Goal: Task Accomplishment & Management: Manage account settings

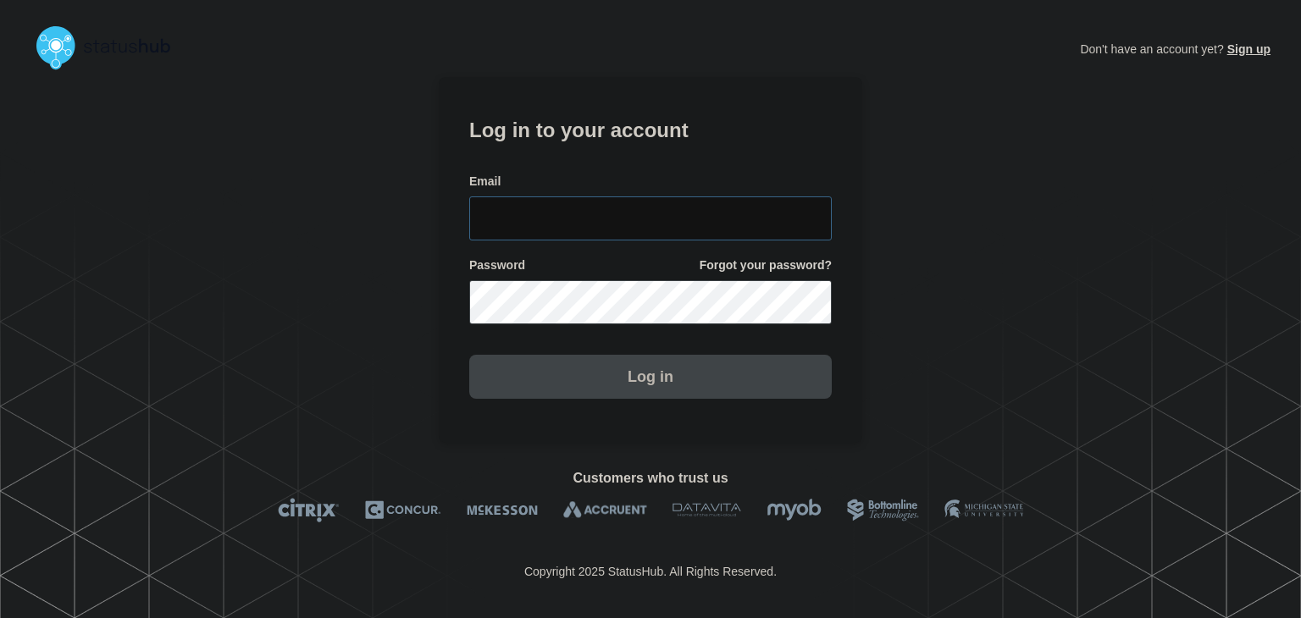
type input "amanda.mckeehan@conexon.us"
click at [609, 389] on button "Log in" at bounding box center [650, 377] width 363 height 44
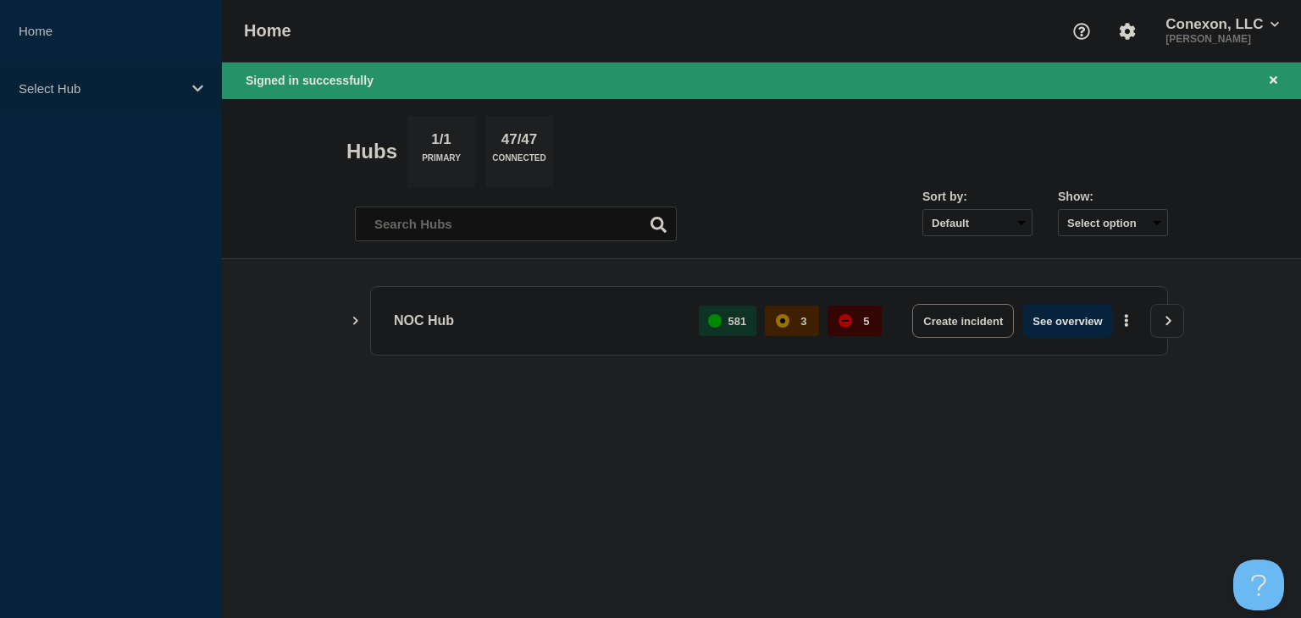
click at [164, 100] on div "Select Hub" at bounding box center [111, 89] width 222 height 52
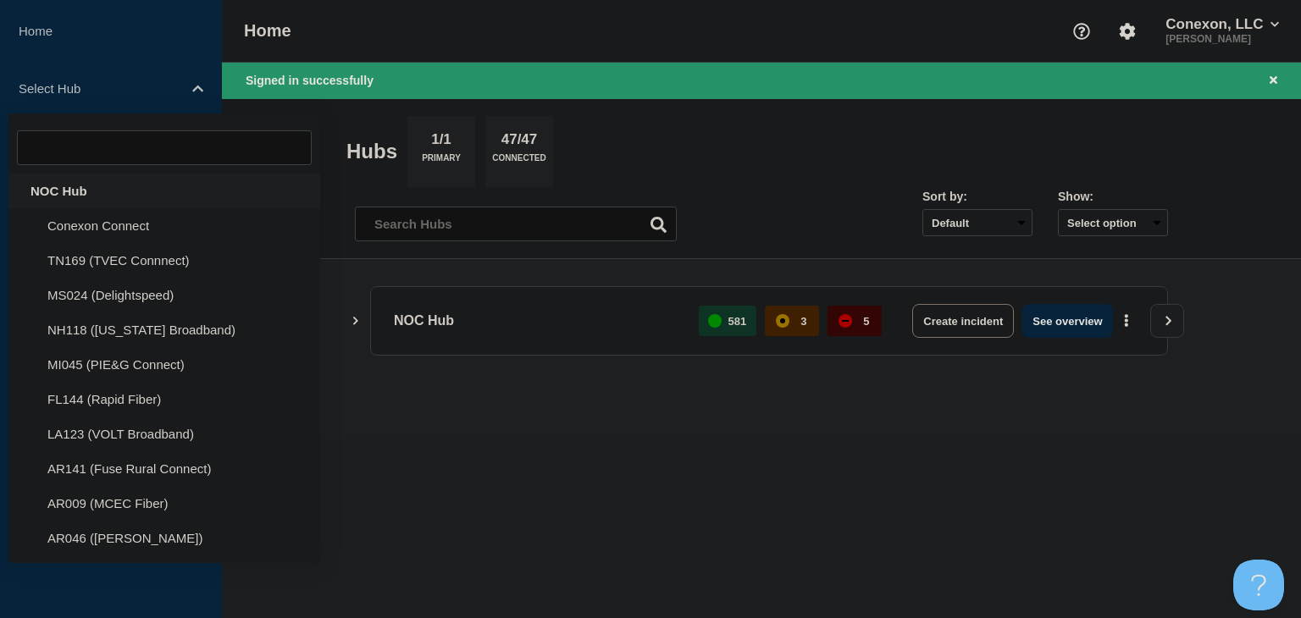
click at [156, 193] on div "NOC Hub" at bounding box center [164, 191] width 312 height 35
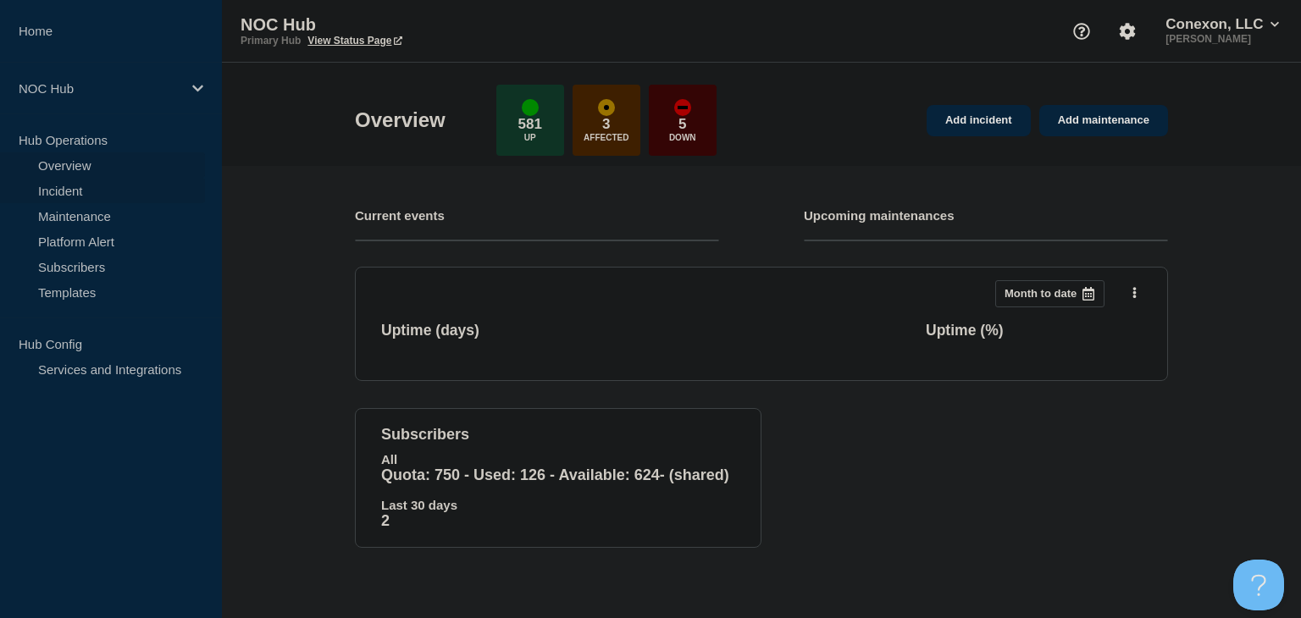
click at [132, 202] on link "Incident" at bounding box center [102, 190] width 205 height 25
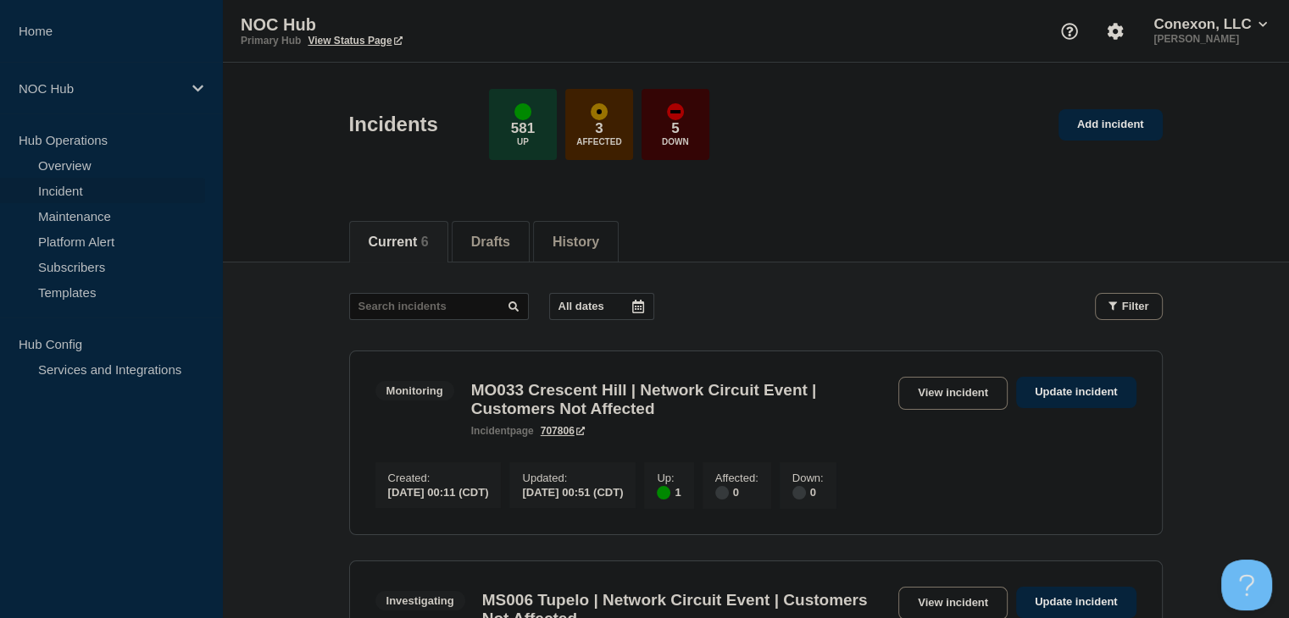
click at [130, 197] on link "Incident" at bounding box center [102, 190] width 205 height 25
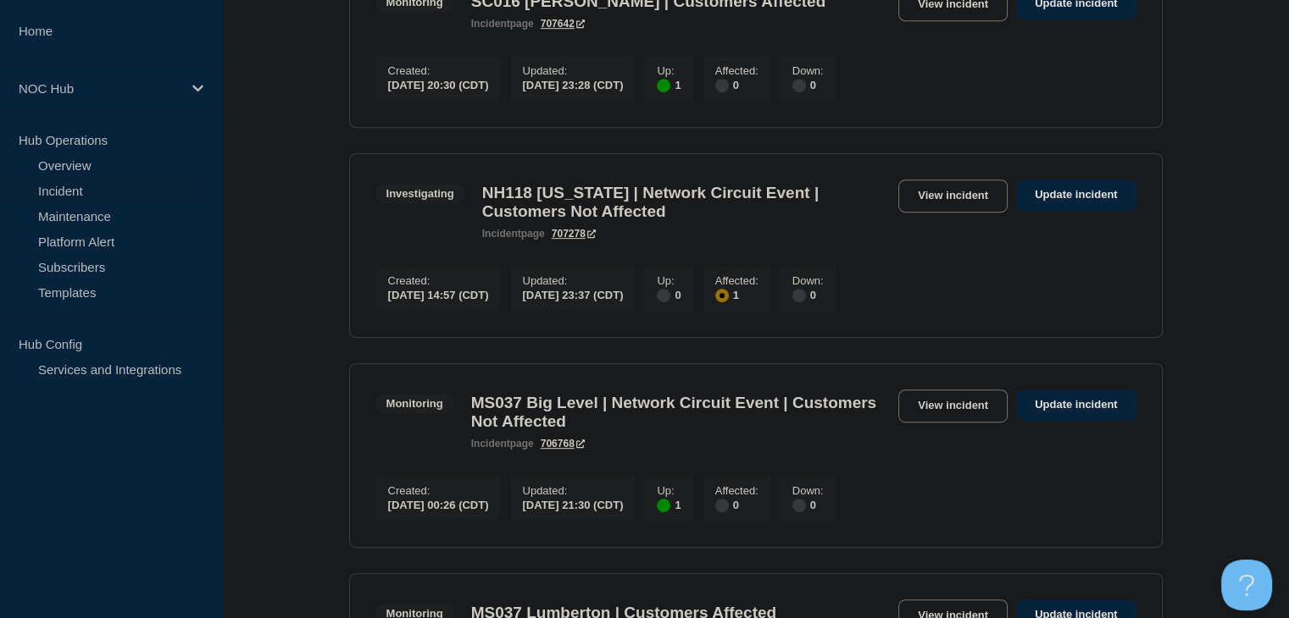
scroll to position [847, 0]
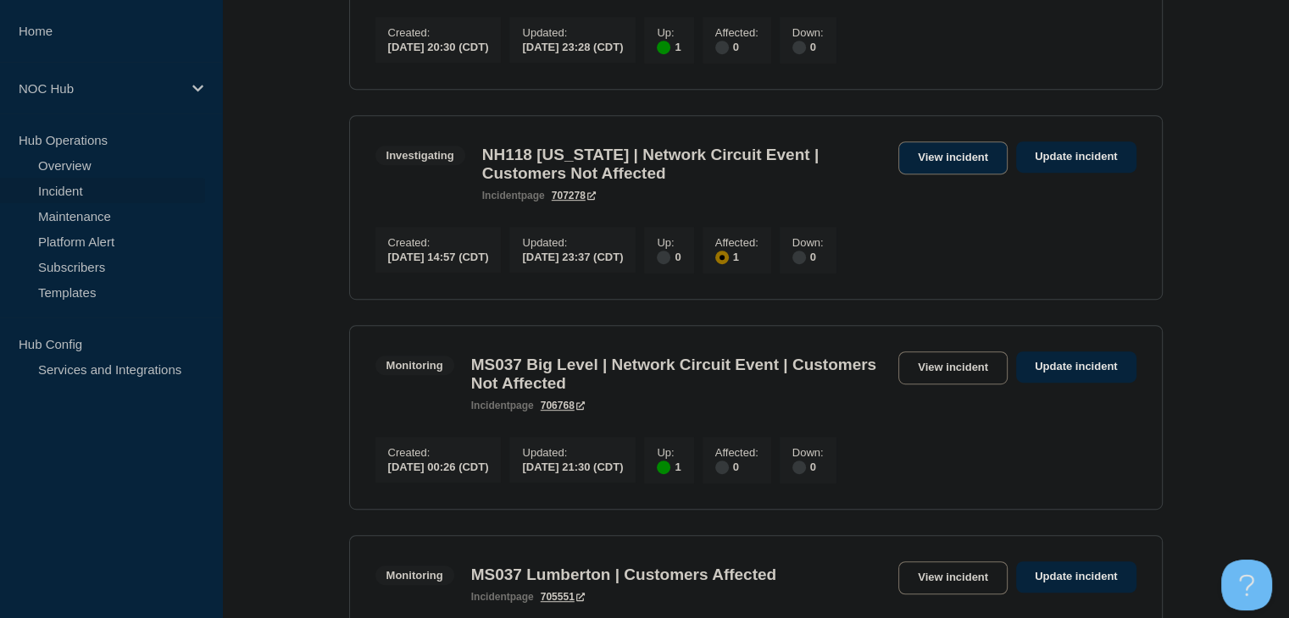
click at [935, 175] on link "View incident" at bounding box center [952, 157] width 109 height 33
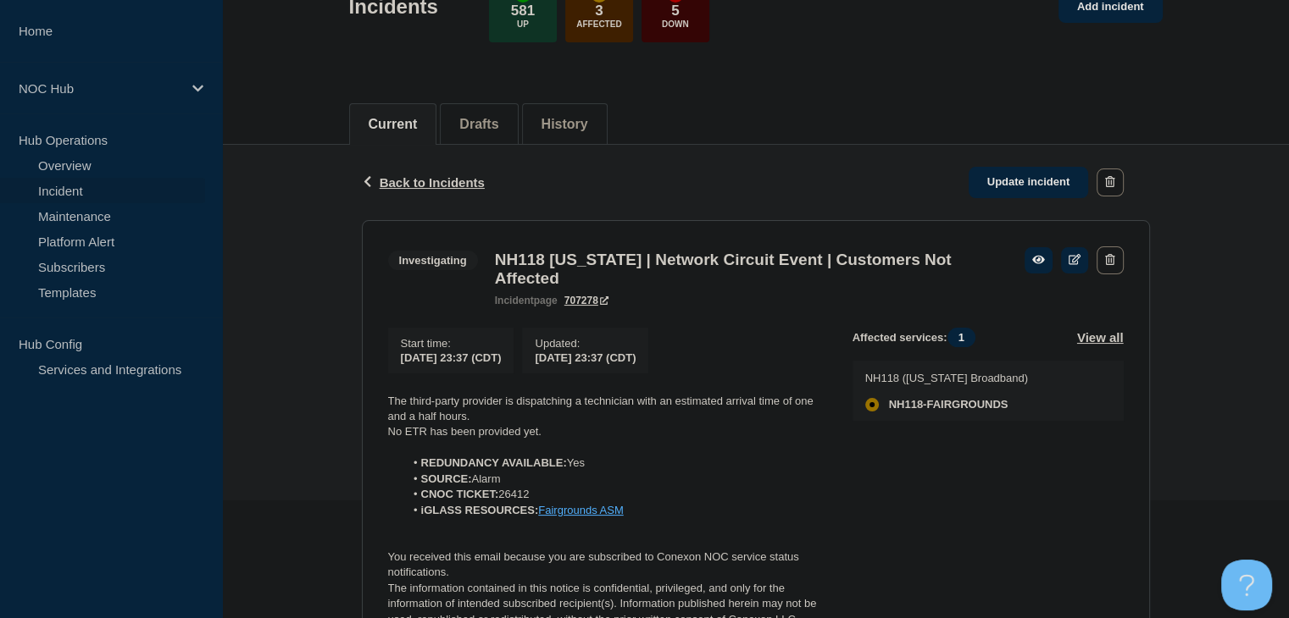
scroll to position [254, 0]
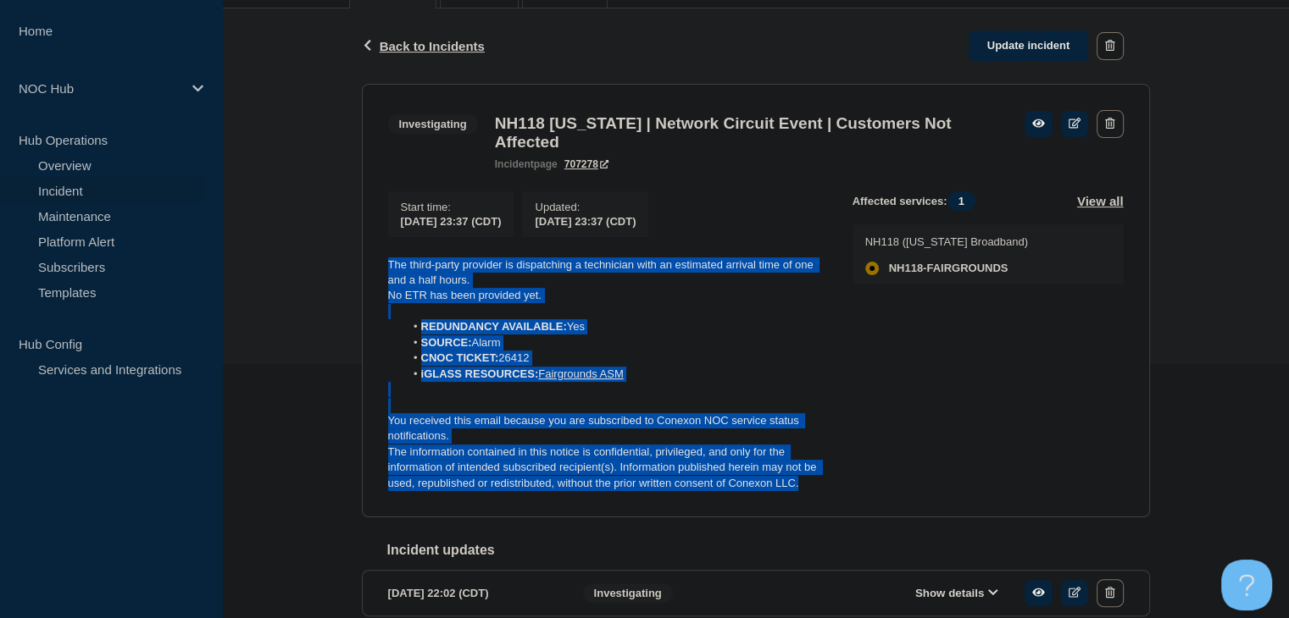
drag, startPoint x: 817, startPoint y: 506, endPoint x: 383, endPoint y: 275, distance: 491.2
click at [383, 275] on section "Investigating NH118 New Hampshire | Network Circuit Event | Customers Not Affec…" at bounding box center [756, 301] width 788 height 435
copy div "The third-party provider is dispatching a technician with an estimated arrival …"
click at [1034, 52] on link "Update incident" at bounding box center [1028, 46] width 120 height 31
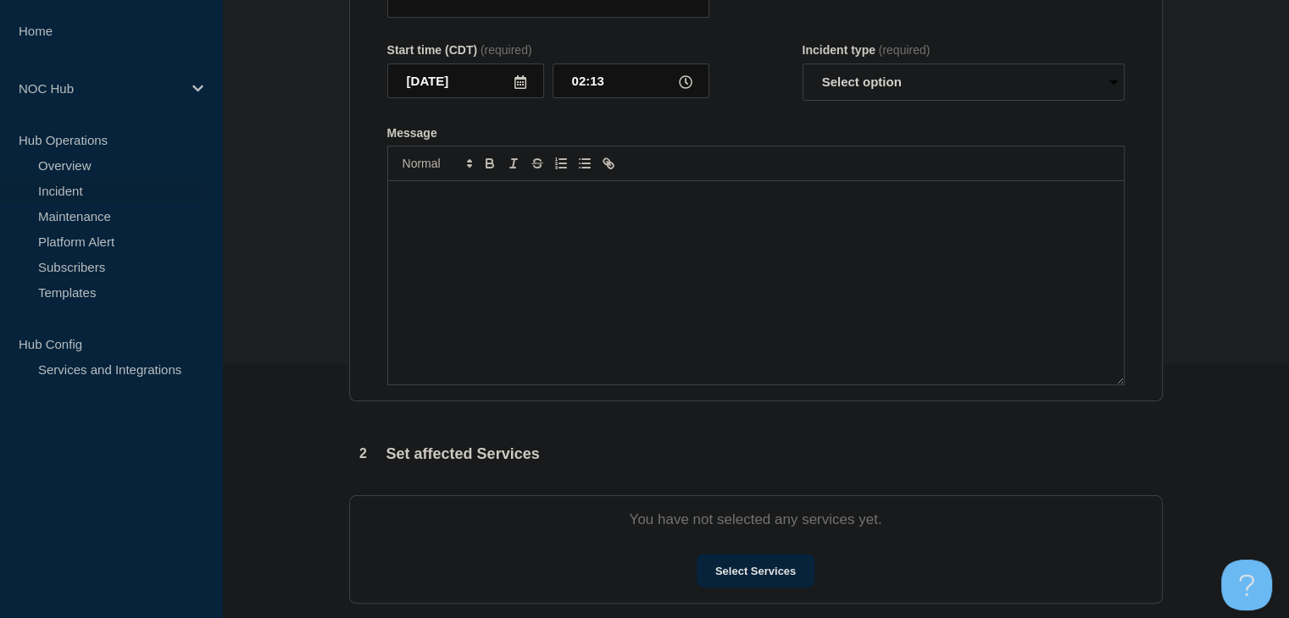
type input "NH118 [US_STATE] | Network Circuit Event | Customers Not Affected"
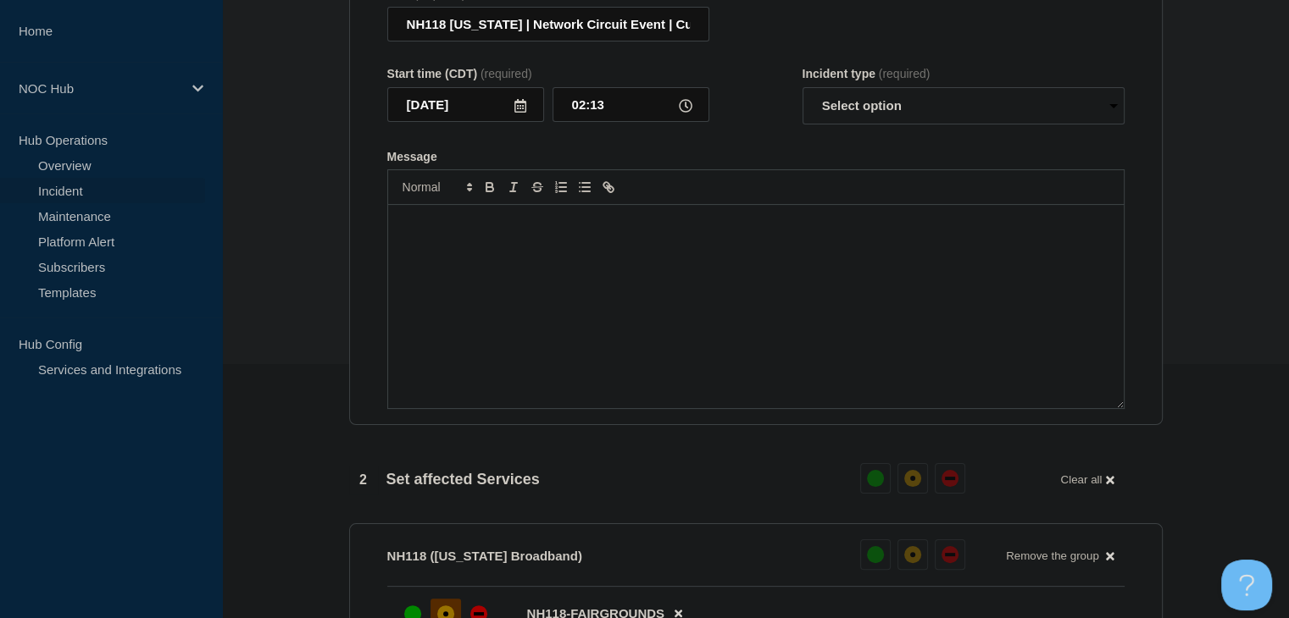
click at [542, 347] on div "Message" at bounding box center [755, 306] width 735 height 203
paste div "Message"
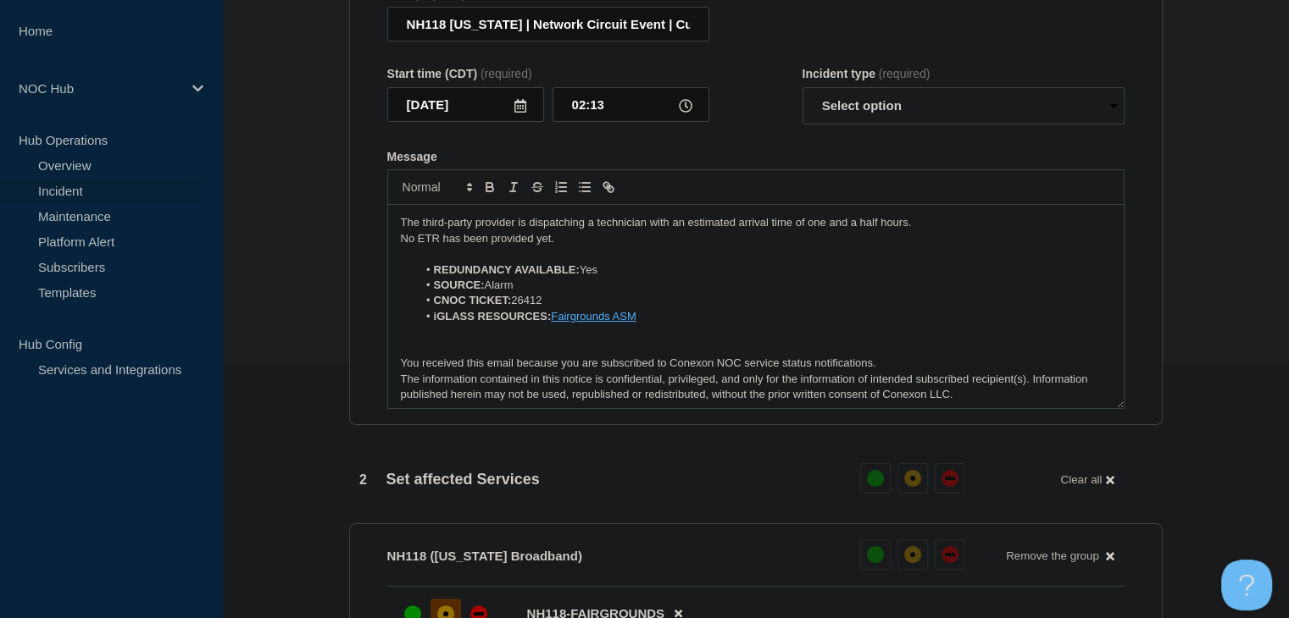
click at [549, 230] on p "The third-party provider is dispatching a technician with an estimated arrival …" at bounding box center [756, 222] width 710 height 15
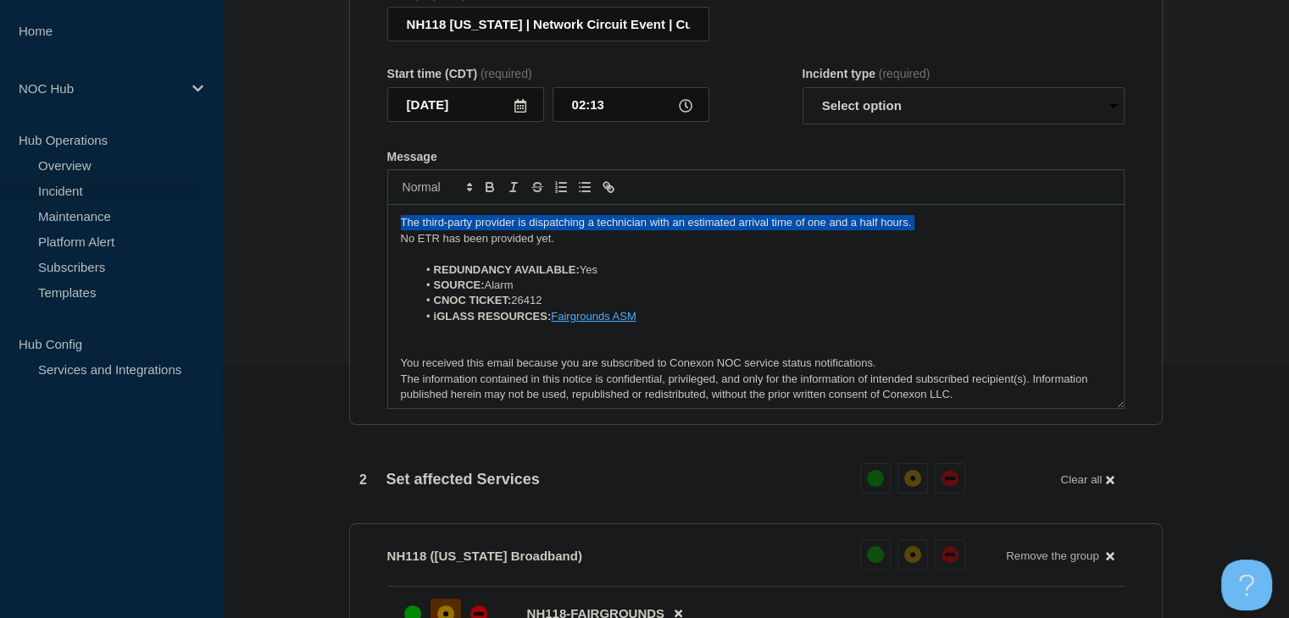
click at [549, 230] on p "The third-party provider is dispatching a technician with an estimated arrival …" at bounding box center [756, 222] width 710 height 15
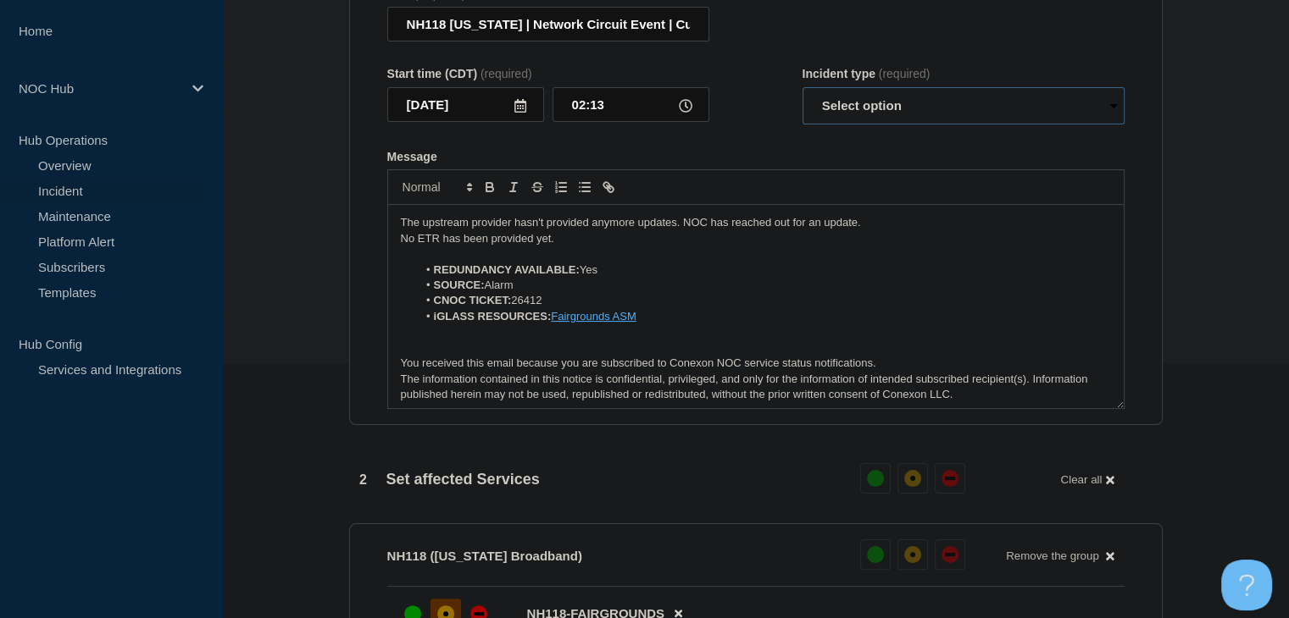
click at [846, 117] on select "Select option Investigating Identified Monitoring Resolved" at bounding box center [963, 105] width 322 height 37
click at [802, 97] on select "Select option Investigating Identified Monitoring Resolved" at bounding box center [963, 105] width 322 height 37
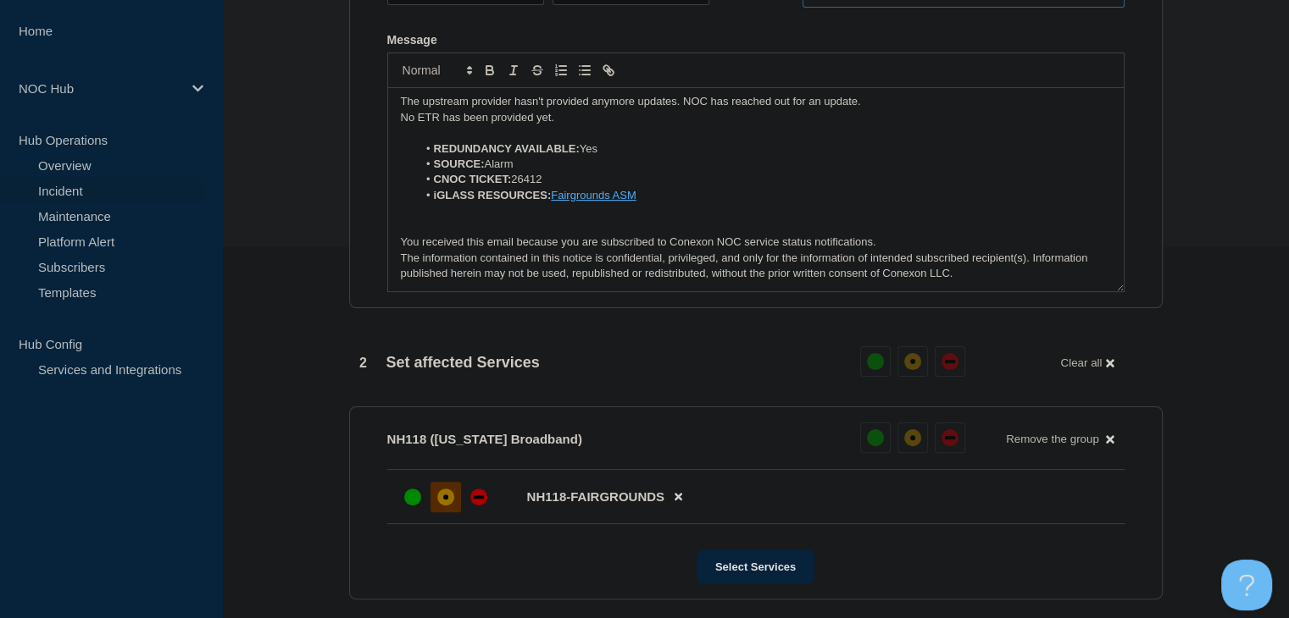
scroll to position [254, 0]
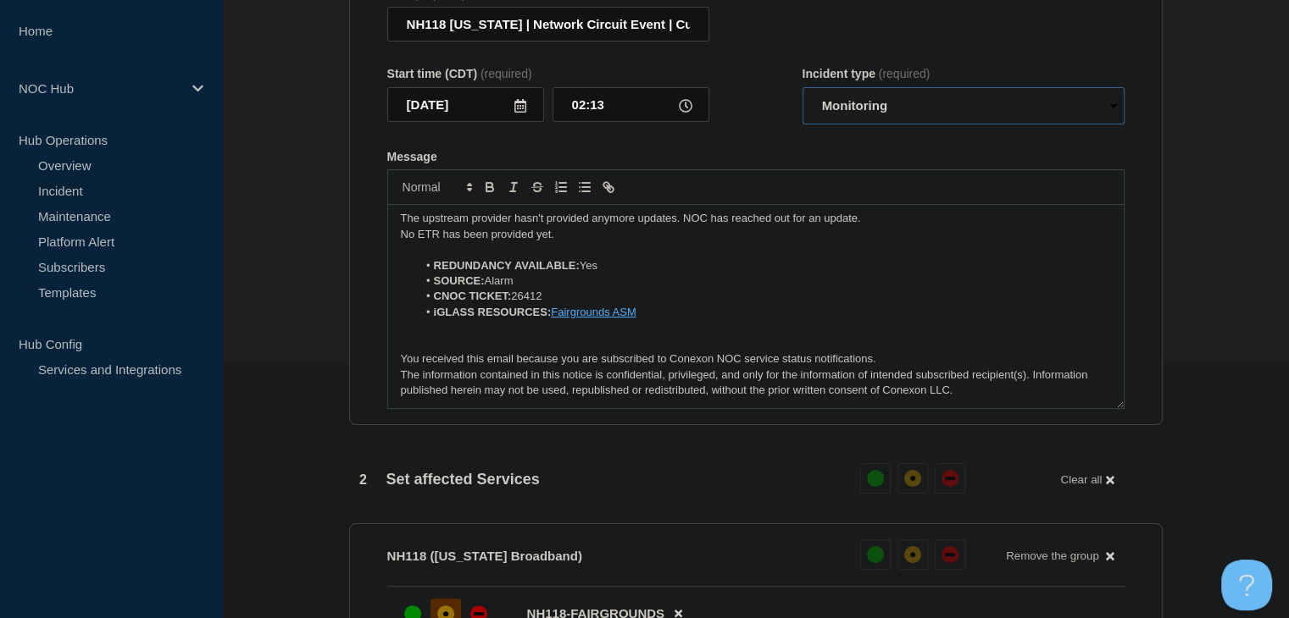
click at [885, 113] on select "Select option Investigating Identified Monitoring Resolved" at bounding box center [963, 105] width 322 height 37
select select "investigating"
click at [802, 97] on select "Select option Investigating Identified Monitoring Resolved" at bounding box center [963, 105] width 322 height 37
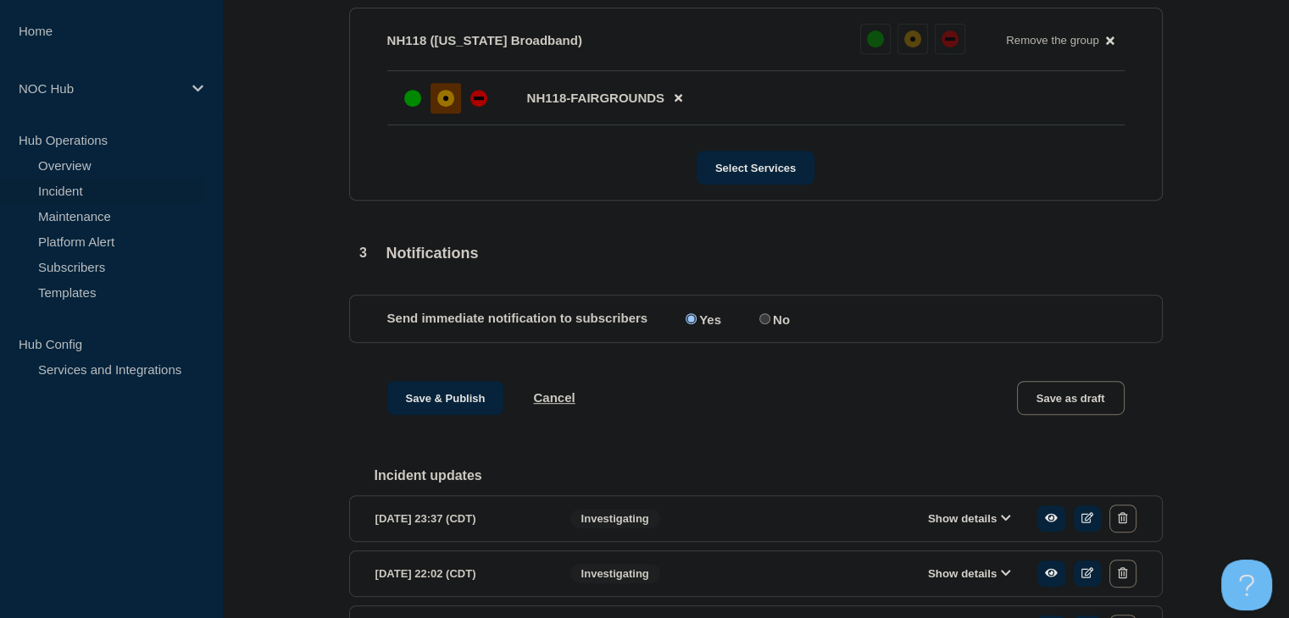
scroll to position [932, 0]
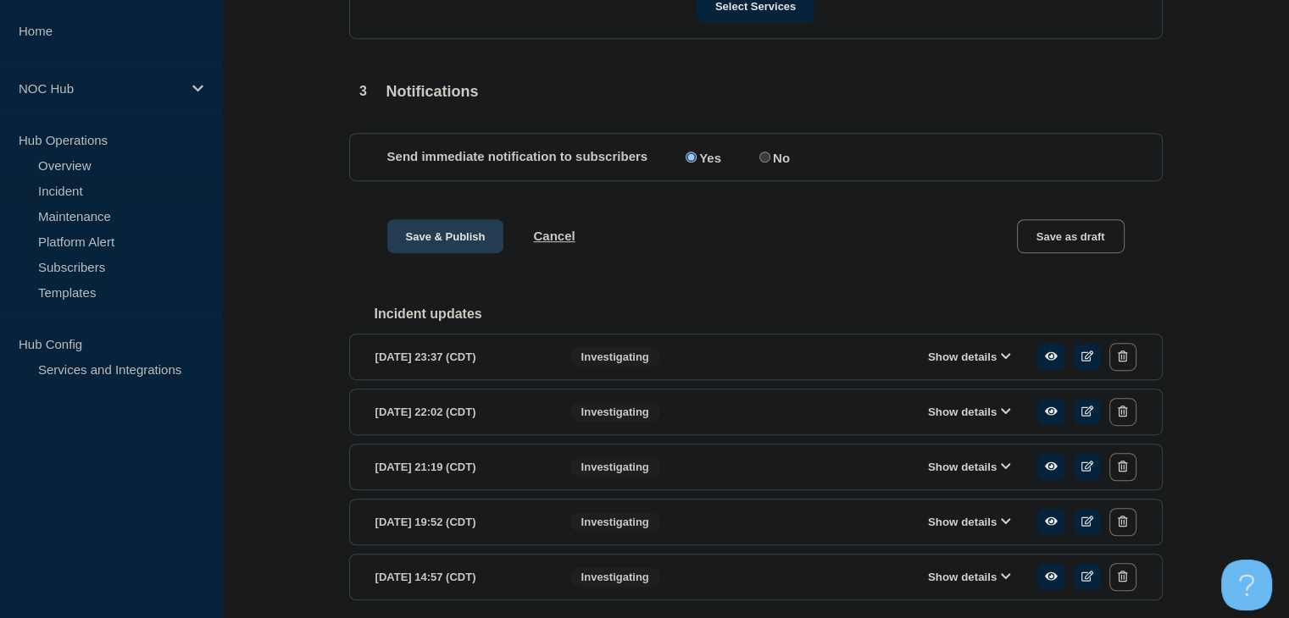
click at [417, 241] on button "Save & Publish" at bounding box center [445, 236] width 117 height 34
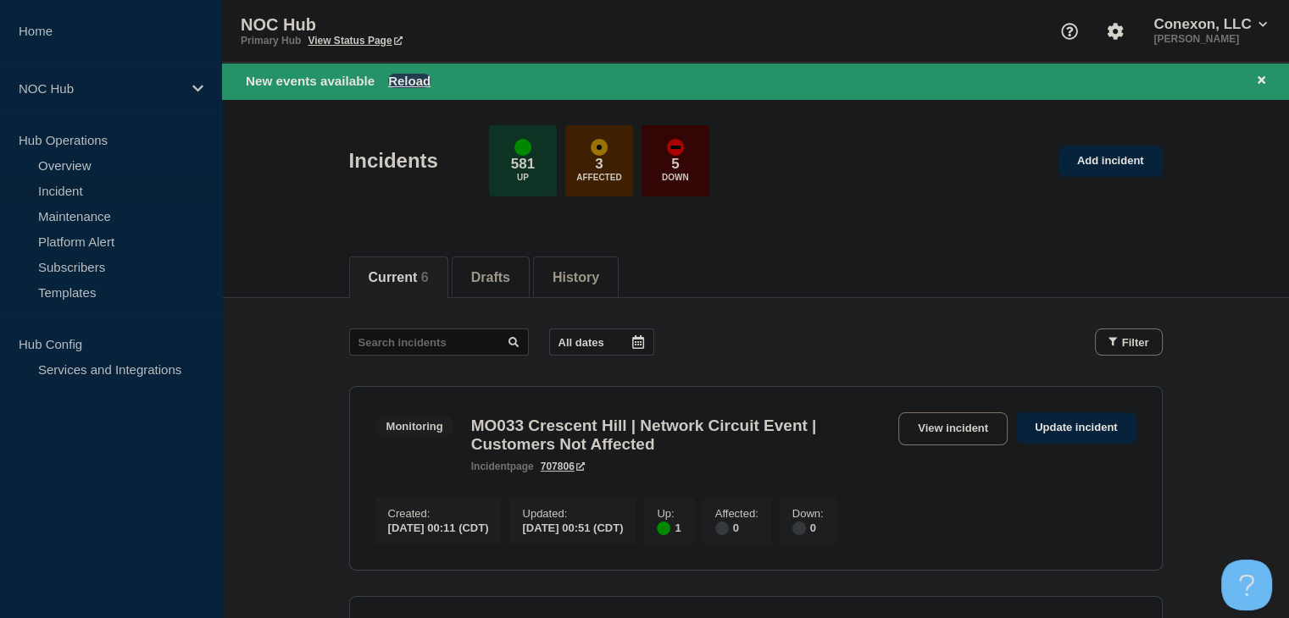
click at [409, 74] on button "Reload" at bounding box center [409, 81] width 42 height 14
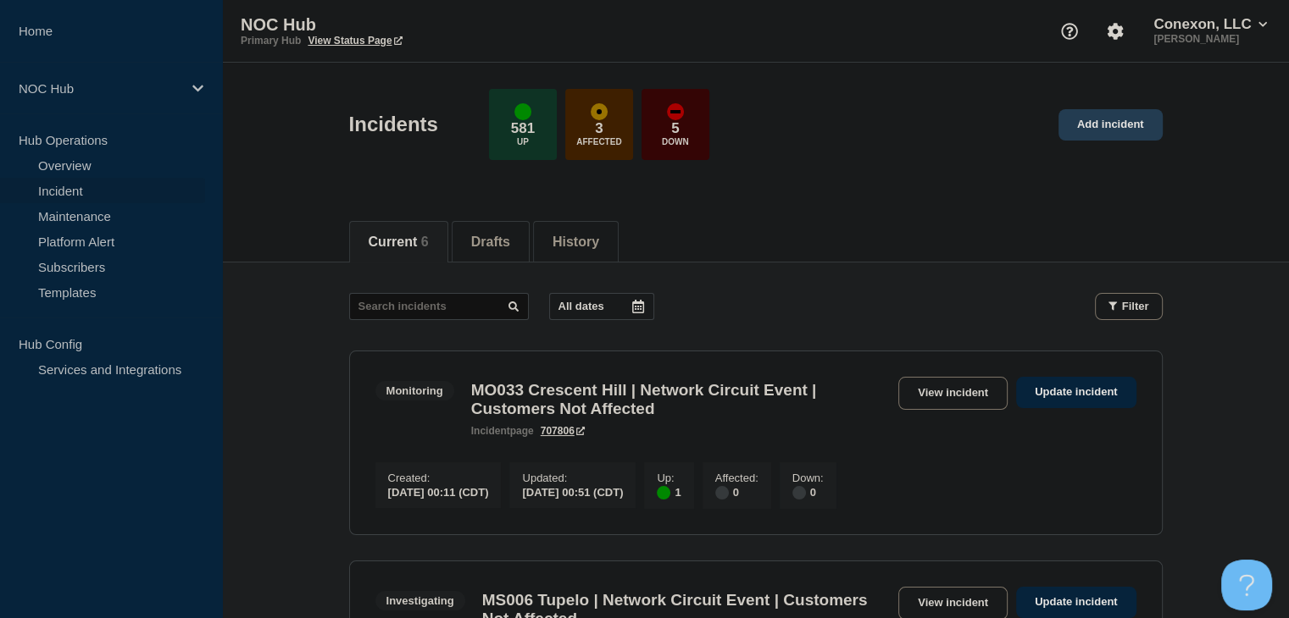
click at [1082, 130] on link "Add incident" at bounding box center [1110, 124] width 104 height 31
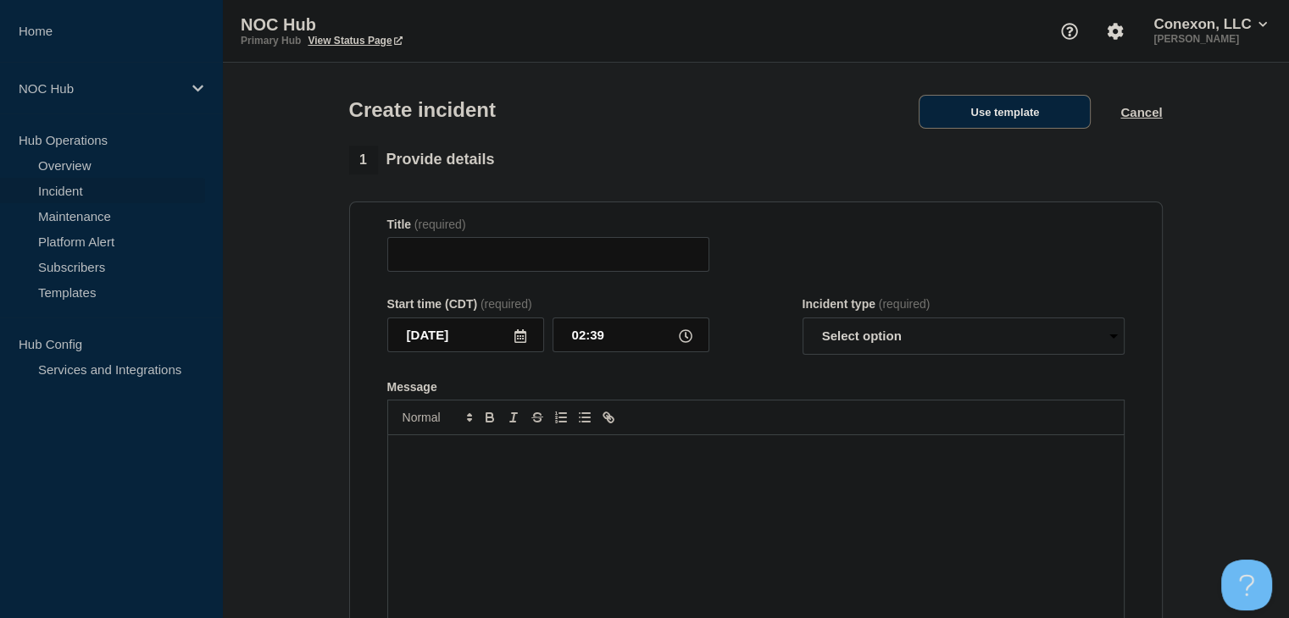
click at [1063, 125] on button "Use template" at bounding box center [1004, 112] width 172 height 34
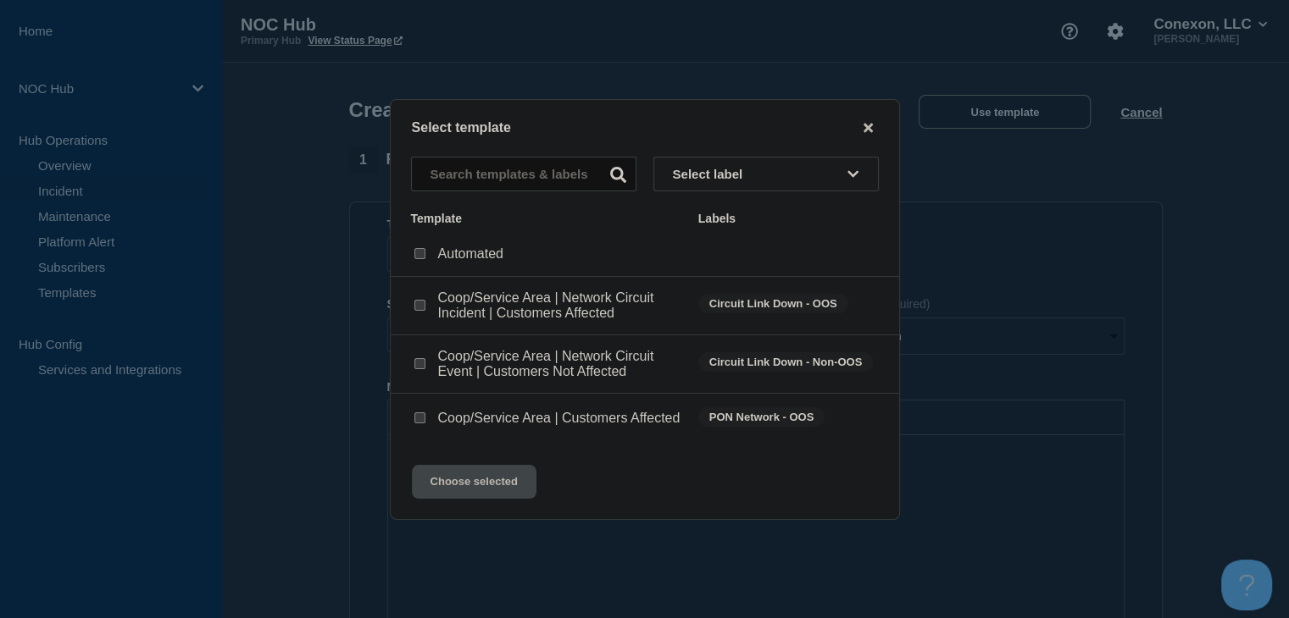
click at [417, 421] on input "Coop/Service Area | Customers Affected checkbox" at bounding box center [419, 418] width 11 height 11
checkbox input "true"
click at [515, 509] on div "Select template Select label Template Labels Automated Coop/Service Area | Netw…" at bounding box center [645, 309] width 510 height 421
click at [511, 499] on button "Choose selected" at bounding box center [474, 482] width 125 height 34
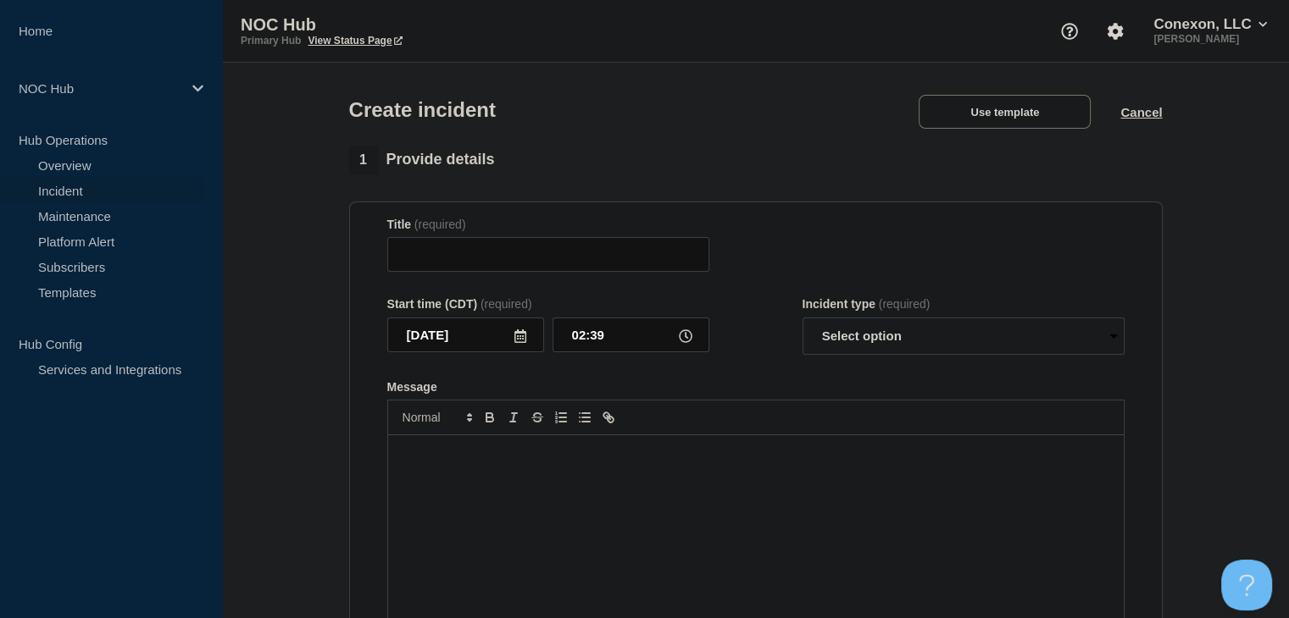
type input "Coop/Service Area | Customers Affected"
select select "investigating"
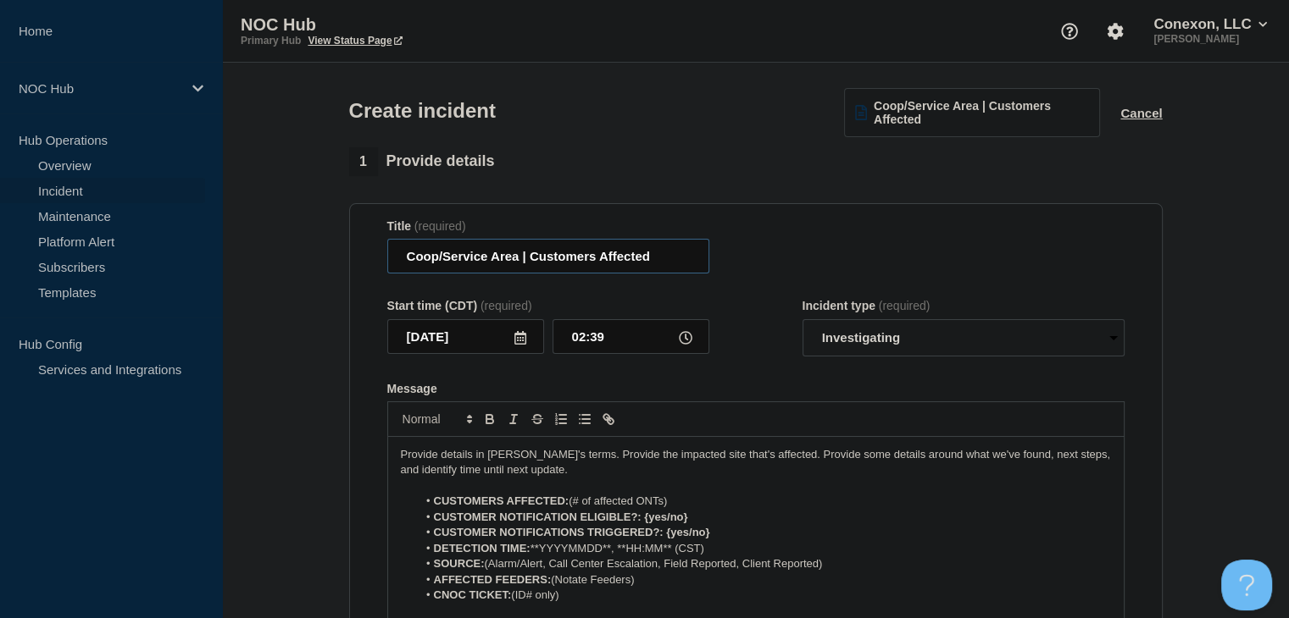
drag, startPoint x: 515, startPoint y: 258, endPoint x: 356, endPoint y: 259, distance: 159.3
click at [356, 259] on section "Title (required) Coop/Service Area | Customers Affected Start time (CDT) (requi…" at bounding box center [755, 430] width 813 height 455
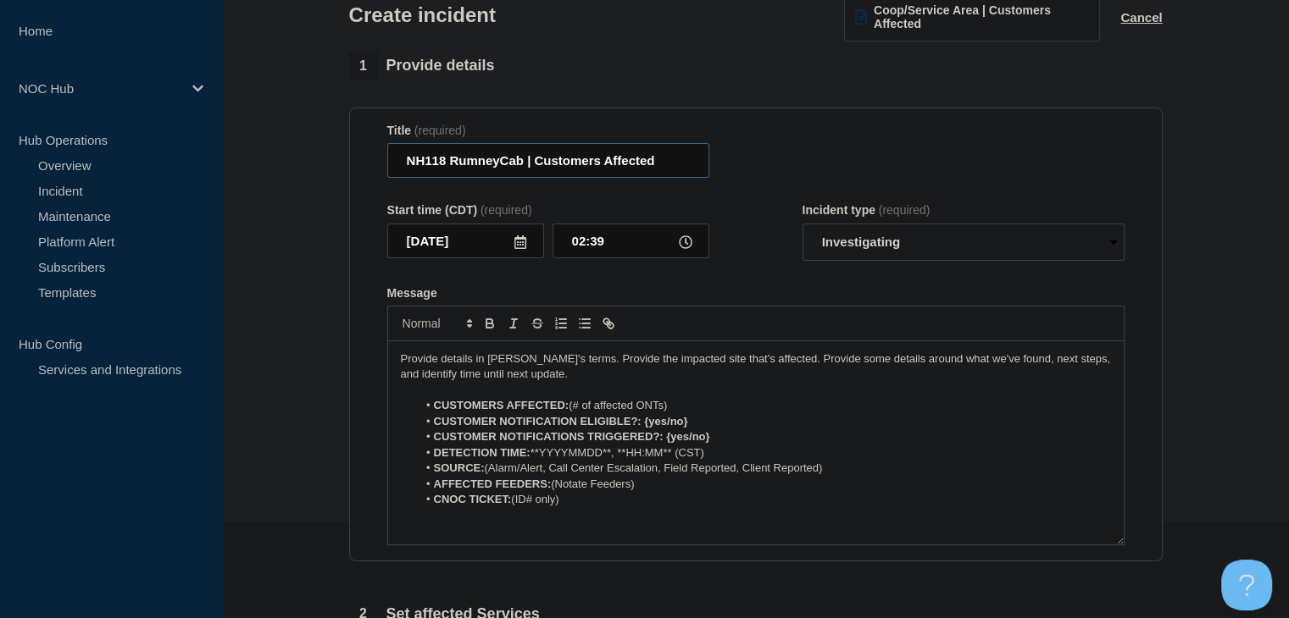
scroll to position [169, 0]
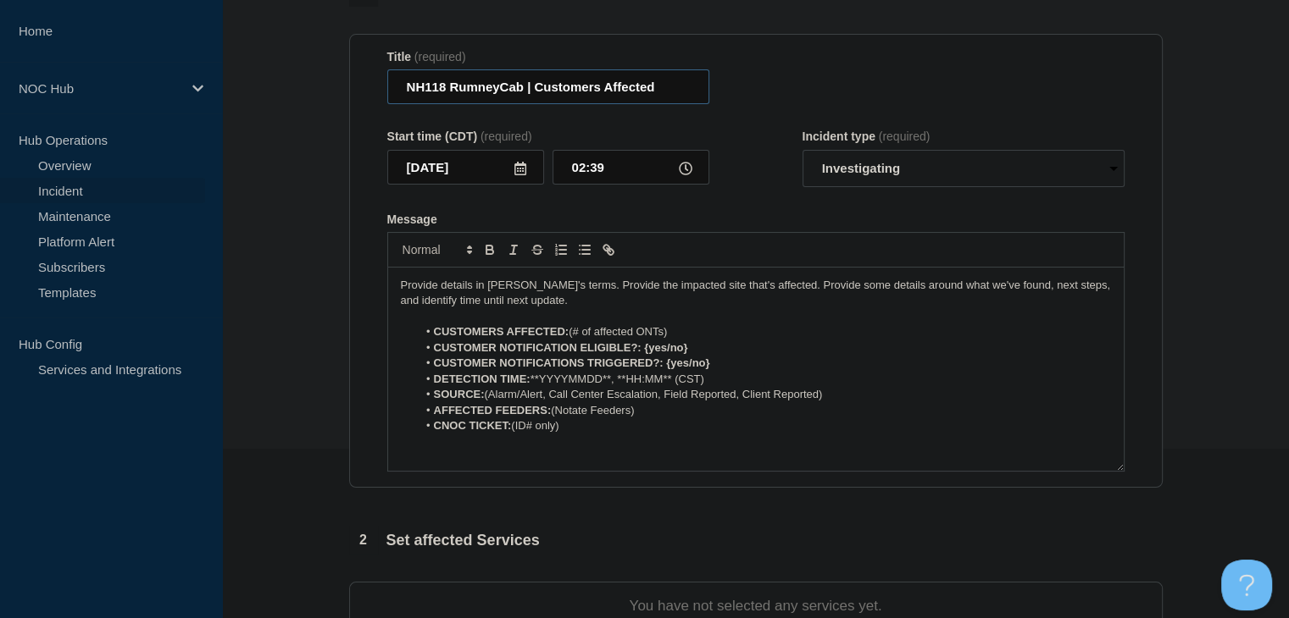
type input "NH118 RumneyCab | Customers Affected"
drag, startPoint x: 679, startPoint y: 335, endPoint x: 583, endPoint y: 334, distance: 95.7
click at [583, 334] on li "CUSTOMERS AFFECTED: (# of affected ONTs)" at bounding box center [764, 331] width 694 height 15
drag, startPoint x: 576, startPoint y: 335, endPoint x: 592, endPoint y: 340, distance: 16.9
click at [578, 335] on li "CUSTOMERS AFFECTED: (#5" at bounding box center [764, 331] width 694 height 15
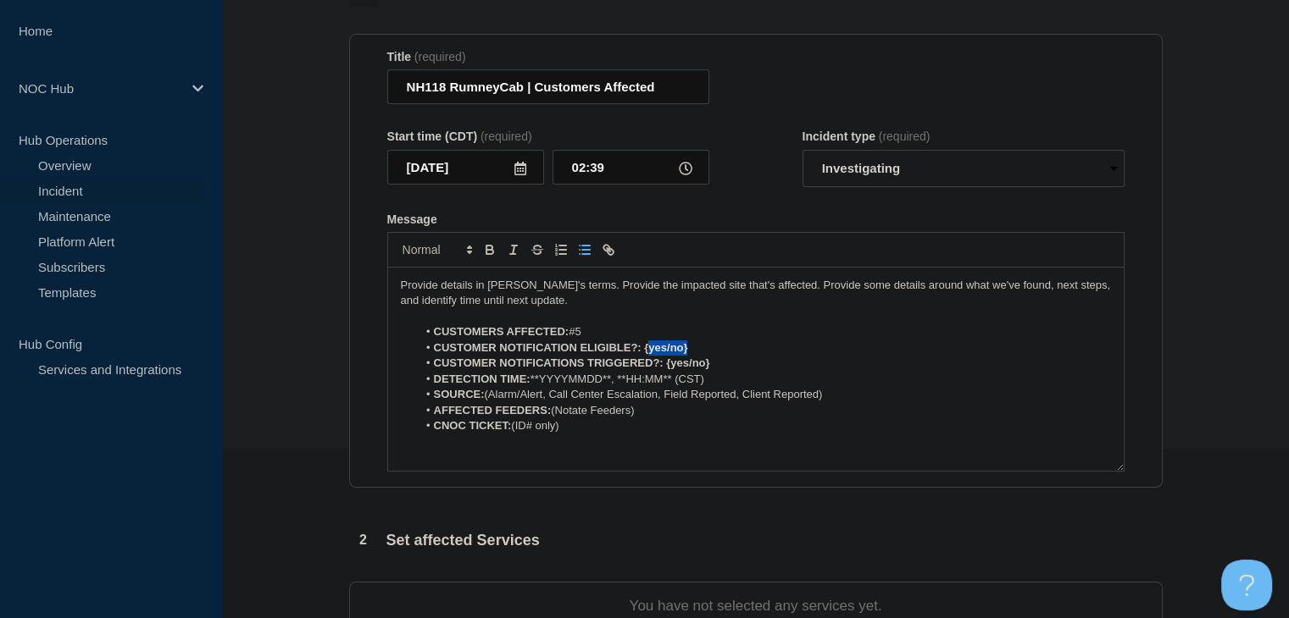
drag, startPoint x: 711, startPoint y: 351, endPoint x: 647, endPoint y: 350, distance: 63.5
click at [647, 350] on li "CUSTOMER NOTIFICATION ELIGIBLE?: {yes/no}" at bounding box center [764, 348] width 694 height 15
drag, startPoint x: 714, startPoint y: 366, endPoint x: 667, endPoint y: 368, distance: 47.5
click at [667, 368] on li "CUSTOMER NOTIFICATIONS TRIGGERED?: {yes/no}" at bounding box center [764, 363] width 694 height 15
drag, startPoint x: 613, startPoint y: 384, endPoint x: 532, endPoint y: 385, distance: 80.5
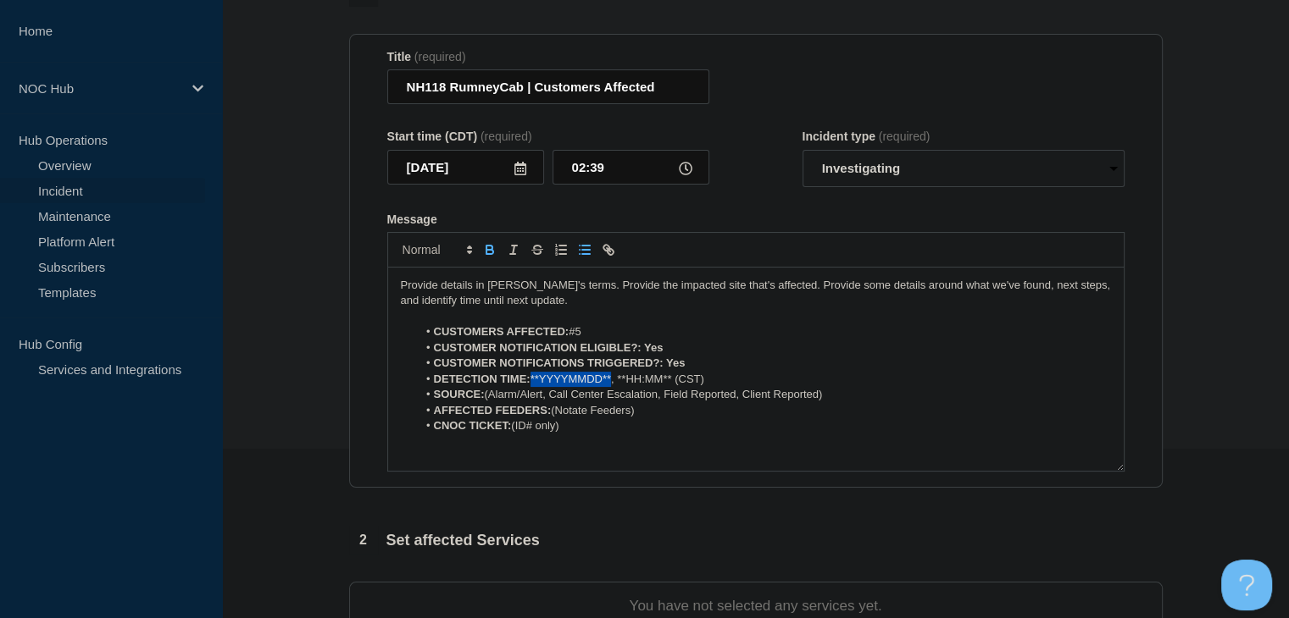
click at [532, 385] on li "DETECTION TIME: **YYYYMMDD**, **HH:MM** (CST)" at bounding box center [764, 379] width 694 height 15
click at [664, 384] on li "DETECTION TIME: 20250904, **HH:MM** (CST)" at bounding box center [764, 379] width 694 height 15
drag, startPoint x: 643, startPoint y: 383, endPoint x: 590, endPoint y: 382, distance: 53.4
click at [590, 382] on li "DETECTION TIME: 20250904, **HH:MM** (CDT)" at bounding box center [764, 379] width 694 height 15
drag, startPoint x: 665, startPoint y: 400, endPoint x: 486, endPoint y: 400, distance: 178.8
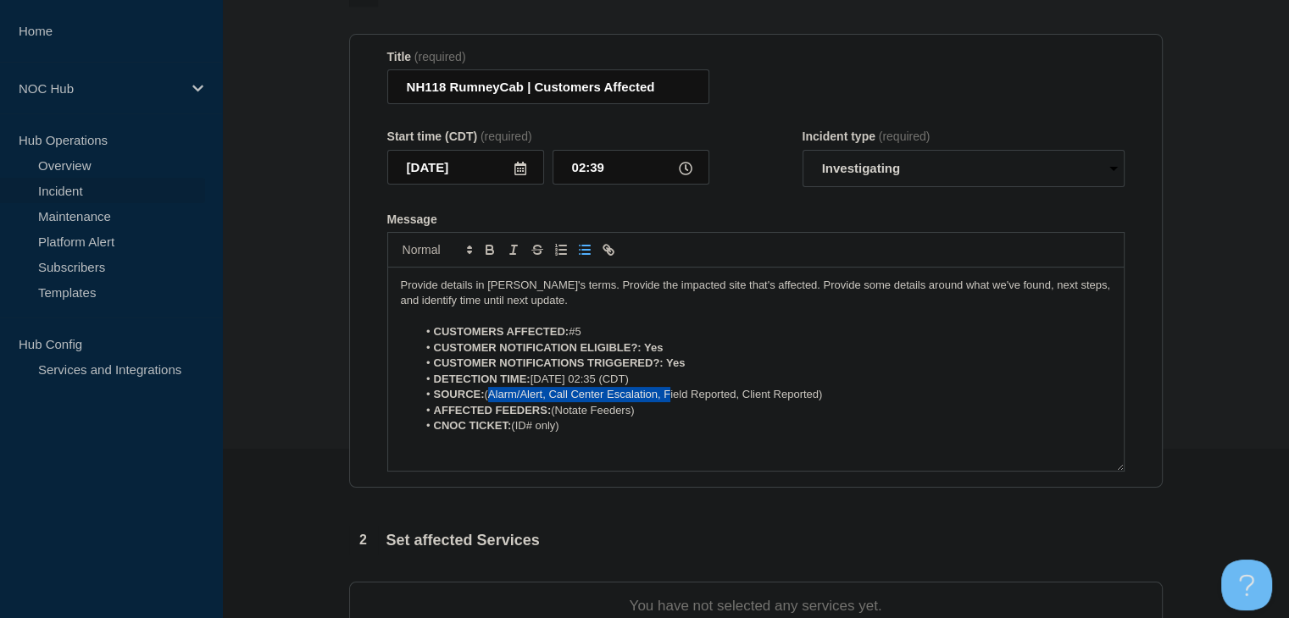
click at [486, 400] on li "SOURCE: (Alarm/Alert, Call Center Escalation, Field Reported, Client Reported)" at bounding box center [764, 394] width 694 height 15
drag, startPoint x: 660, startPoint y: 401, endPoint x: 560, endPoint y: 400, distance: 100.0
click at [560, 400] on li "SOURCE: Field Reported, Client Reported)" at bounding box center [764, 394] width 694 height 15
click at [593, 430] on li "CNOC TICKET: (ID# only)" at bounding box center [764, 426] width 694 height 15
drag, startPoint x: 663, startPoint y: 418, endPoint x: 553, endPoint y: 413, distance: 110.3
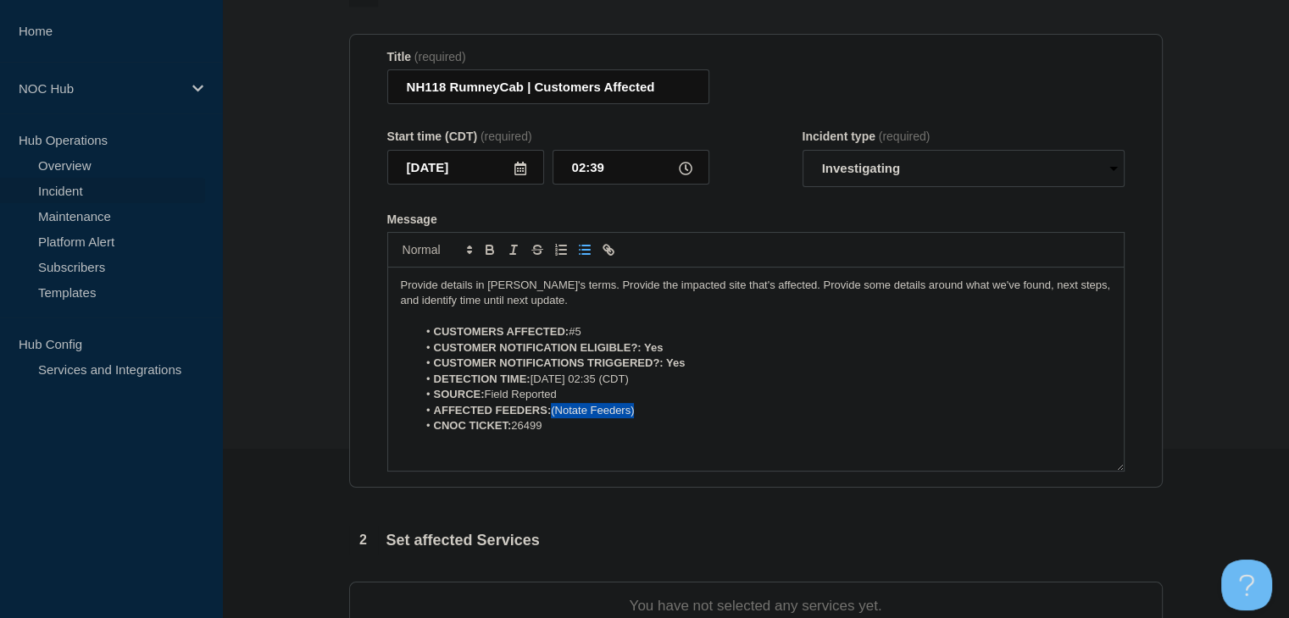
click at [553, 413] on li "AFFECTED FEEDERS: (Notate Feeders)" at bounding box center [764, 410] width 694 height 15
drag, startPoint x: 695, startPoint y: 364, endPoint x: 668, endPoint y: 365, distance: 27.1
click at [668, 365] on li "CUSTOMER NOTIFICATIONS TRIGGERED?: Yes" at bounding box center [764, 363] width 694 height 15
click at [491, 250] on icon "Toggle bold text" at bounding box center [489, 248] width 6 height 4
drag, startPoint x: 671, startPoint y: 354, endPoint x: 642, endPoint y: 353, distance: 28.8
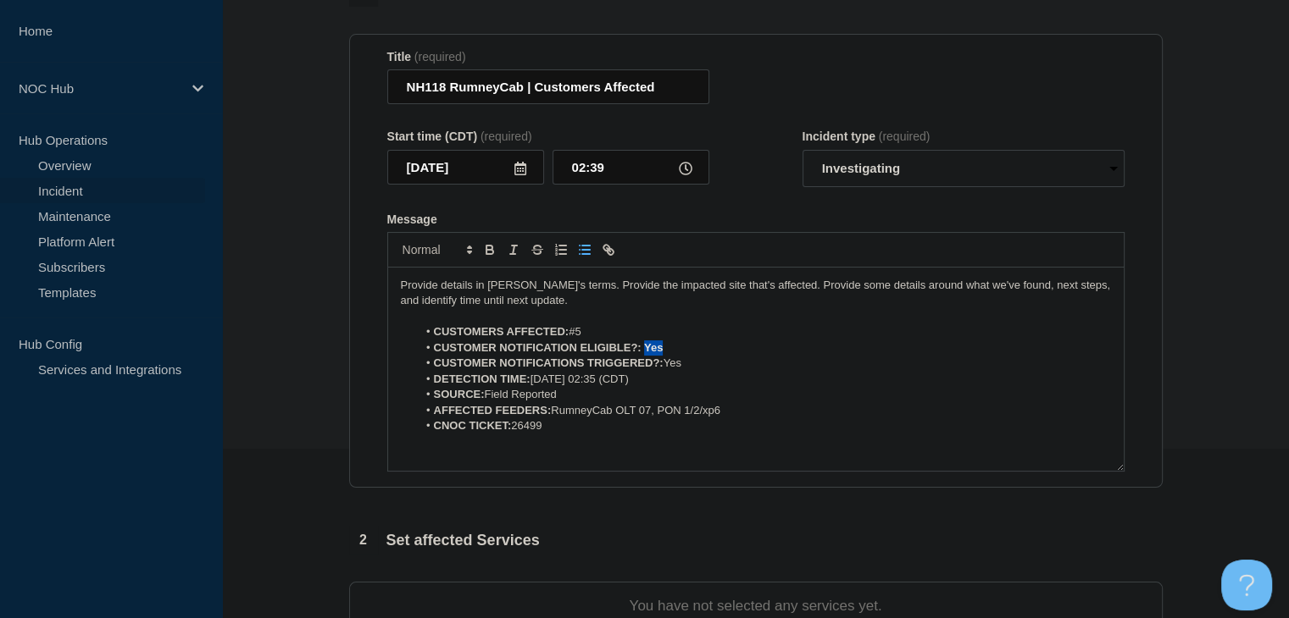
click at [642, 353] on li "CUSTOMER NOTIFICATION ELIGIBLE?: Yes" at bounding box center [764, 348] width 694 height 15
click at [488, 254] on icon "Toggle bold text" at bounding box center [489, 252] width 7 height 4
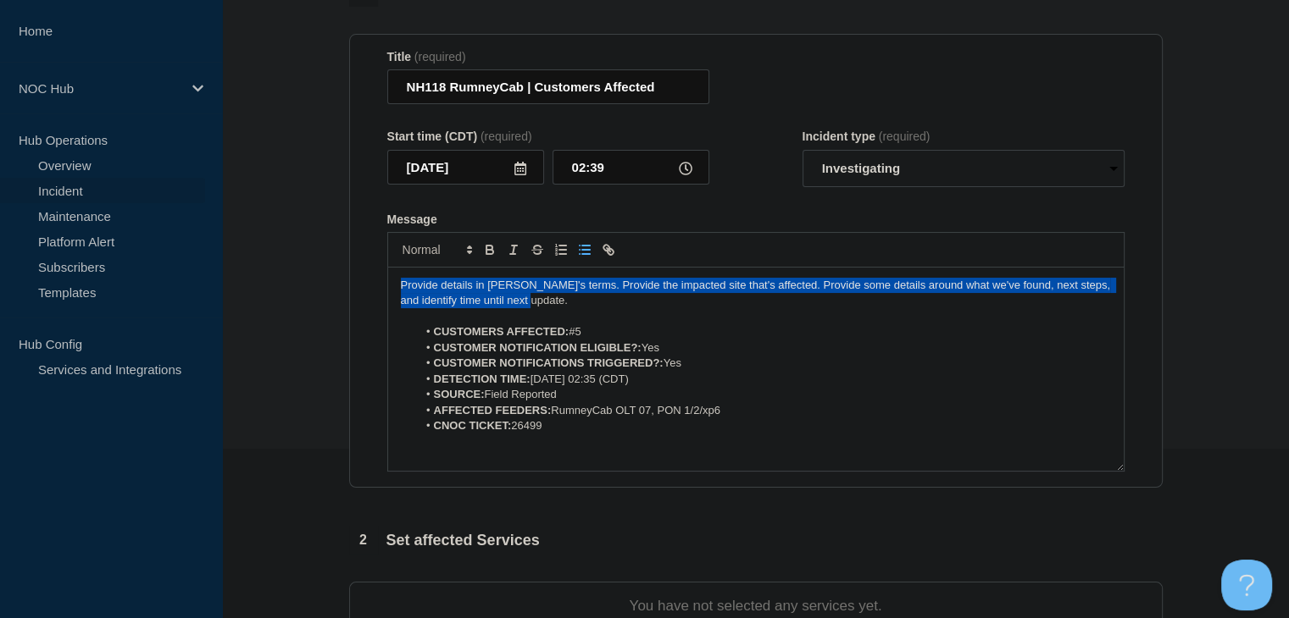
drag, startPoint x: 519, startPoint y: 302, endPoint x: 315, endPoint y: 275, distance: 205.0
click at [315, 275] on section "1 Provide details Title (required) NH118 RumneyCab | Customers Affected Start t…" at bounding box center [755, 463] width 1067 height 970
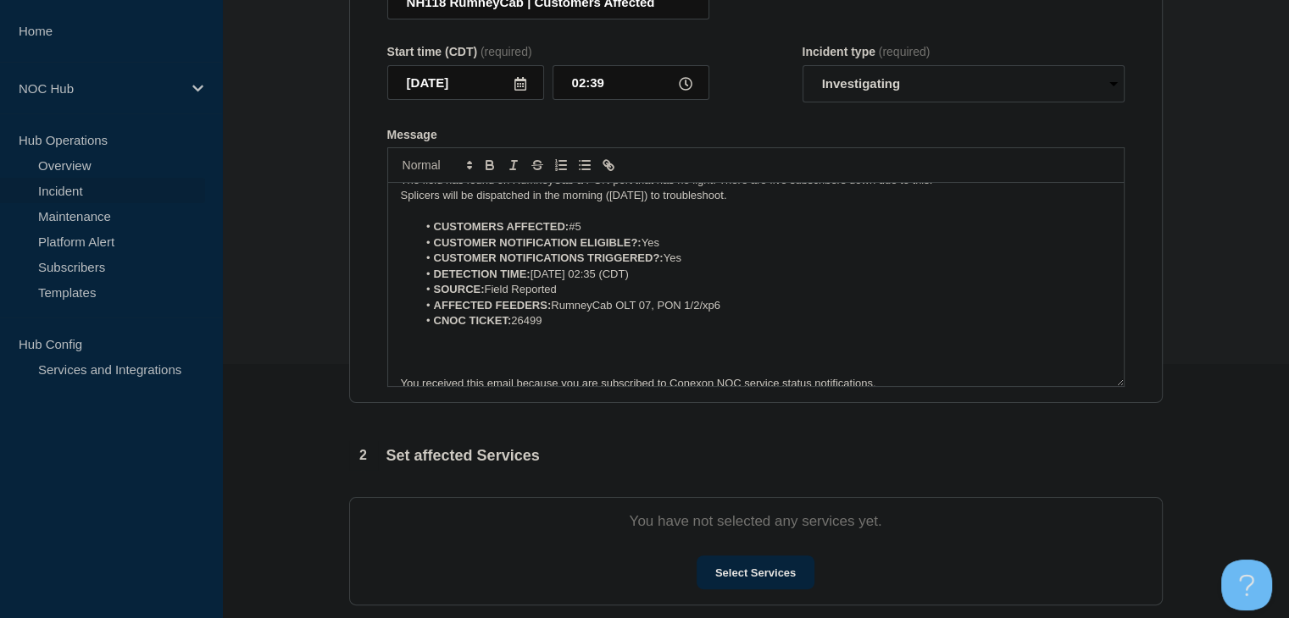
scroll to position [0, 0]
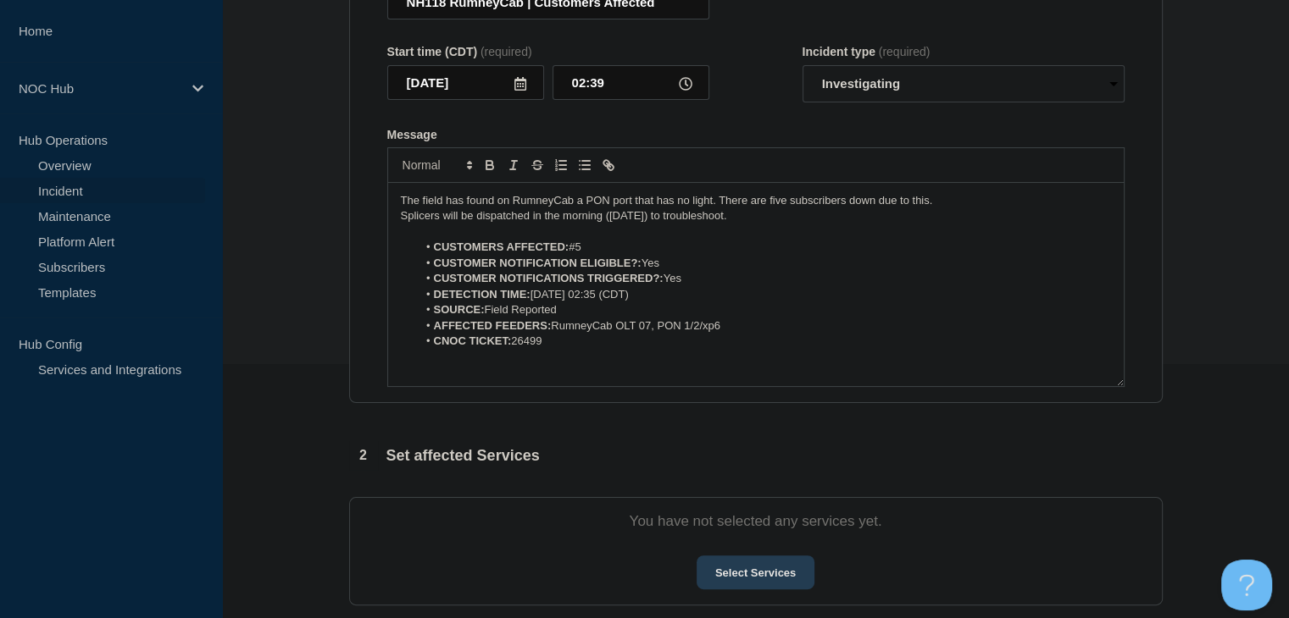
click at [735, 572] on button "Select Services" at bounding box center [755, 573] width 118 height 34
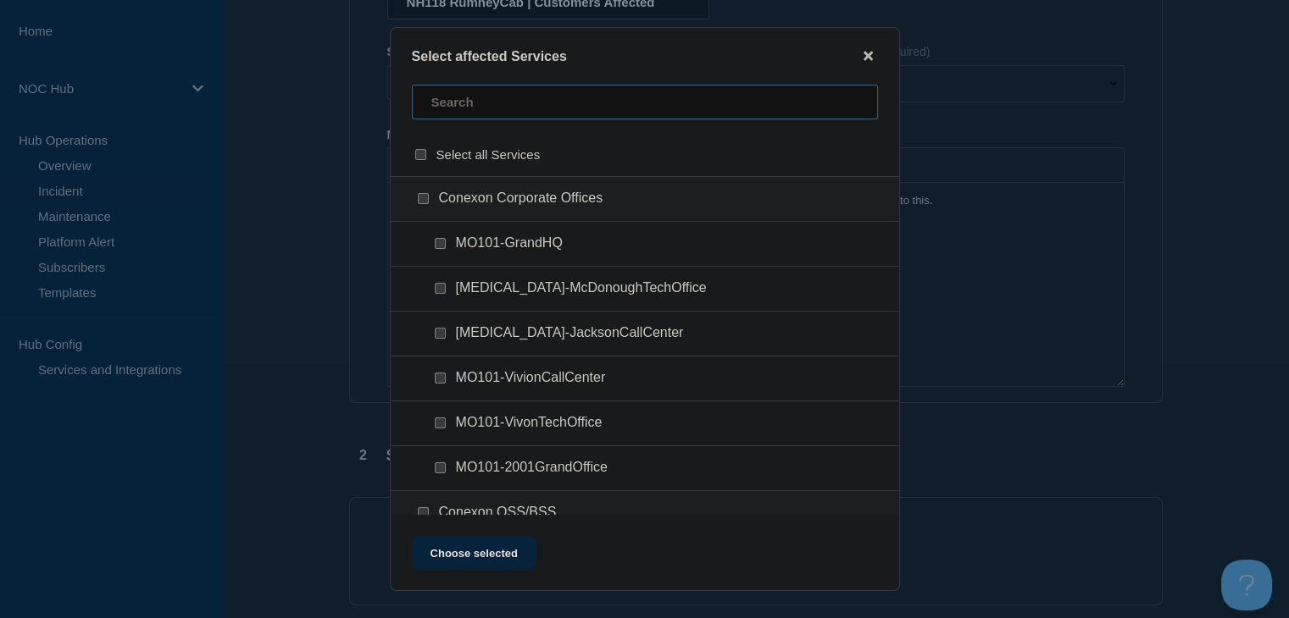
click at [508, 94] on input "text" at bounding box center [645, 102] width 466 height 35
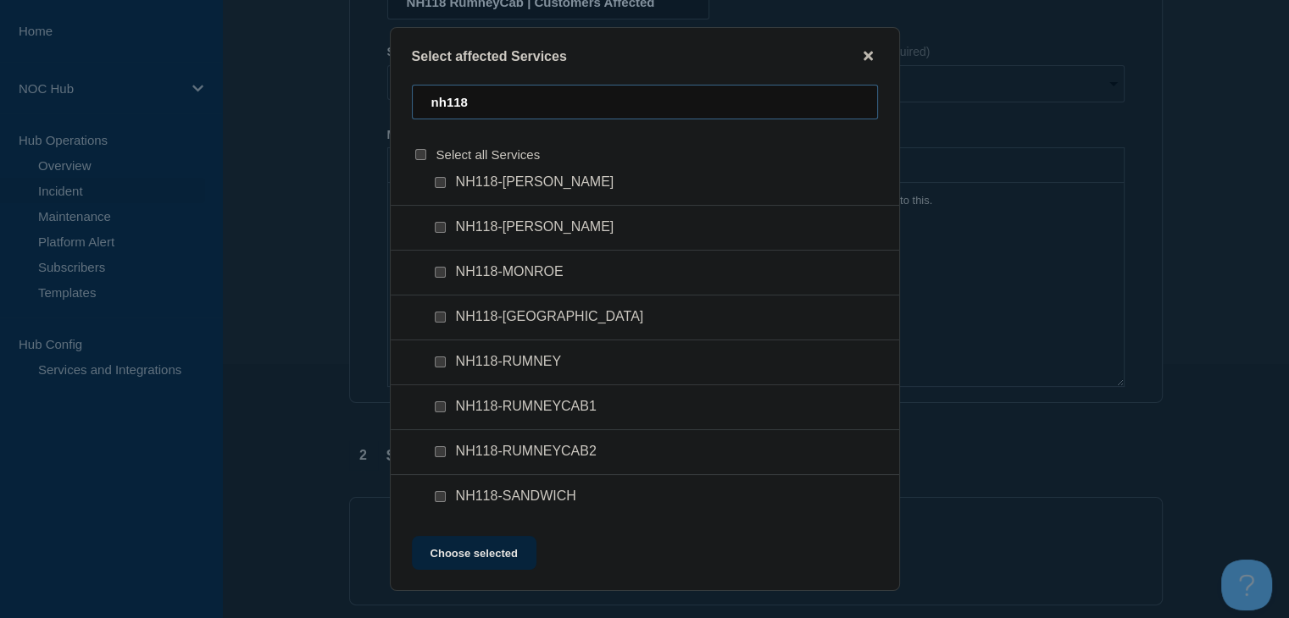
scroll to position [601, 0]
type input "nh118"
click at [441, 266] on input "NH118-RUMNEYCAB1 checkbox" at bounding box center [440, 271] width 11 height 11
checkbox input "true"
click at [452, 545] on button "Choose selected" at bounding box center [474, 553] width 125 height 34
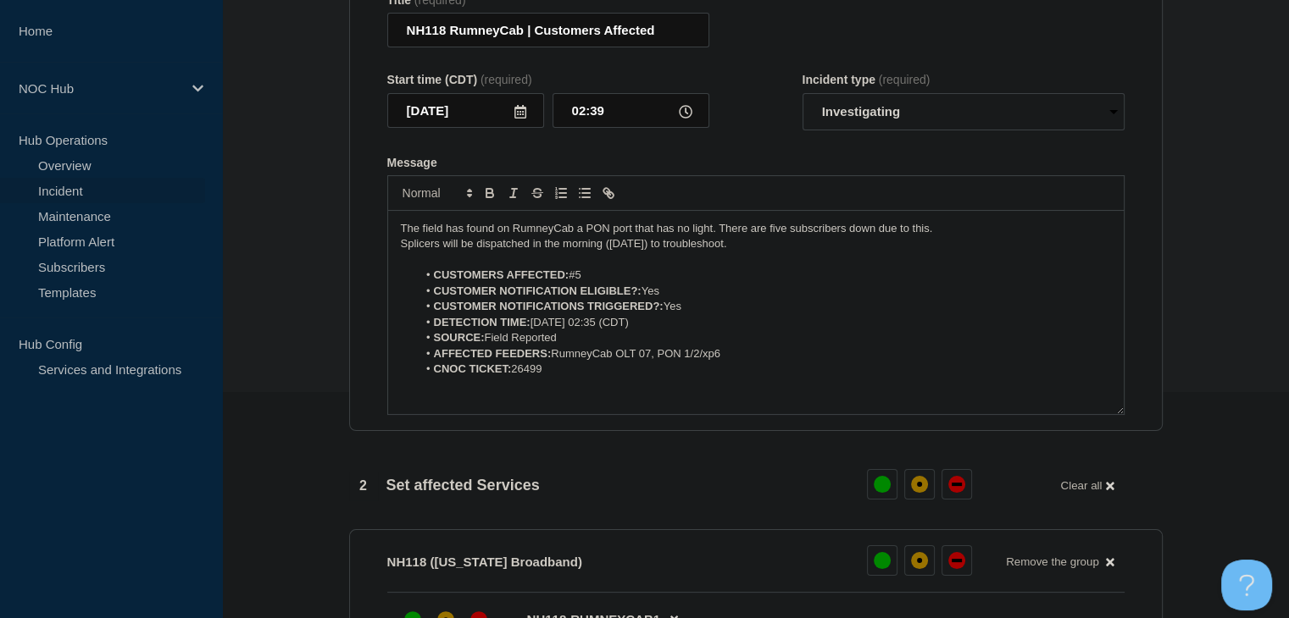
scroll to position [339, 0]
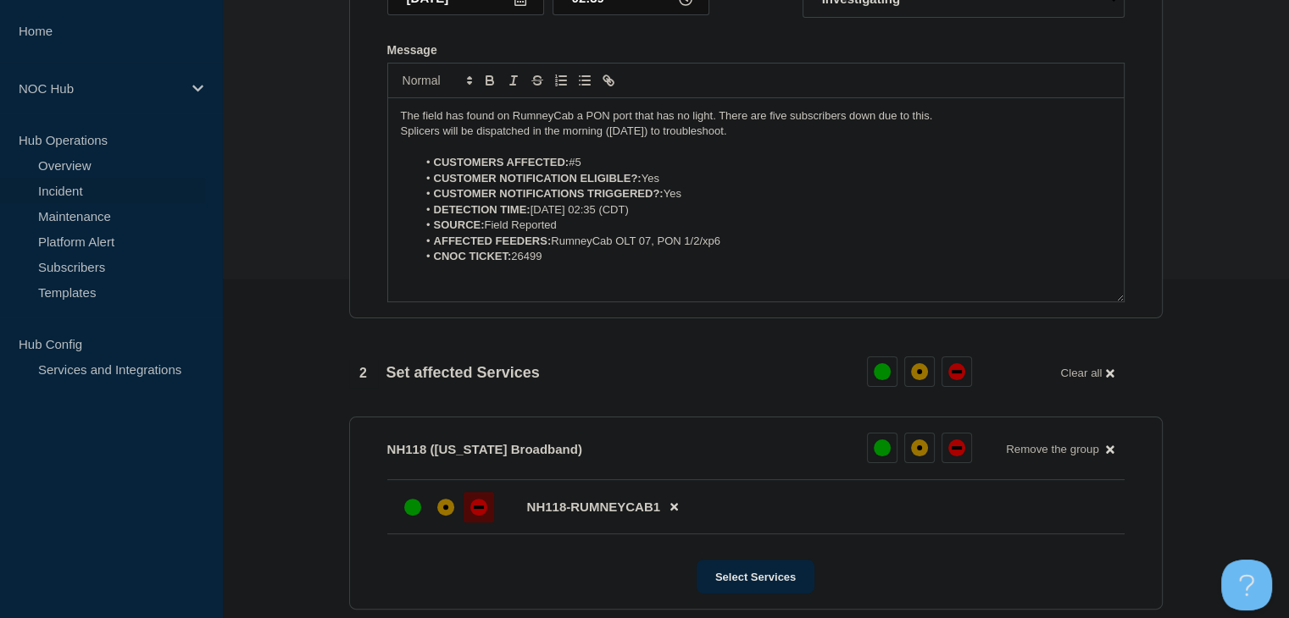
click at [477, 523] on div at bounding box center [478, 507] width 31 height 31
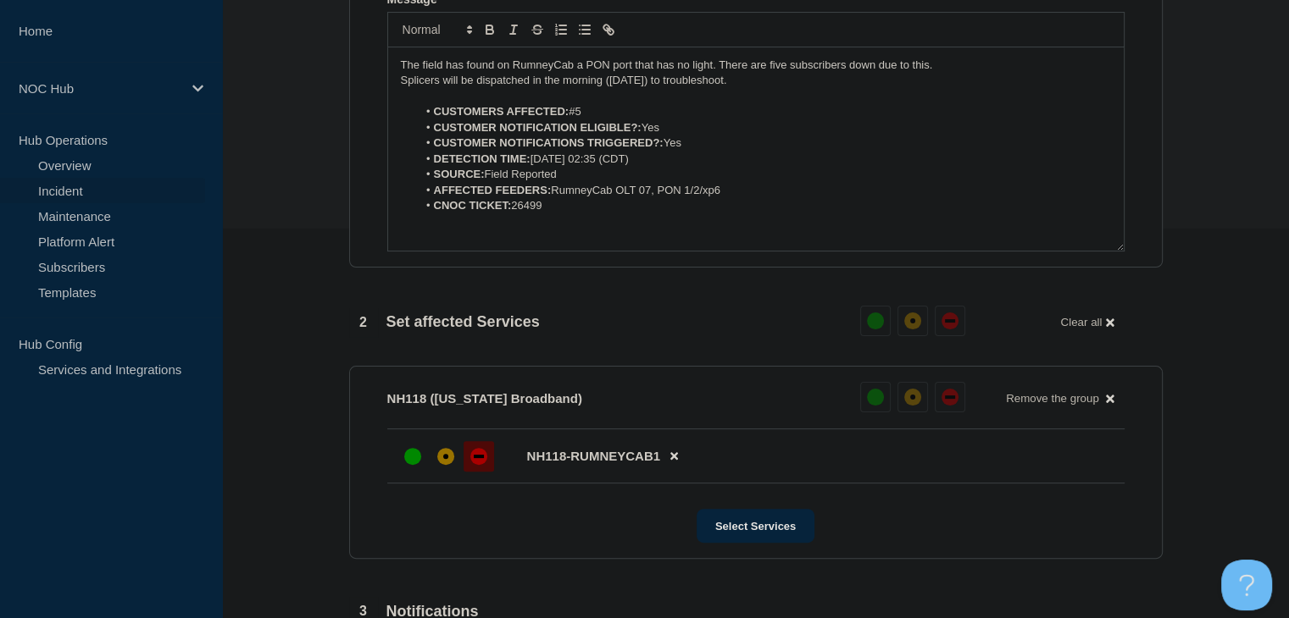
scroll to position [662, 0]
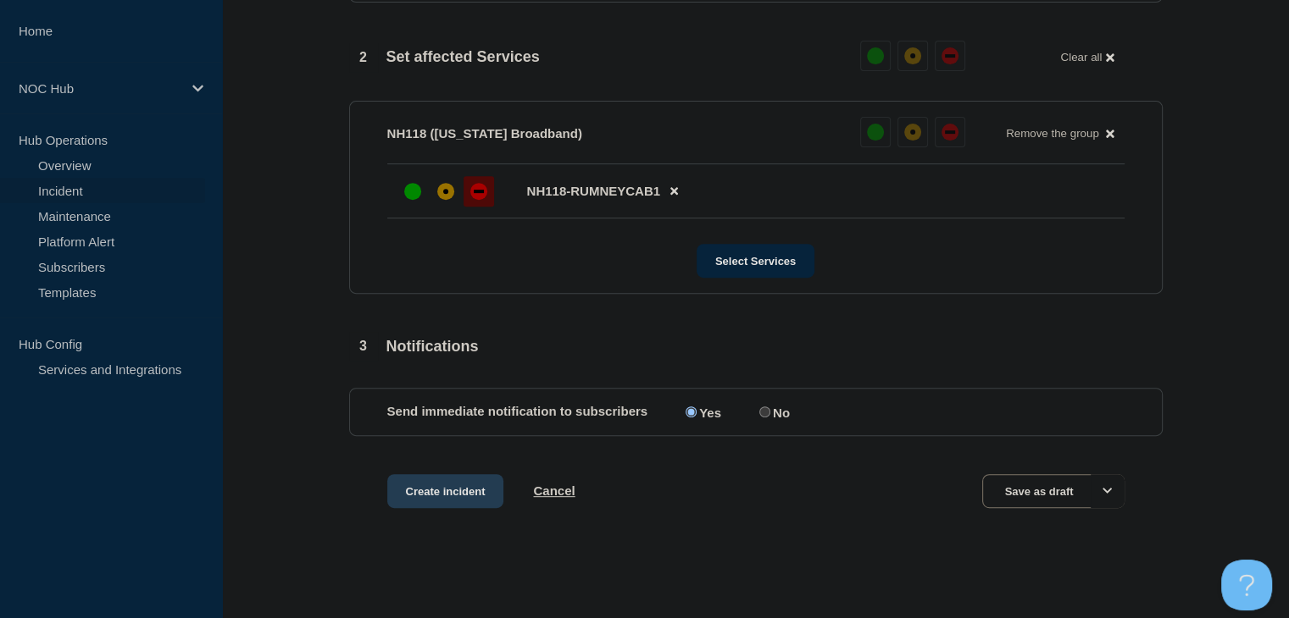
click at [436, 491] on button "Create incident" at bounding box center [445, 491] width 117 height 34
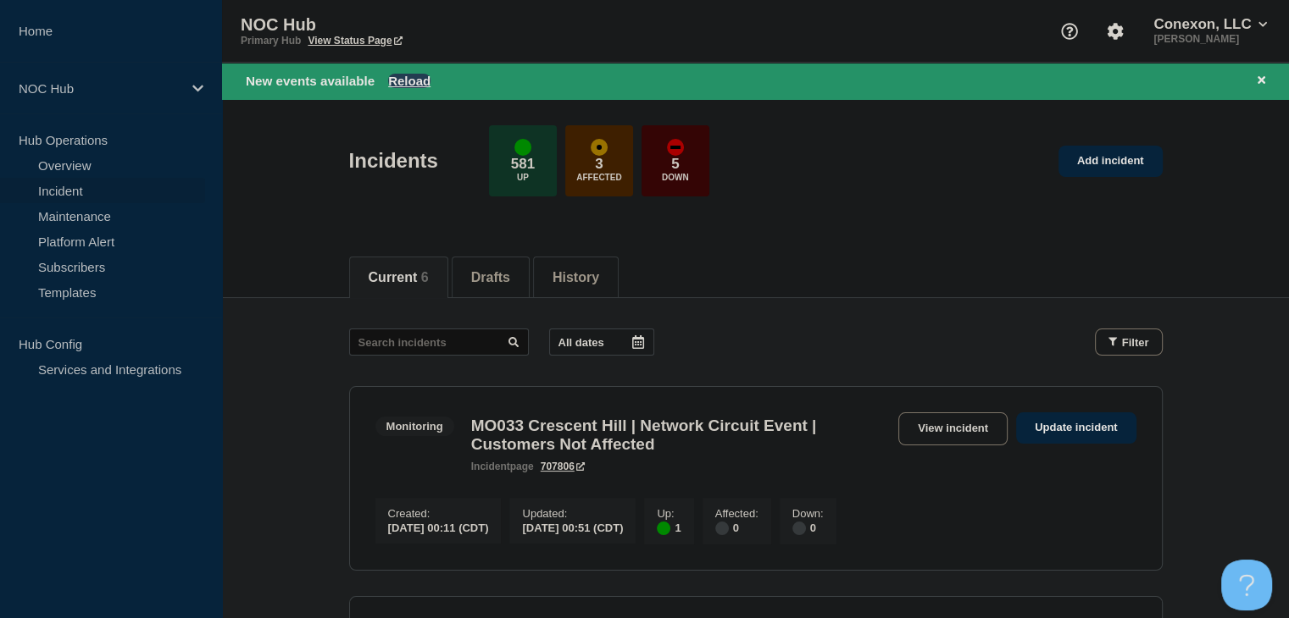
click at [398, 75] on button "Reload" at bounding box center [409, 81] width 42 height 14
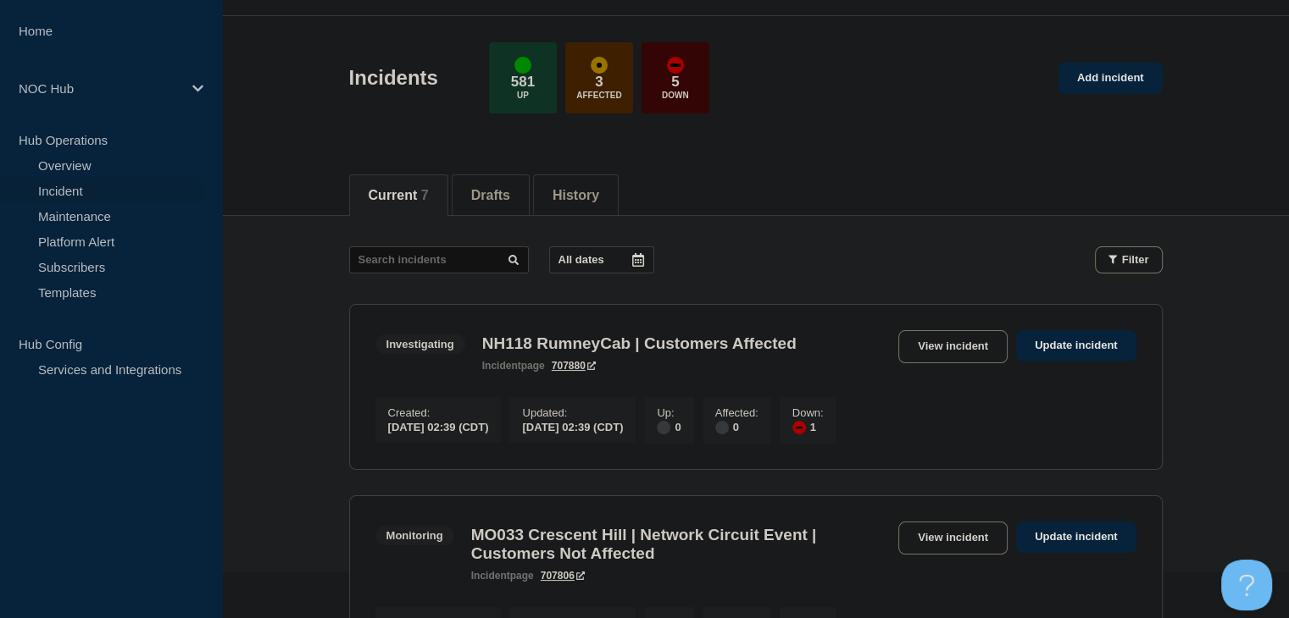
scroll to position [85, 0]
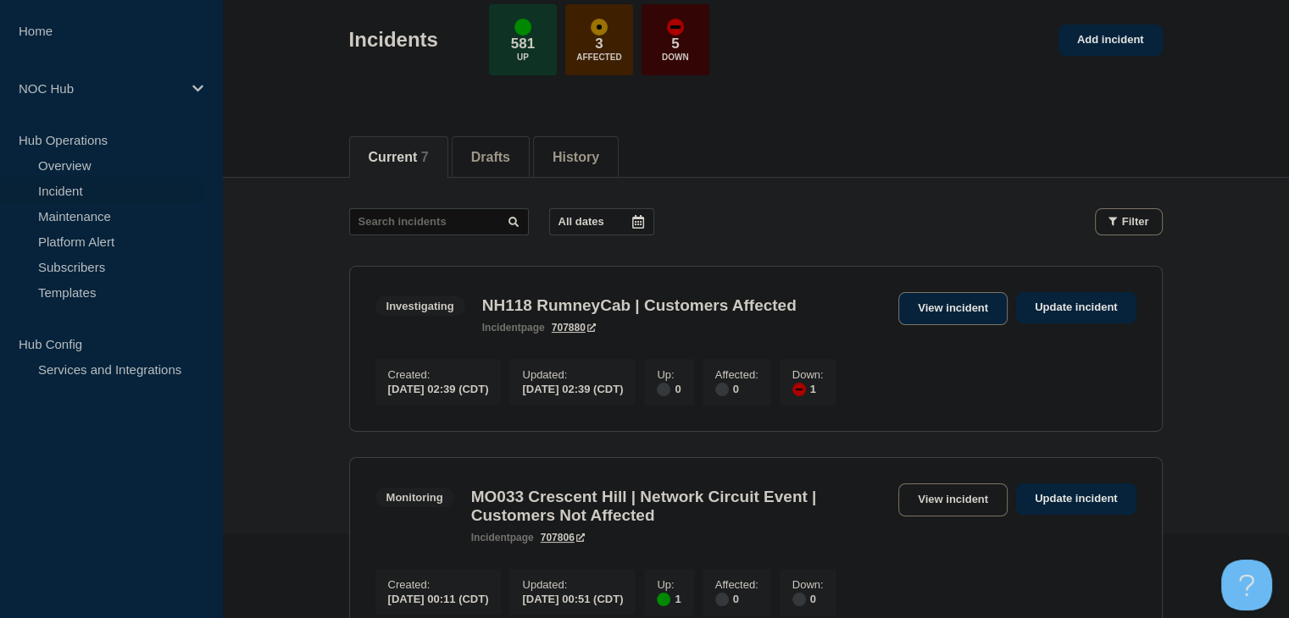
click at [941, 311] on link "View incident" at bounding box center [952, 308] width 109 height 33
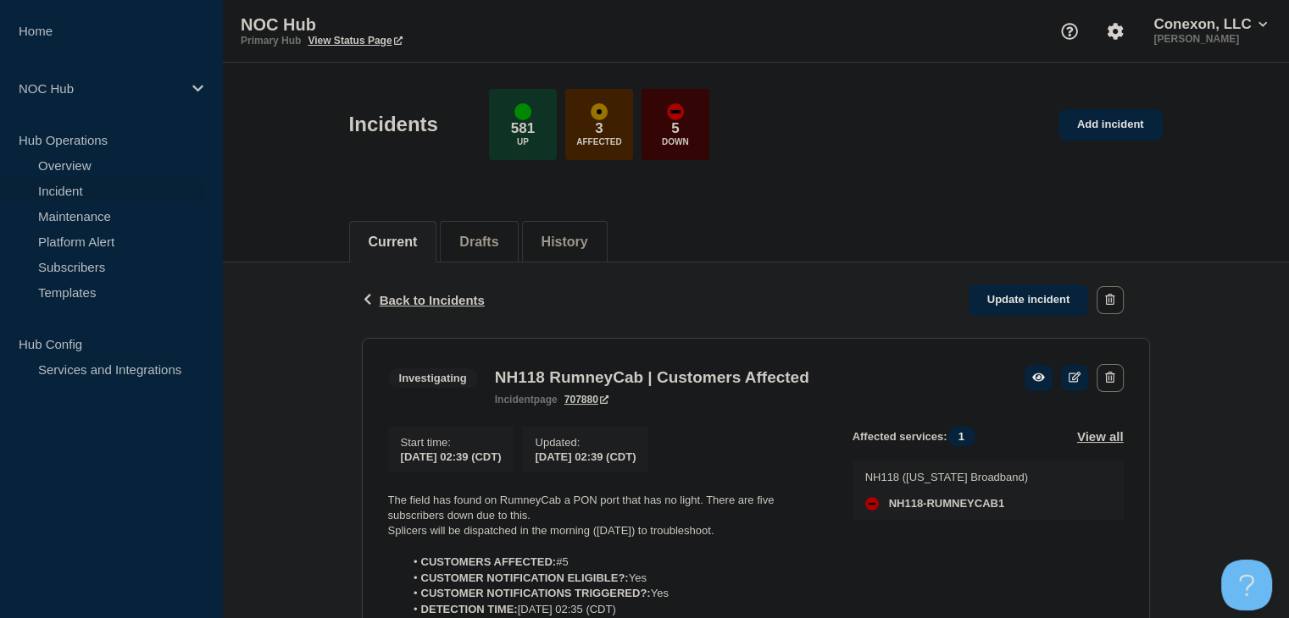
scroll to position [254, 0]
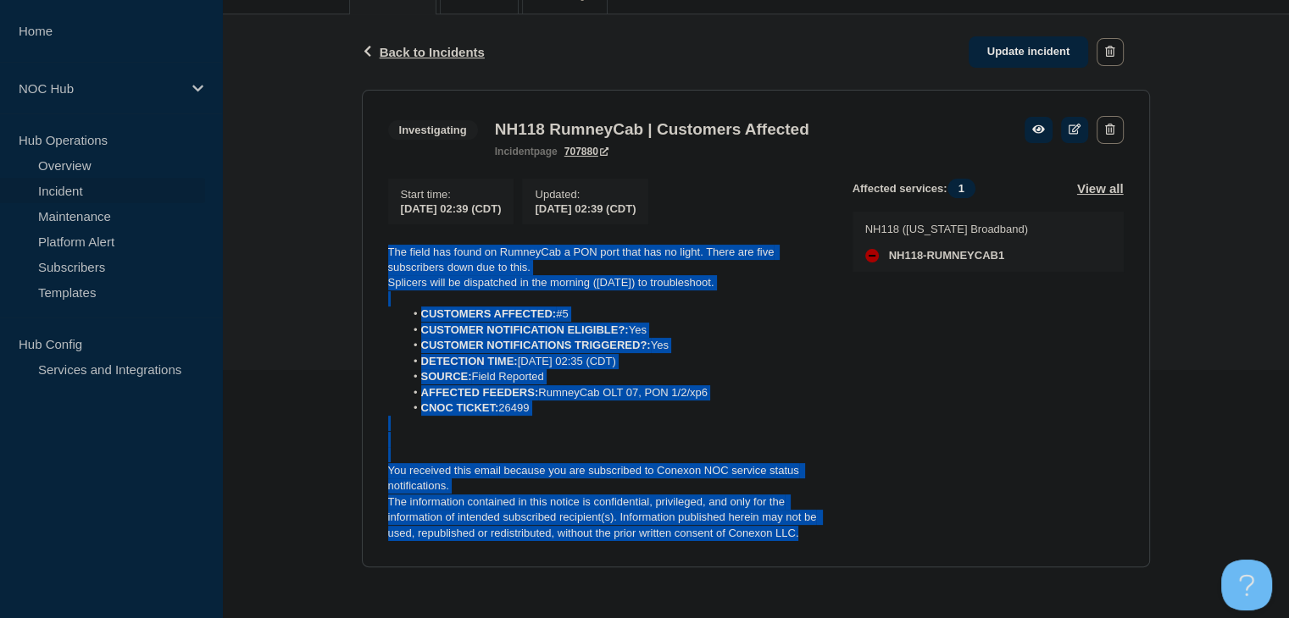
drag, startPoint x: 807, startPoint y: 544, endPoint x: 375, endPoint y: 254, distance: 519.6
click at [375, 254] on section "Investigating NH118 RumneyCab | Customers Affected incident page 707880 Start t…" at bounding box center [756, 329] width 788 height 479
copy div "The field has found on RumneyCab a PON port that has no light. There are five s…"
click at [345, 353] on div "Back Back to Incidents Update incident Investigating NH118 RumneyCab | Customer…" at bounding box center [755, 304] width 1067 height 580
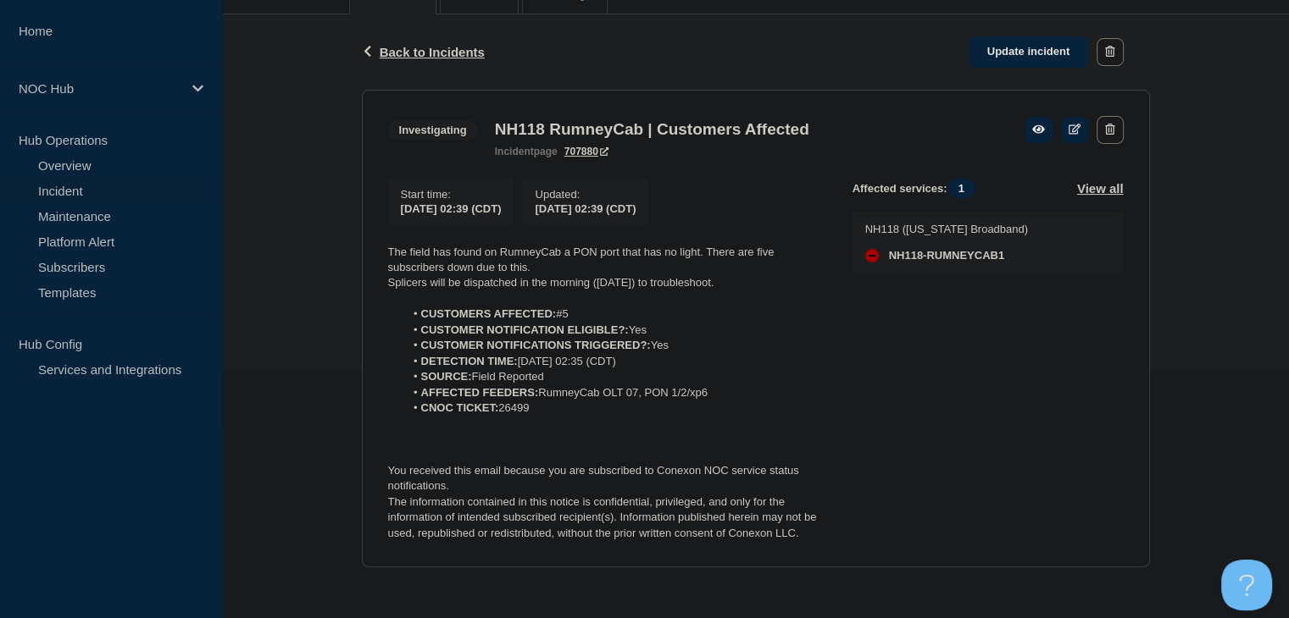
click at [59, 184] on link "Incident" at bounding box center [102, 190] width 205 height 25
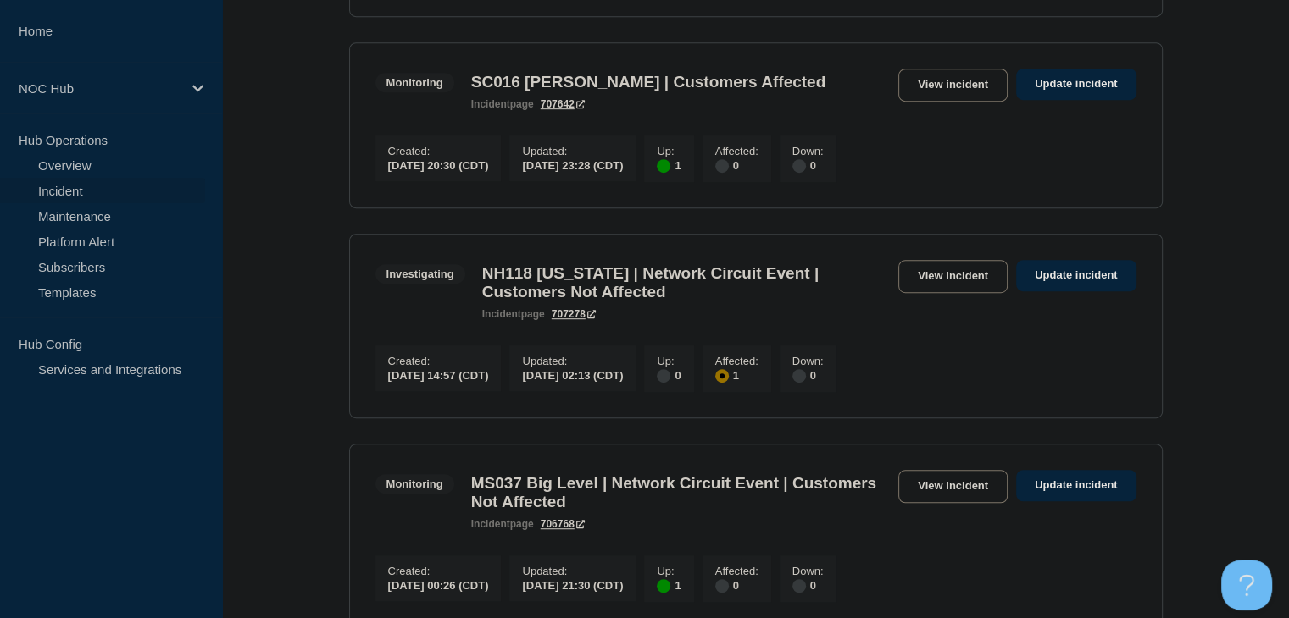
scroll to position [1017, 0]
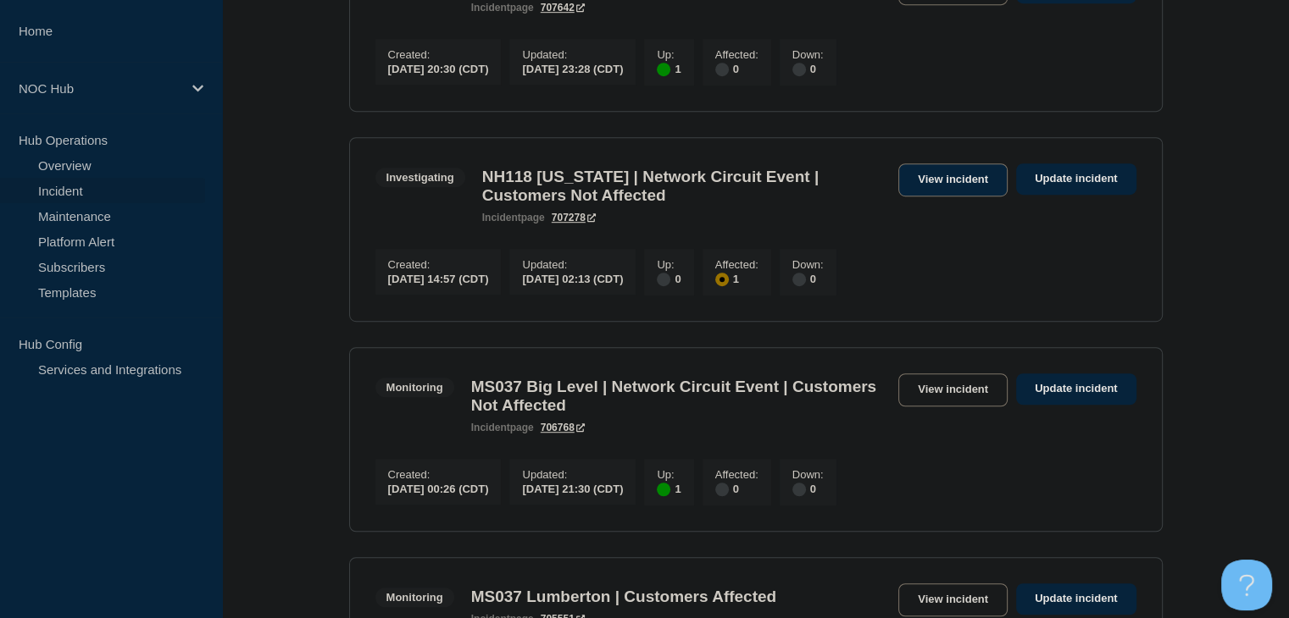
click at [972, 197] on link "View incident" at bounding box center [952, 180] width 109 height 33
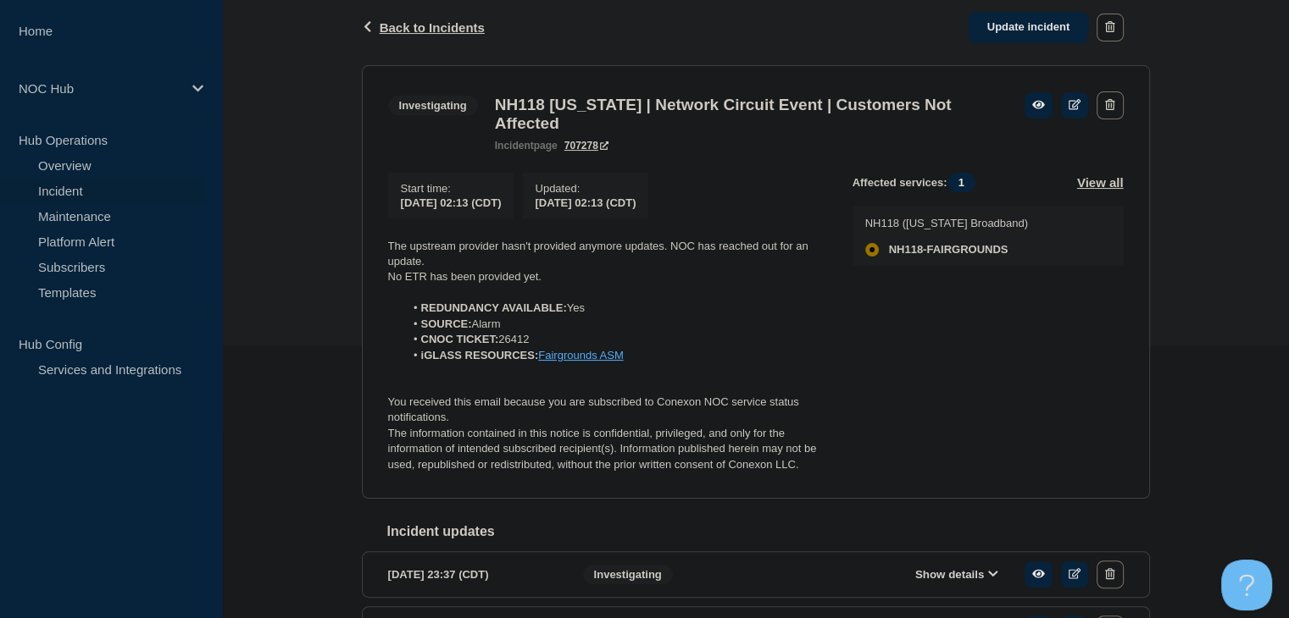
scroll to position [339, 0]
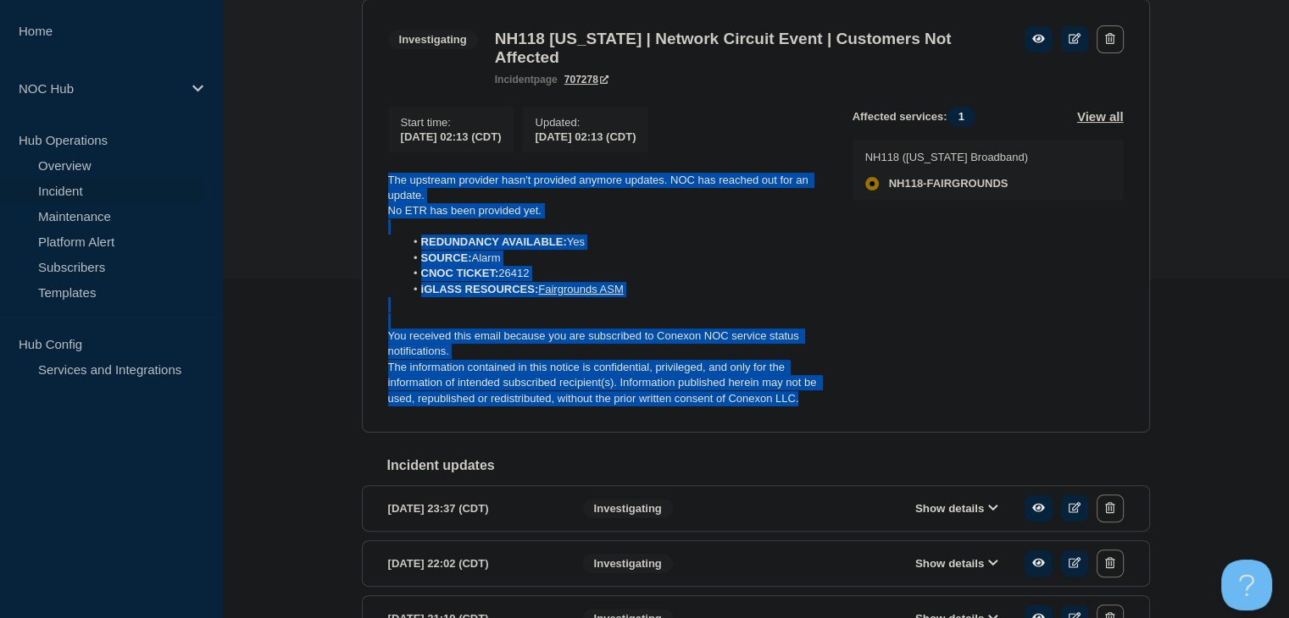
drag, startPoint x: 808, startPoint y: 410, endPoint x: 369, endPoint y: 188, distance: 492.6
click at [347, 180] on div "Back Back to Incidents Update incident Investigating NH118 New Hampshire | Netw…" at bounding box center [755, 365] width 1067 height 882
copy div "The upstream provider hasn't provided anymore updates. NOC has reached out for …"
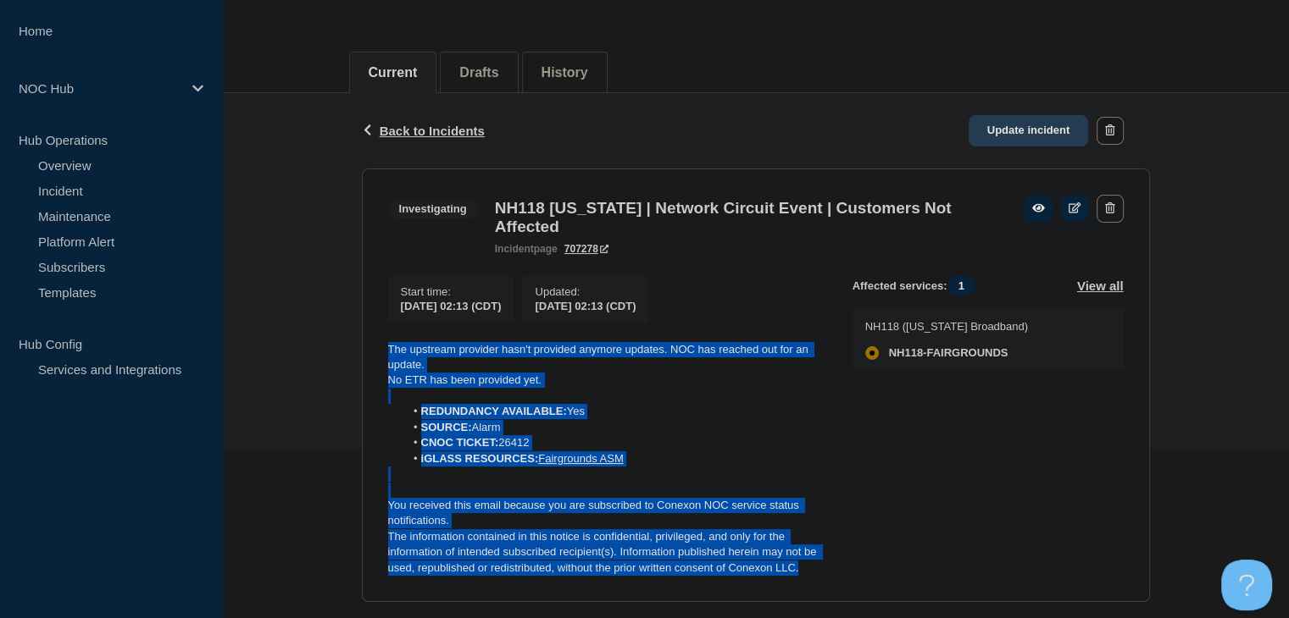
click at [996, 144] on link "Update incident" at bounding box center [1028, 130] width 120 height 31
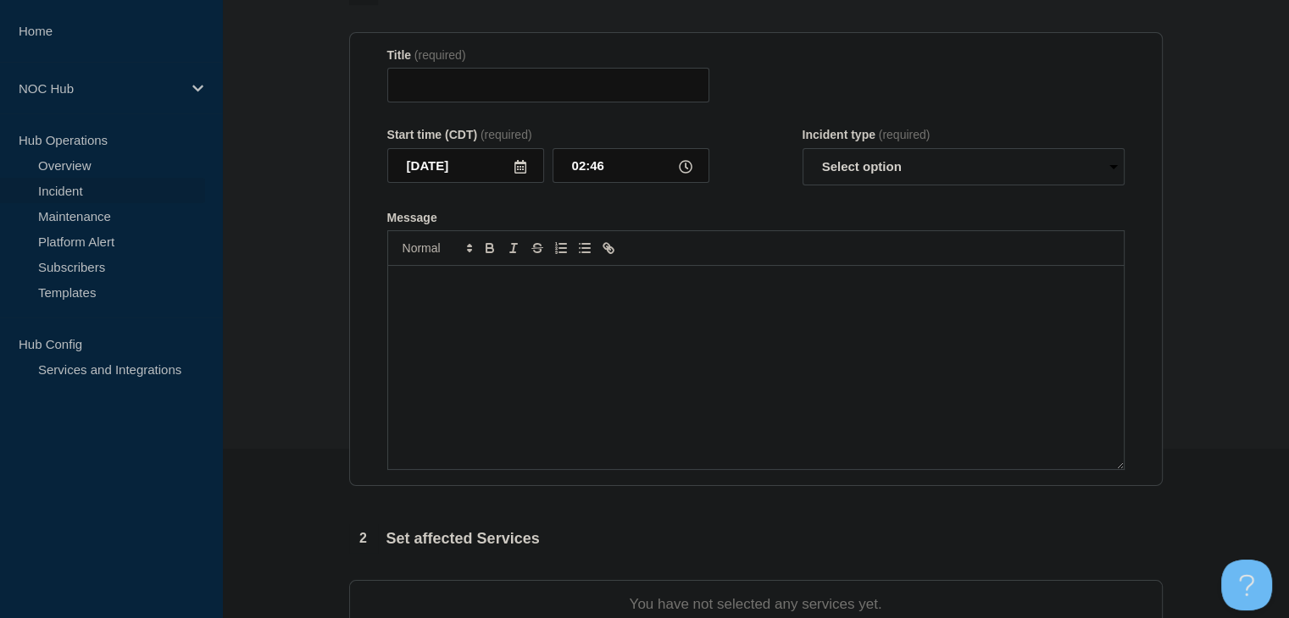
type input "NH118 [US_STATE] | Network Circuit Event | Customers Not Affected"
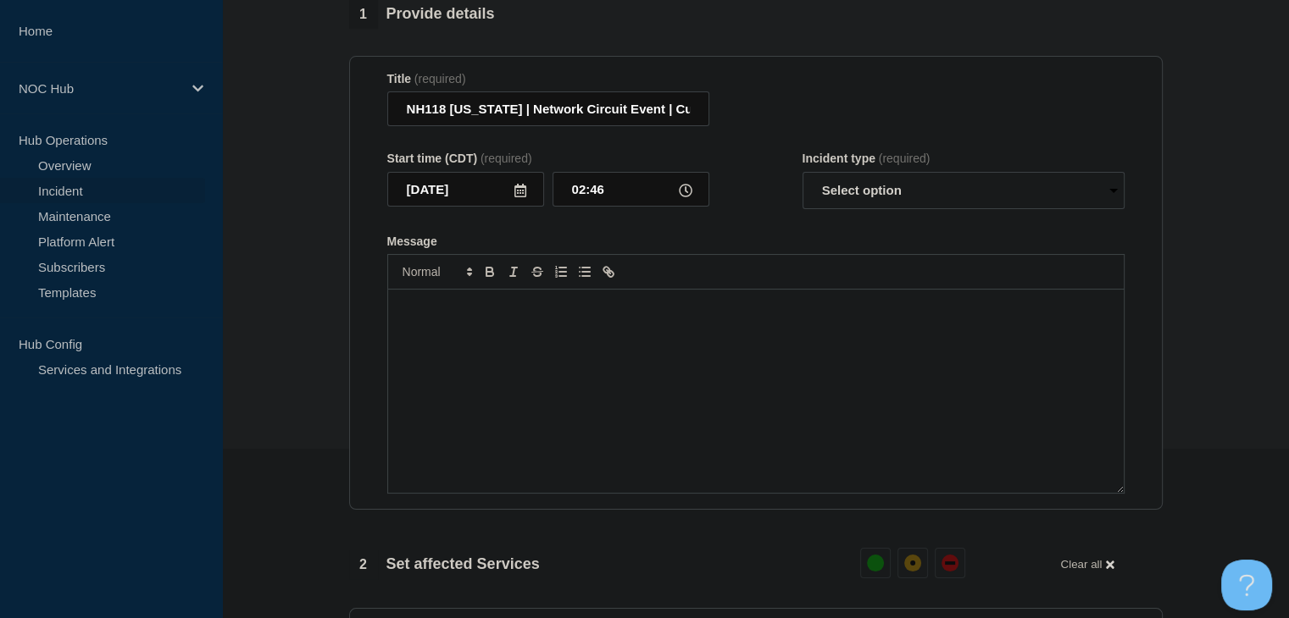
click at [723, 349] on div "Message" at bounding box center [755, 391] width 735 height 203
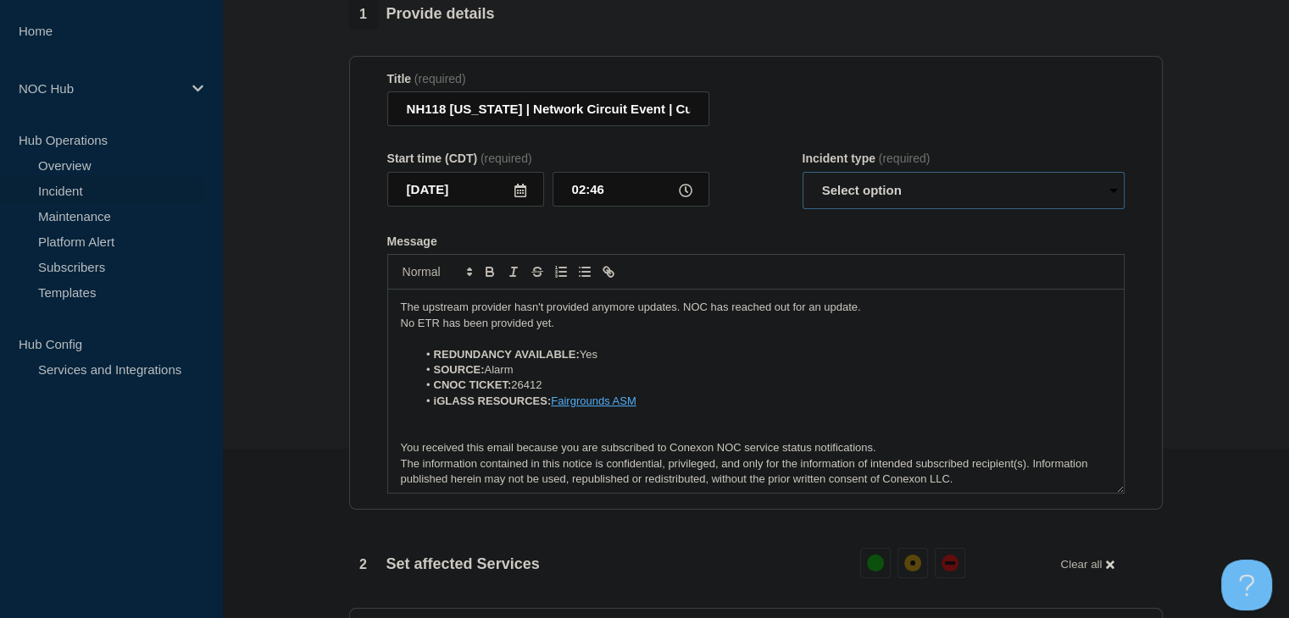
drag, startPoint x: 834, startPoint y: 204, endPoint x: 835, endPoint y: 214, distance: 10.3
click at [834, 204] on select "Select option Investigating Identified Monitoring Resolved" at bounding box center [963, 190] width 322 height 37
select select "monitoring"
click at [802, 182] on select "Select option Investigating Identified Monitoring Resolved" at bounding box center [963, 190] width 322 height 37
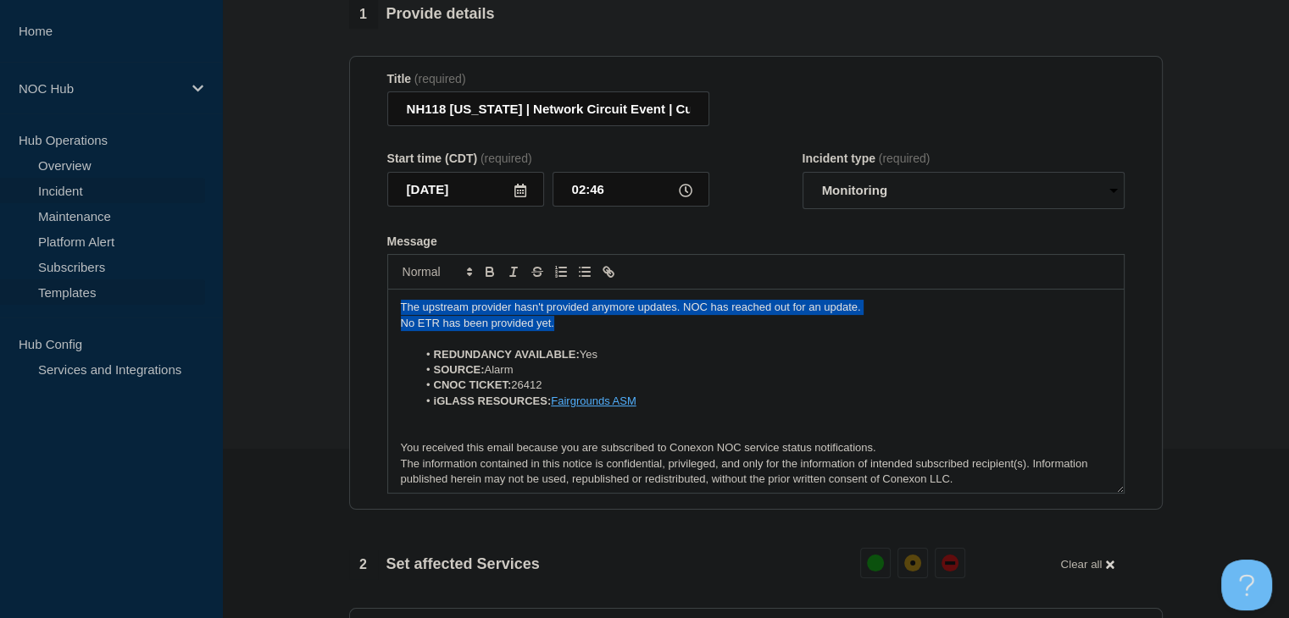
drag, startPoint x: 617, startPoint y: 336, endPoint x: 173, endPoint y: 302, distance: 445.2
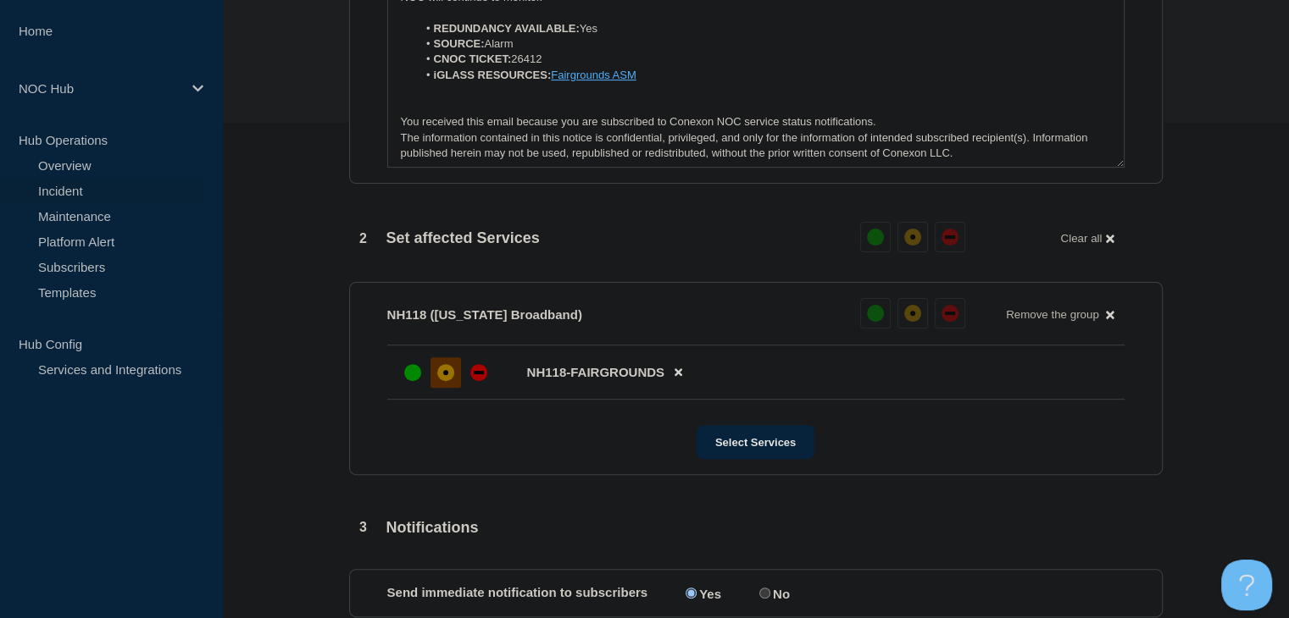
scroll to position [763, 0]
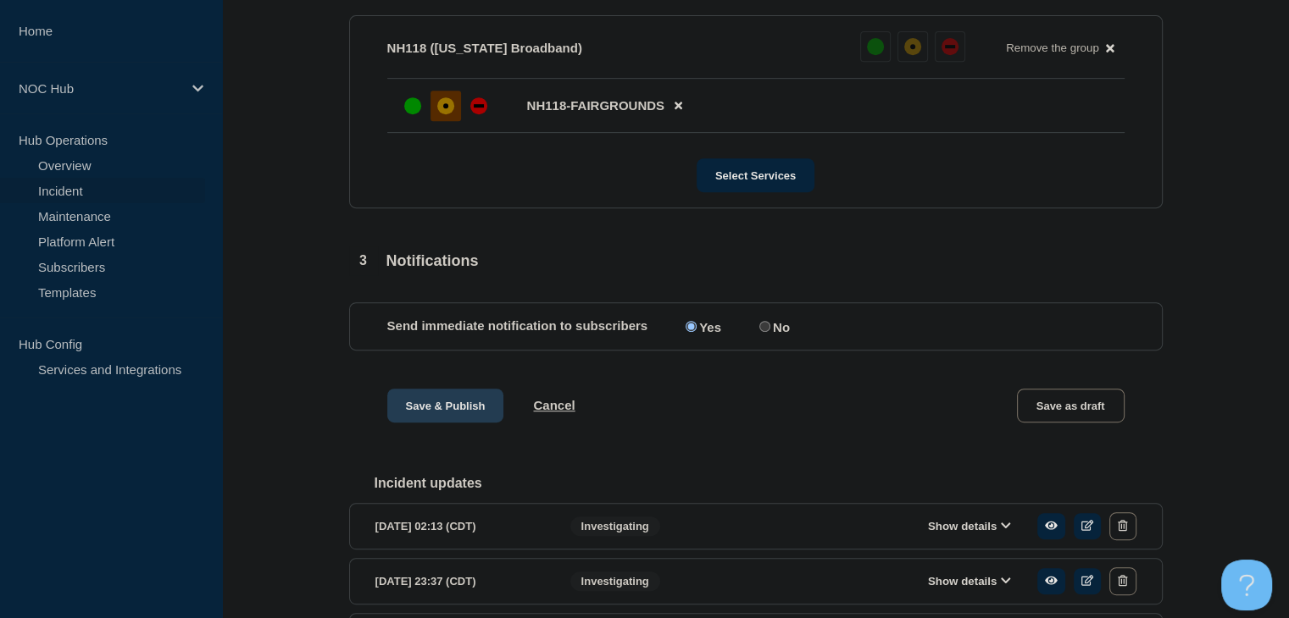
click at [436, 414] on button "Save & Publish" at bounding box center [445, 406] width 117 height 34
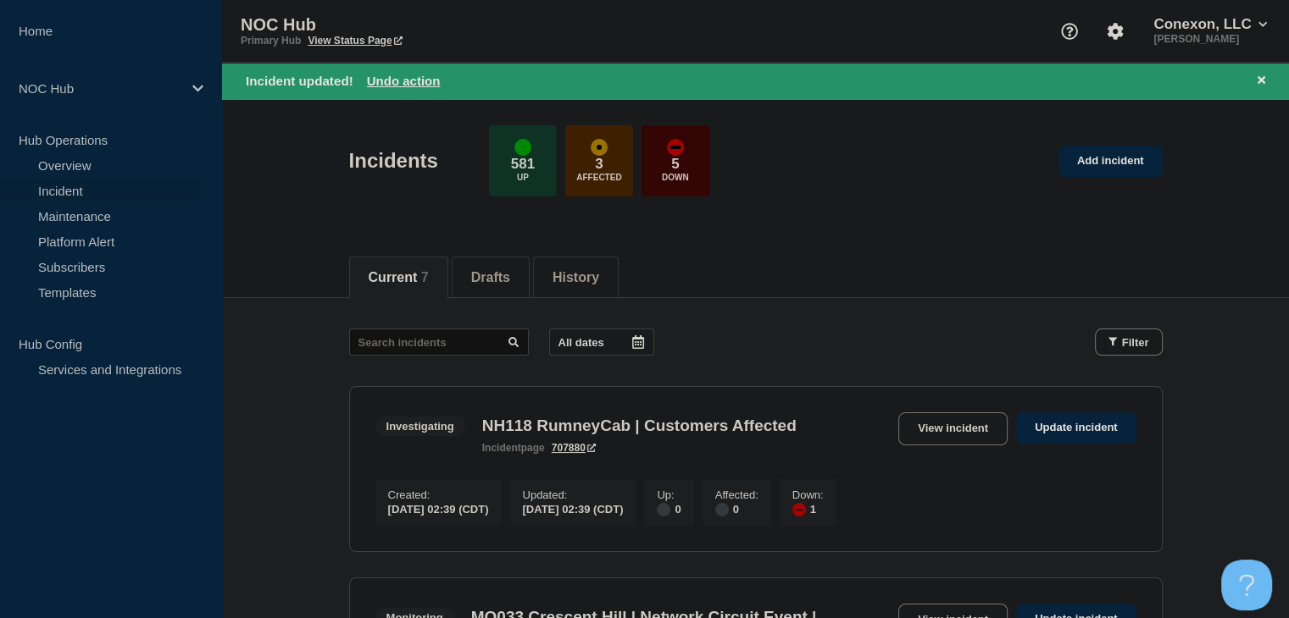
scroll to position [339, 0]
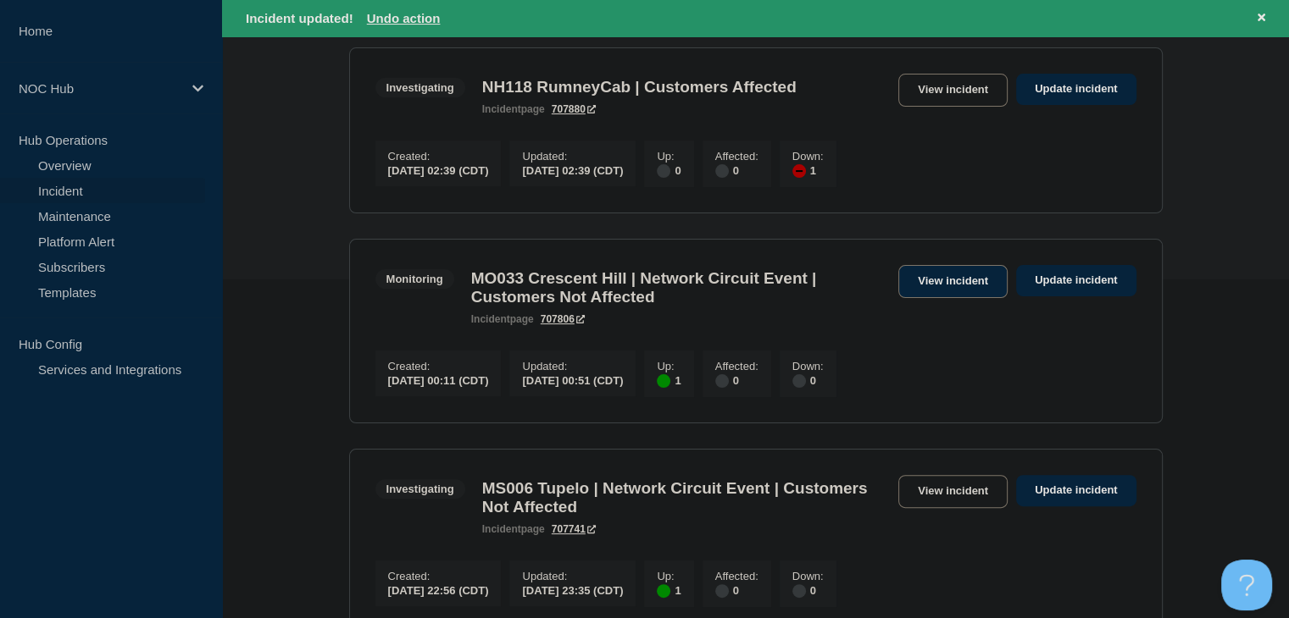
click at [956, 286] on link "View incident" at bounding box center [952, 281] width 109 height 33
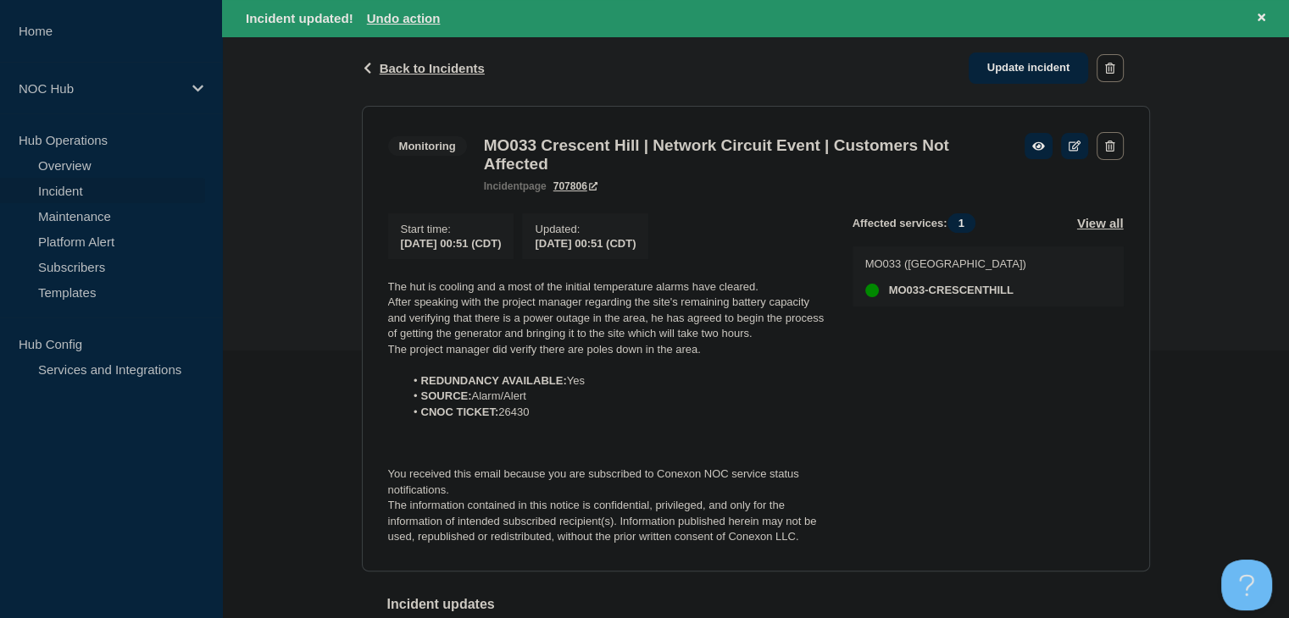
scroll to position [424, 0]
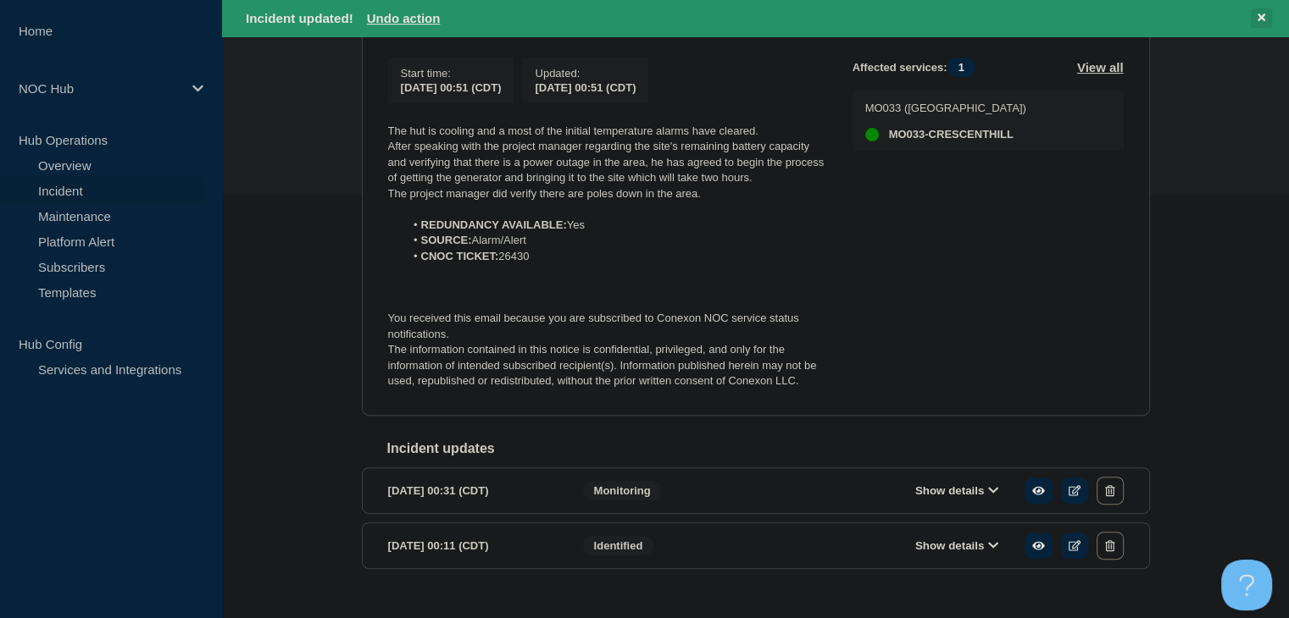
click at [1256, 21] on button at bounding box center [1261, 17] width 21 height 19
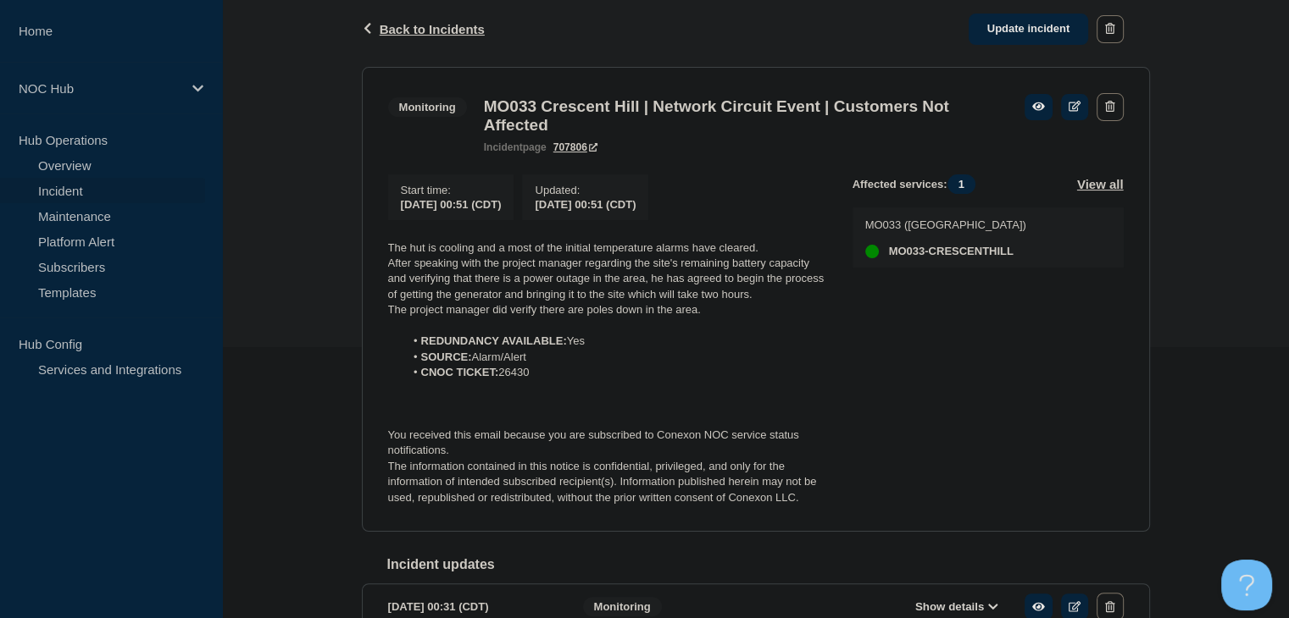
scroll to position [218, 0]
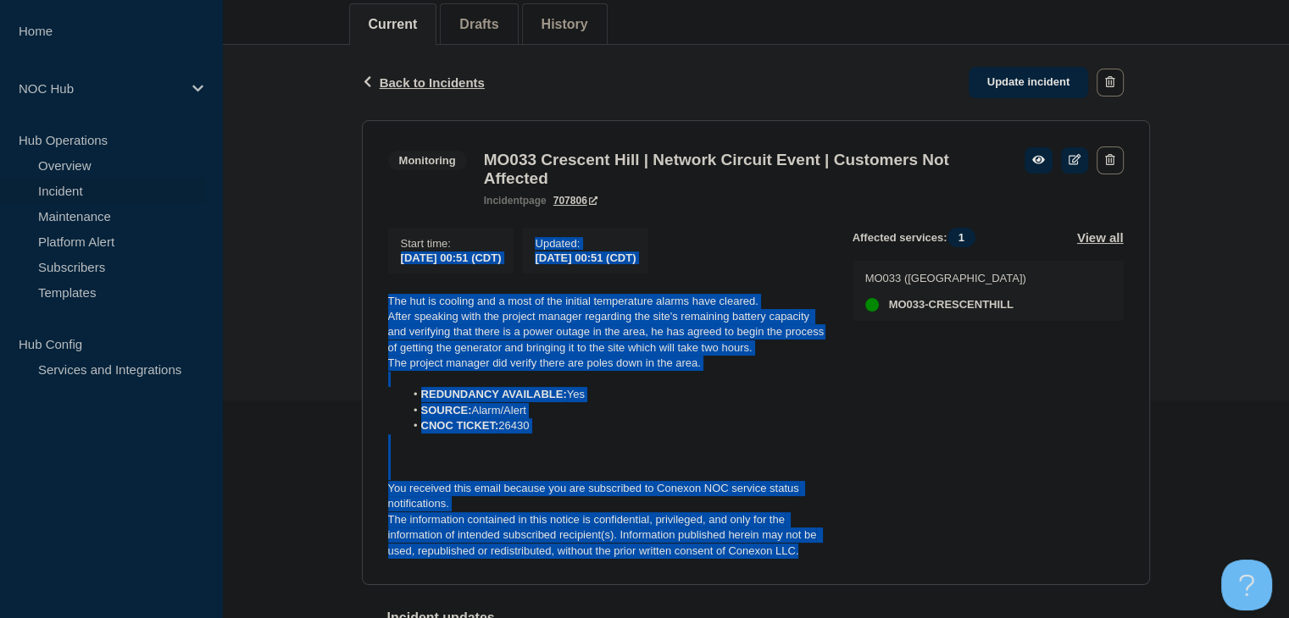
drag, startPoint x: 831, startPoint y: 565, endPoint x: 363, endPoint y: 263, distance: 557.2
click at [363, 263] on section "Monitoring MO033 Crescent Hill | Network Circuit Event | Customers Not Affected…" at bounding box center [756, 353] width 788 height 466
click at [514, 356] on p "After speaking with the project manager regarding the site's remaining battery …" at bounding box center [606, 332] width 437 height 47
drag, startPoint x: 804, startPoint y: 563, endPoint x: 386, endPoint y: 315, distance: 485.9
click at [386, 315] on section "Monitoring MO033 Crescent Hill | Network Circuit Event | Customers Not Affected…" at bounding box center [756, 353] width 788 height 466
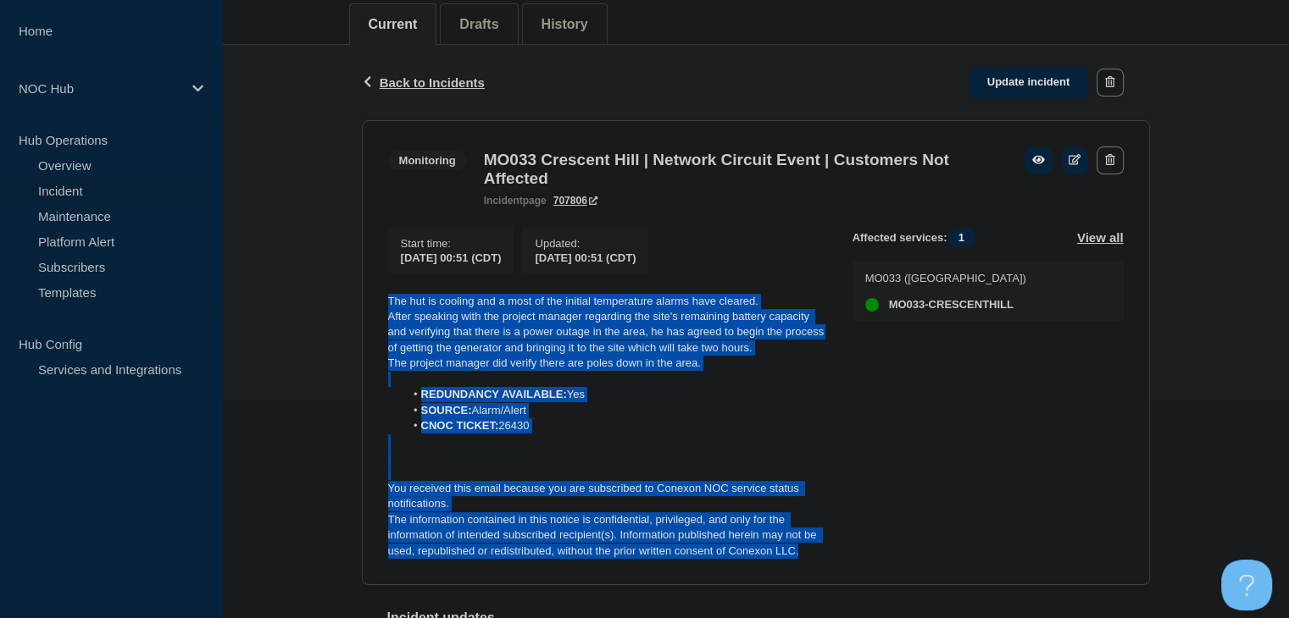
copy div "The hut is cooling and a most of the initial temperature alarms have cleared. A…"
click at [1018, 81] on link "Update incident" at bounding box center [1028, 82] width 120 height 31
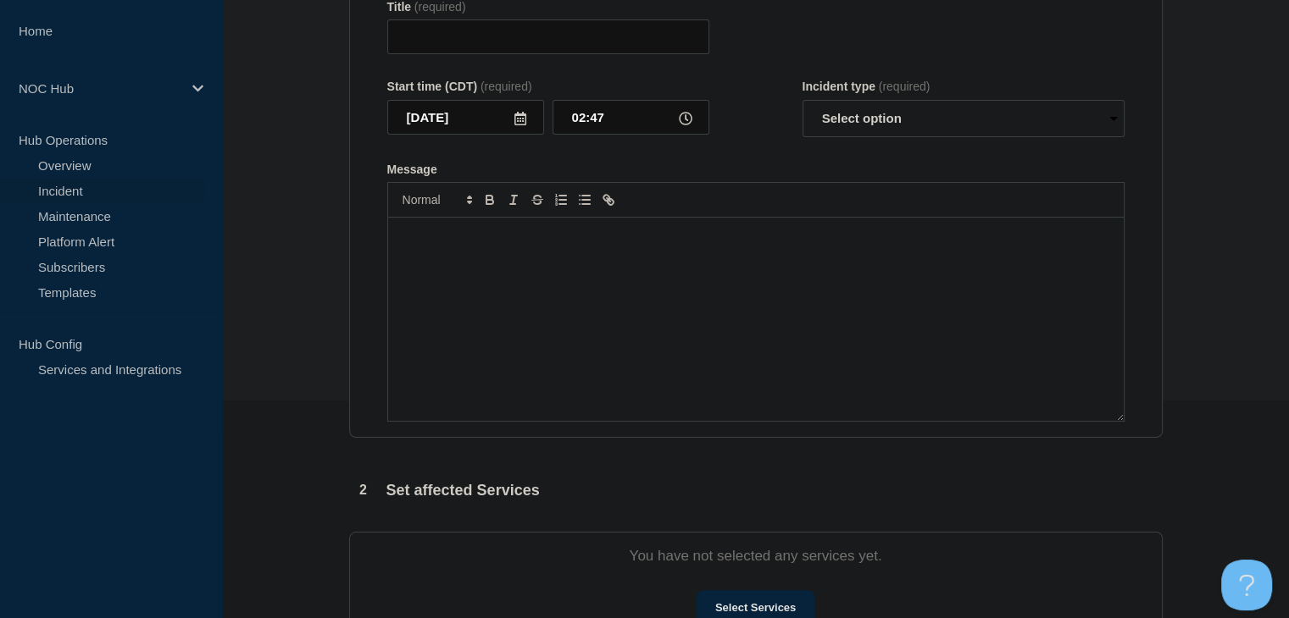
type input "MO033 Crescent Hill | Network Circuit Event | Customers Not Affected"
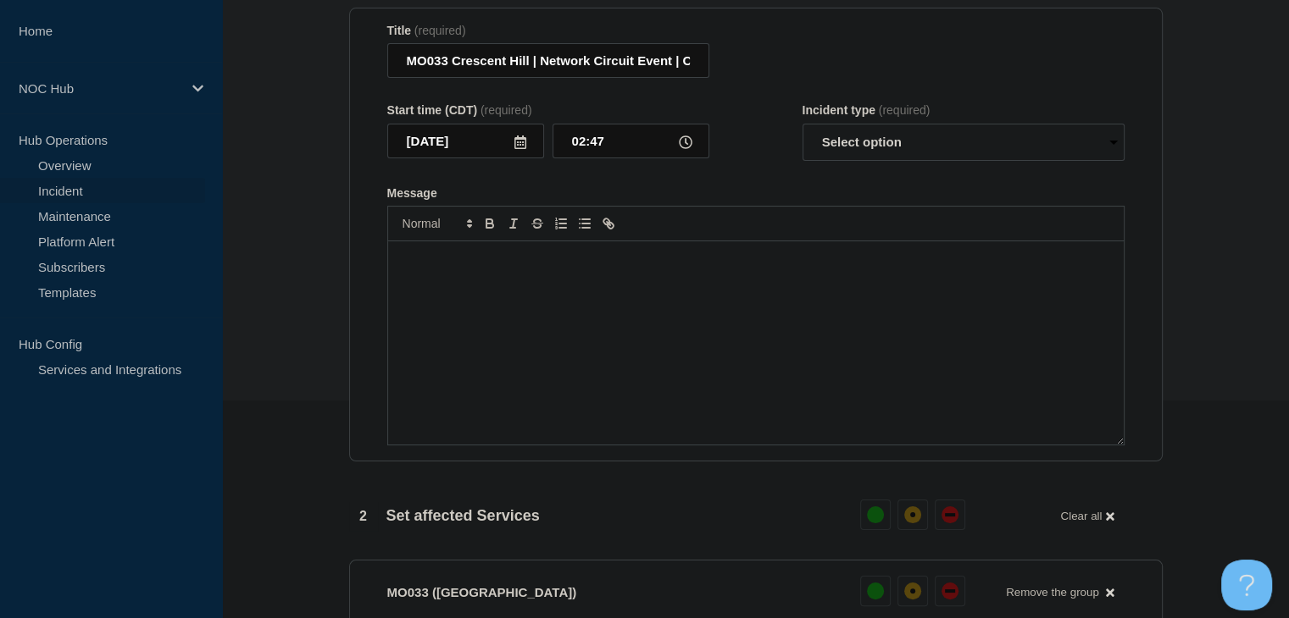
click at [494, 363] on div "Message" at bounding box center [755, 342] width 735 height 203
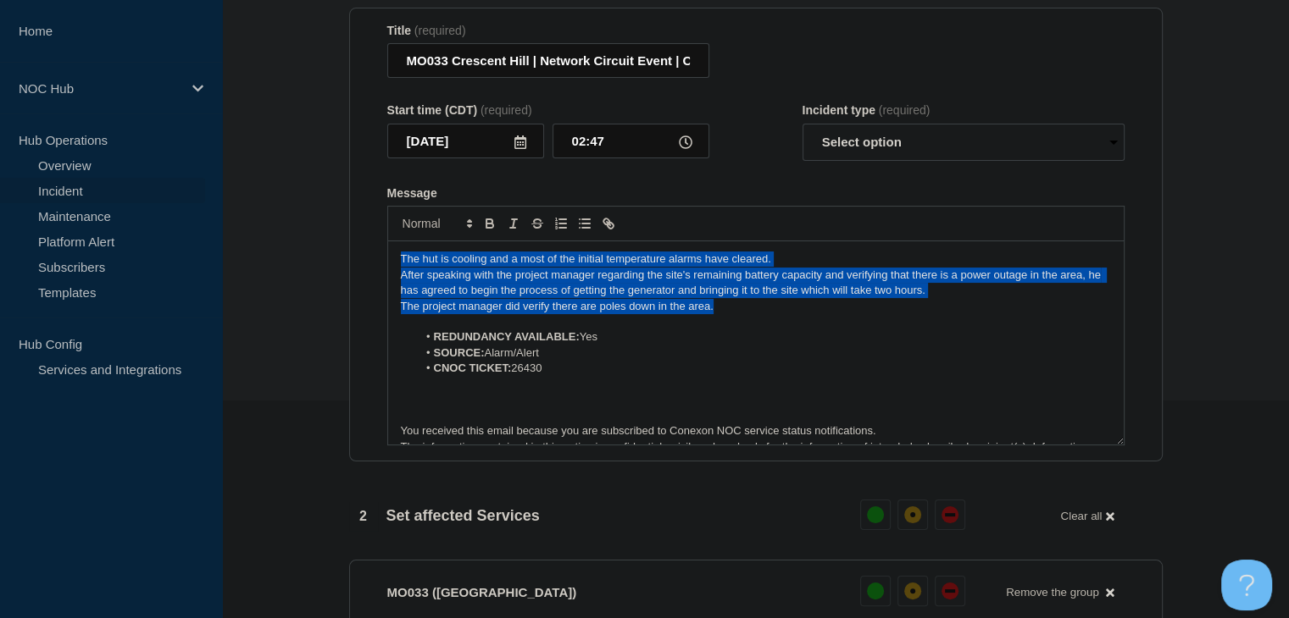
drag, startPoint x: 735, startPoint y: 316, endPoint x: 226, endPoint y: 252, distance: 513.1
click at [226, 252] on section "1 Provide details Title (required) MO033 Crescent Hill | Network Circuit Event …" at bounding box center [755, 605] width 1067 height 1306
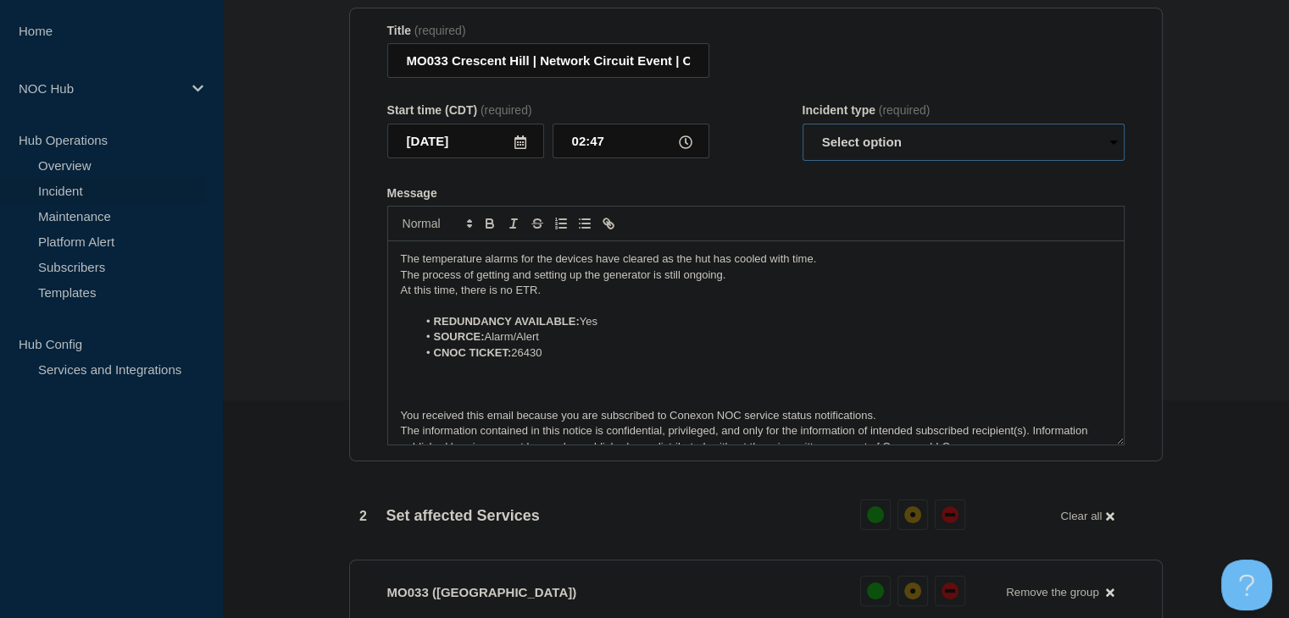
click at [874, 159] on select "Select option Investigating Identified Monitoring Resolved" at bounding box center [963, 142] width 322 height 37
select select "monitoring"
click at [802, 133] on select "Select option Investigating Identified Monitoring Resolved" at bounding box center [963, 142] width 322 height 37
click at [778, 190] on form "Title (required) MO033 Crescent Hill | Network Circuit Event | Customers Not Af…" at bounding box center [755, 235] width 737 height 423
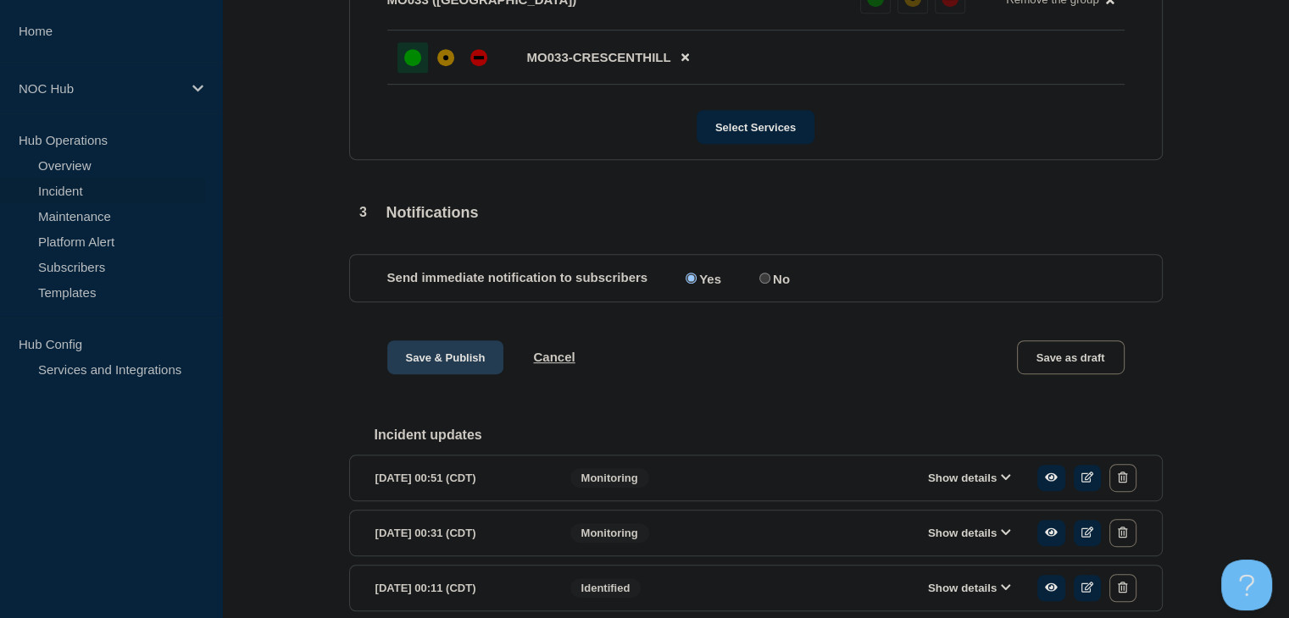
click at [430, 374] on button "Save & Publish" at bounding box center [445, 358] width 117 height 34
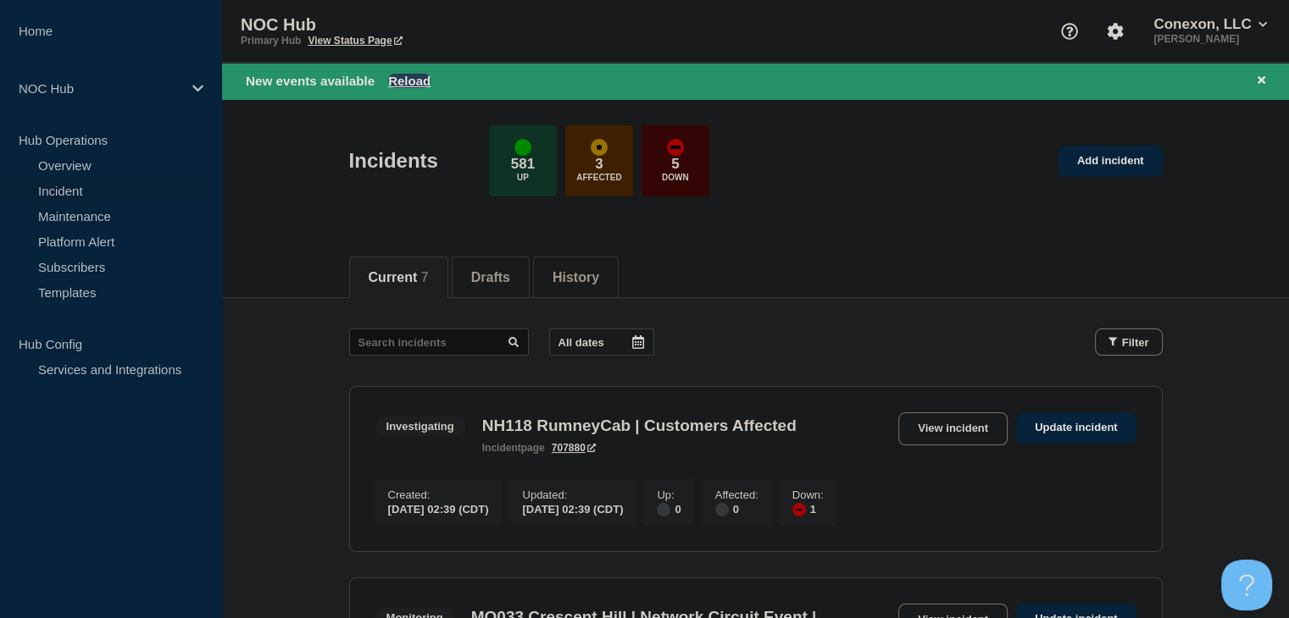
click at [406, 80] on button "Reload" at bounding box center [409, 81] width 42 height 14
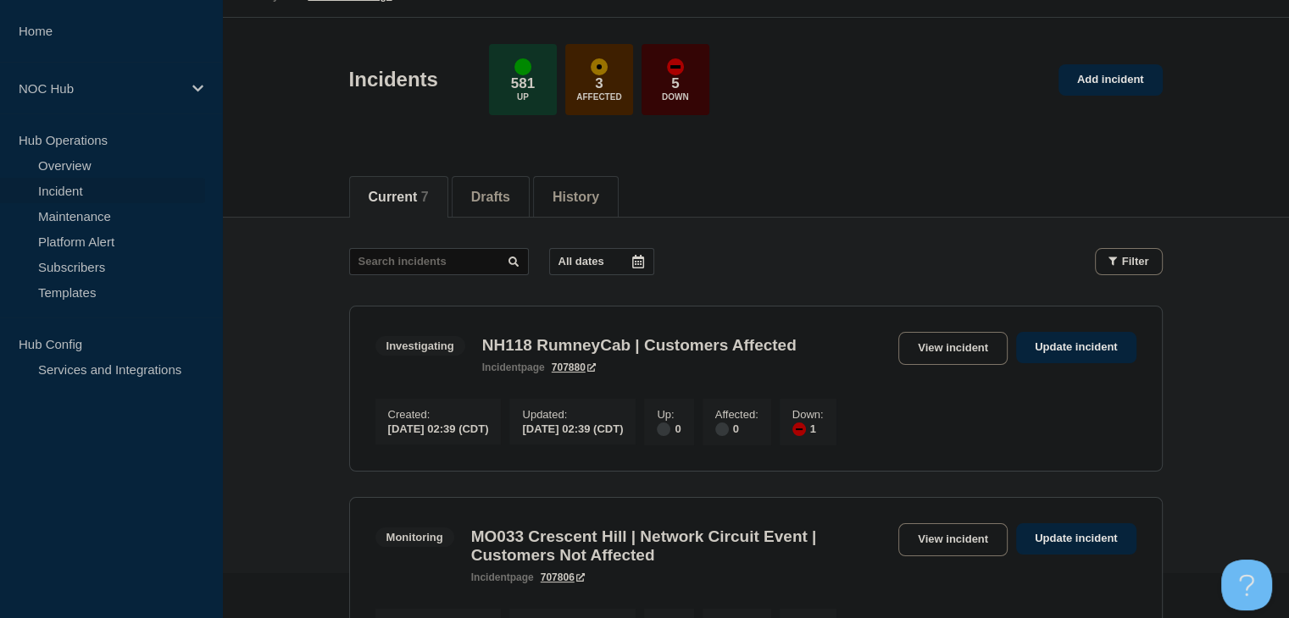
scroll to position [85, 0]
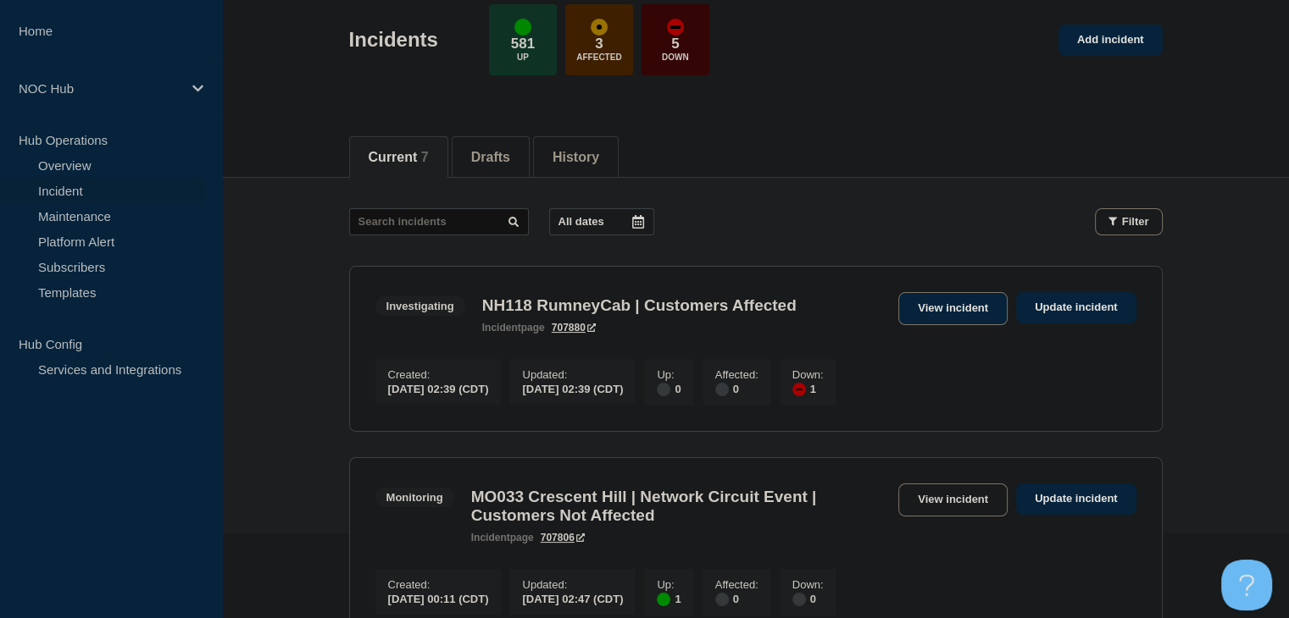
click at [917, 307] on link "View incident" at bounding box center [952, 308] width 109 height 33
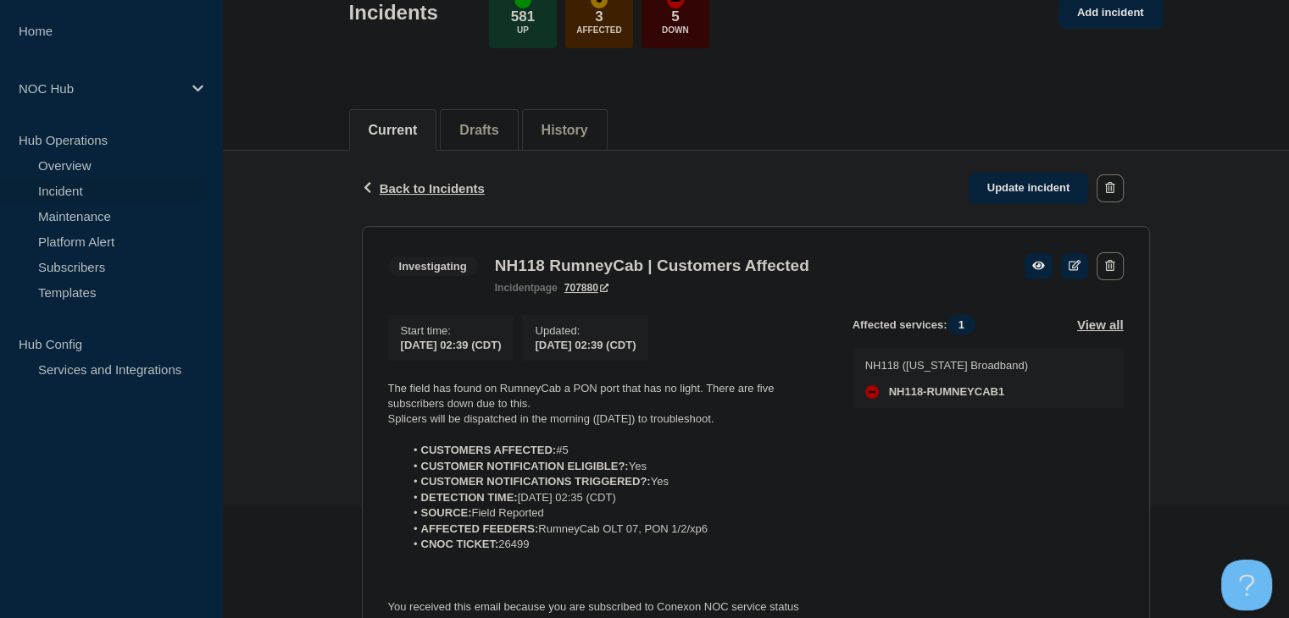
scroll to position [254, 0]
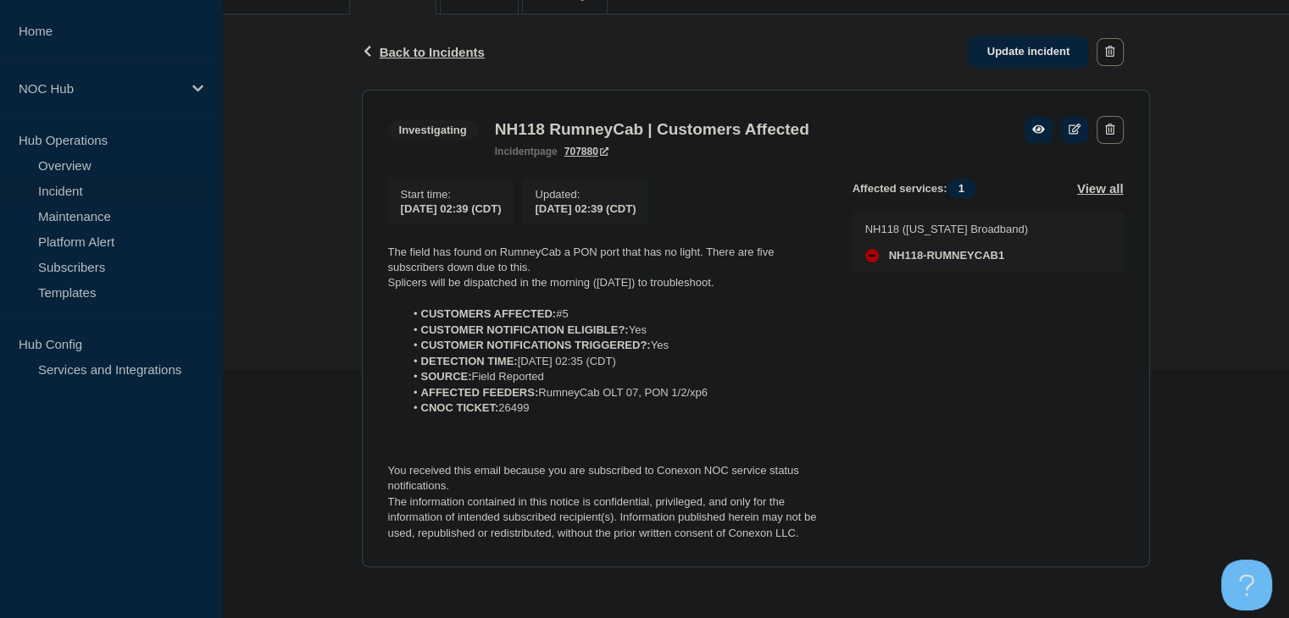
click at [65, 192] on link "Incident" at bounding box center [102, 190] width 205 height 25
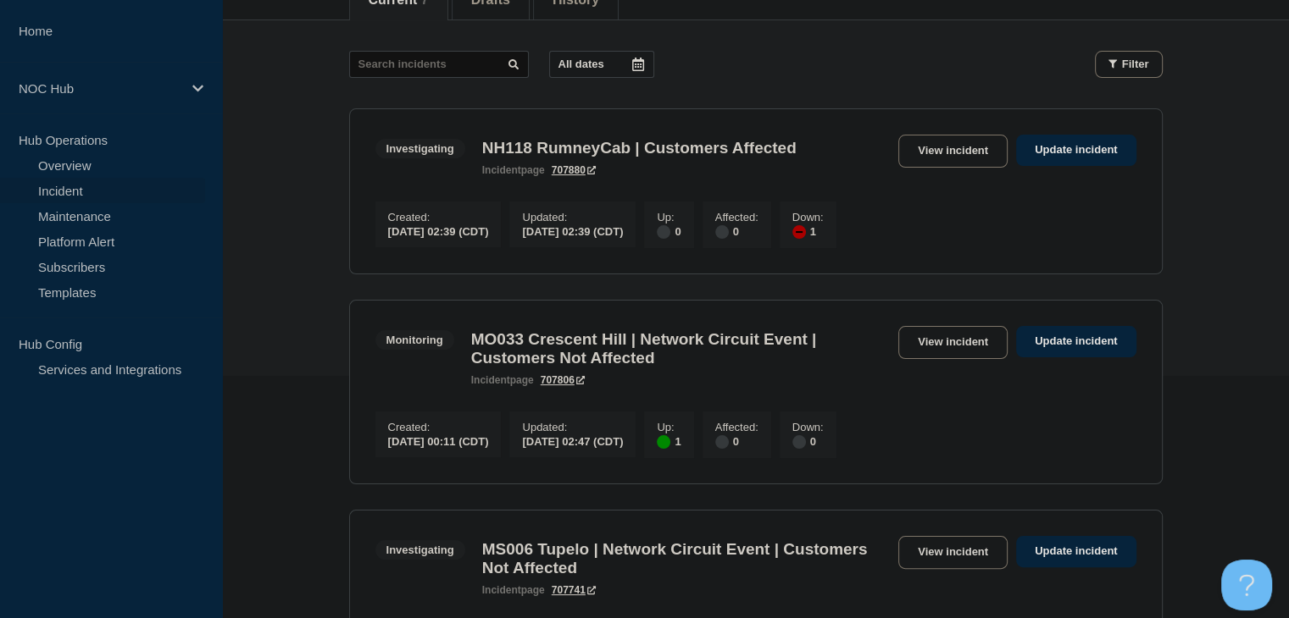
scroll to position [339, 0]
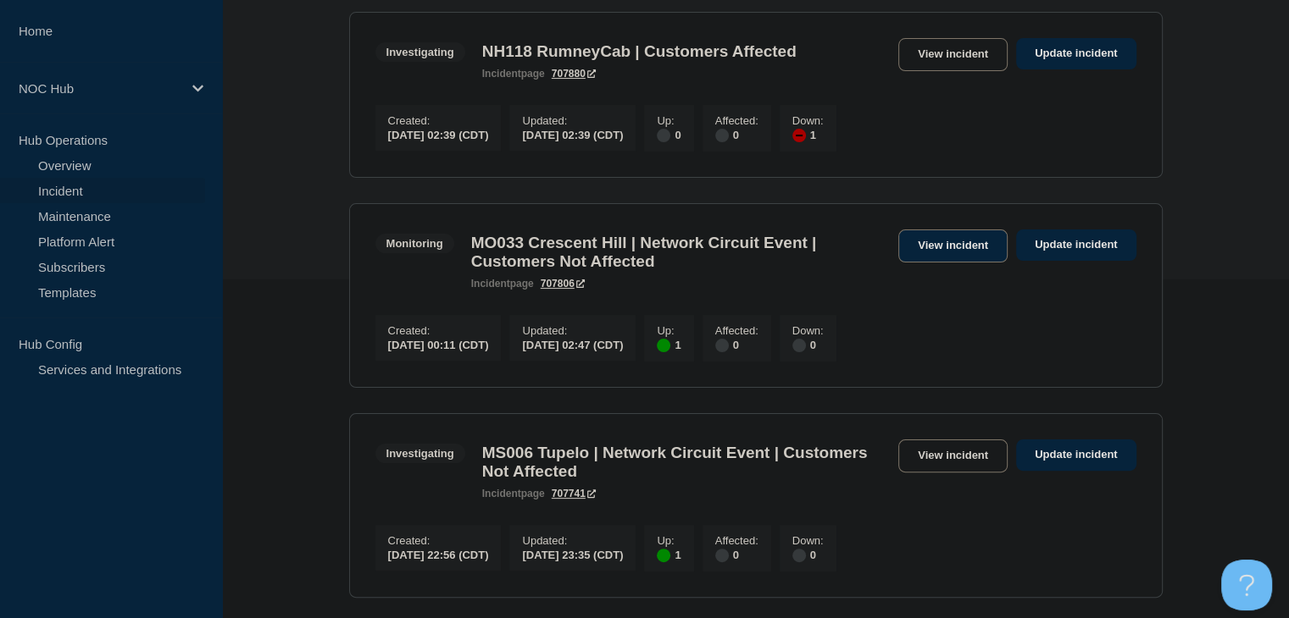
click at [932, 251] on link "View incident" at bounding box center [952, 246] width 109 height 33
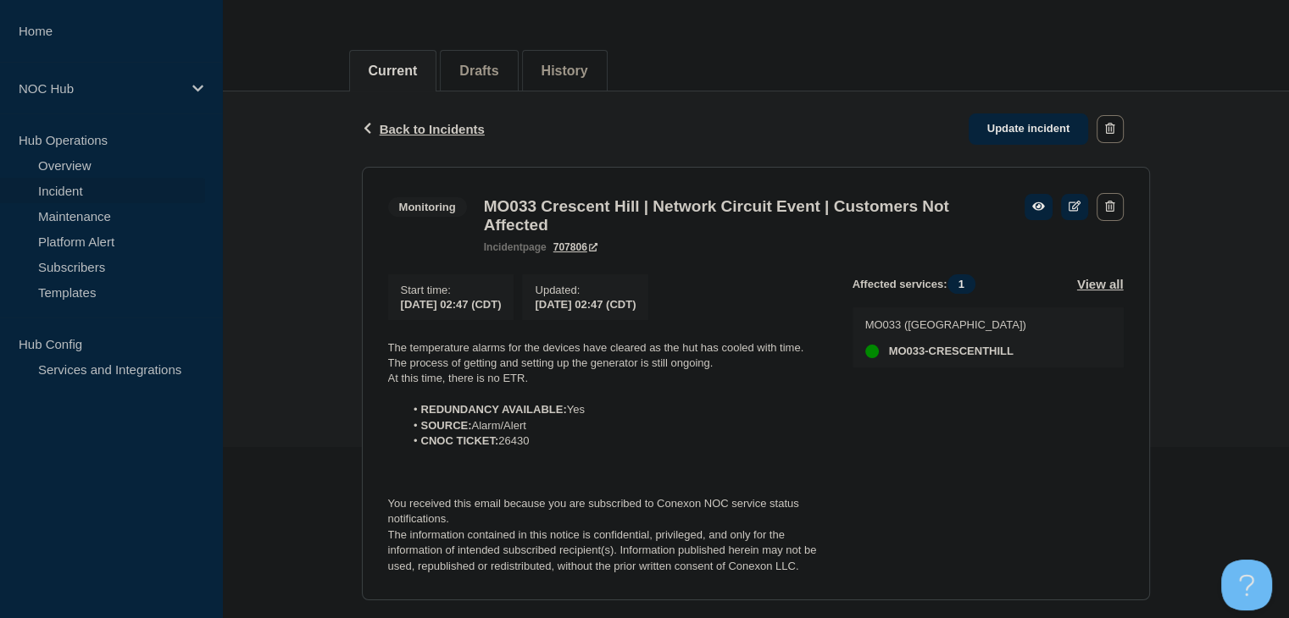
scroll to position [254, 0]
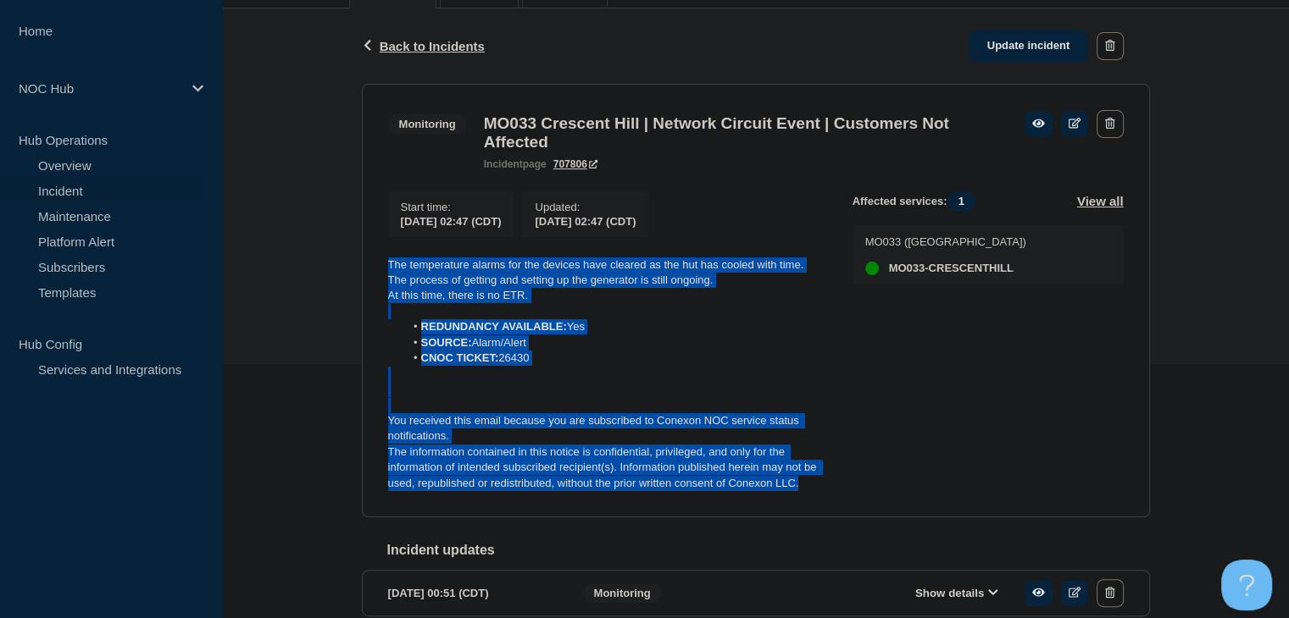
drag, startPoint x: 812, startPoint y: 492, endPoint x: 343, endPoint y: 253, distance: 525.9
click at [343, 253] on div "Back Back to Incidents Update incident Monitoring MO033 Crescent Hill | Network…" at bounding box center [755, 394] width 1067 height 772
copy div "The temperature alarms for the devices have cleared as the hut has cooled with …"
click at [999, 33] on link "Update incident" at bounding box center [1028, 46] width 120 height 31
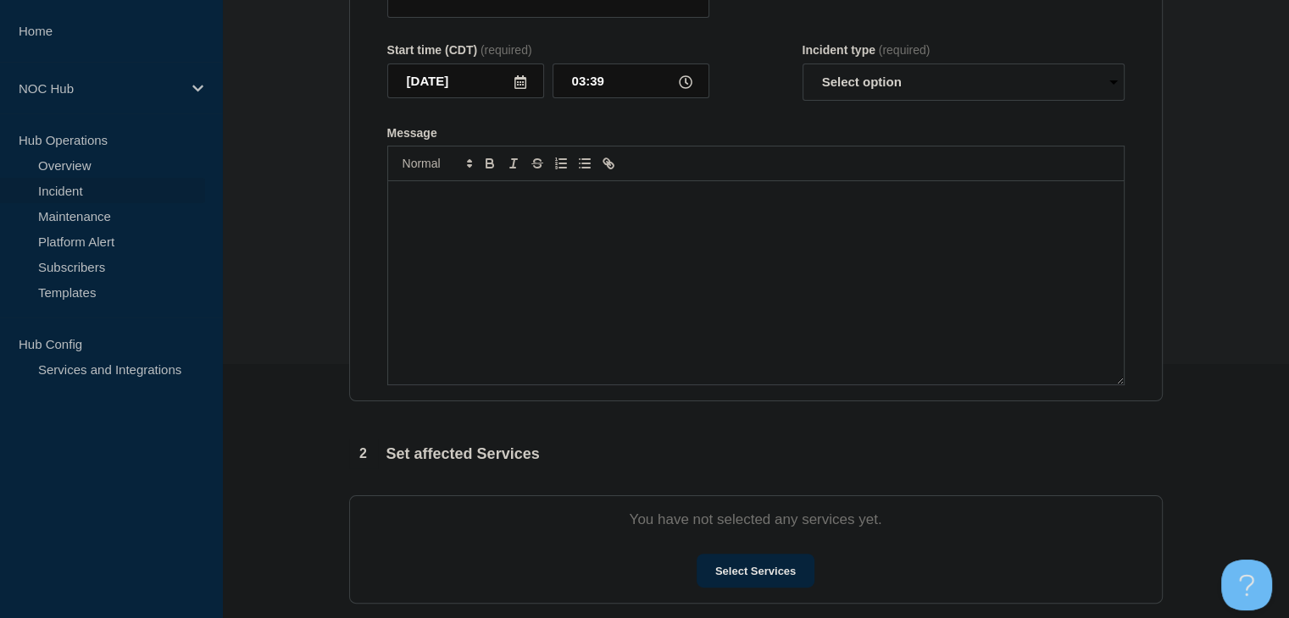
click at [702, 297] on div "Message" at bounding box center [755, 282] width 735 height 203
type input "MO033 Crescent Hill | Network Circuit Event | Customers Not Affected"
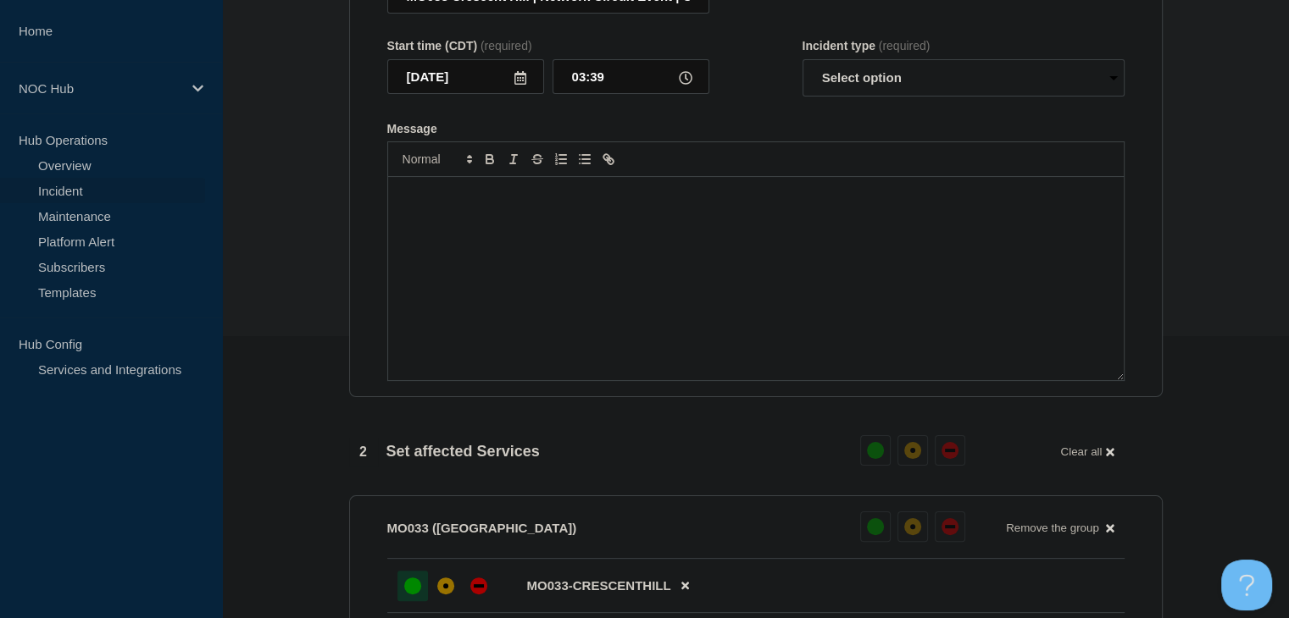
scroll to position [8, 0]
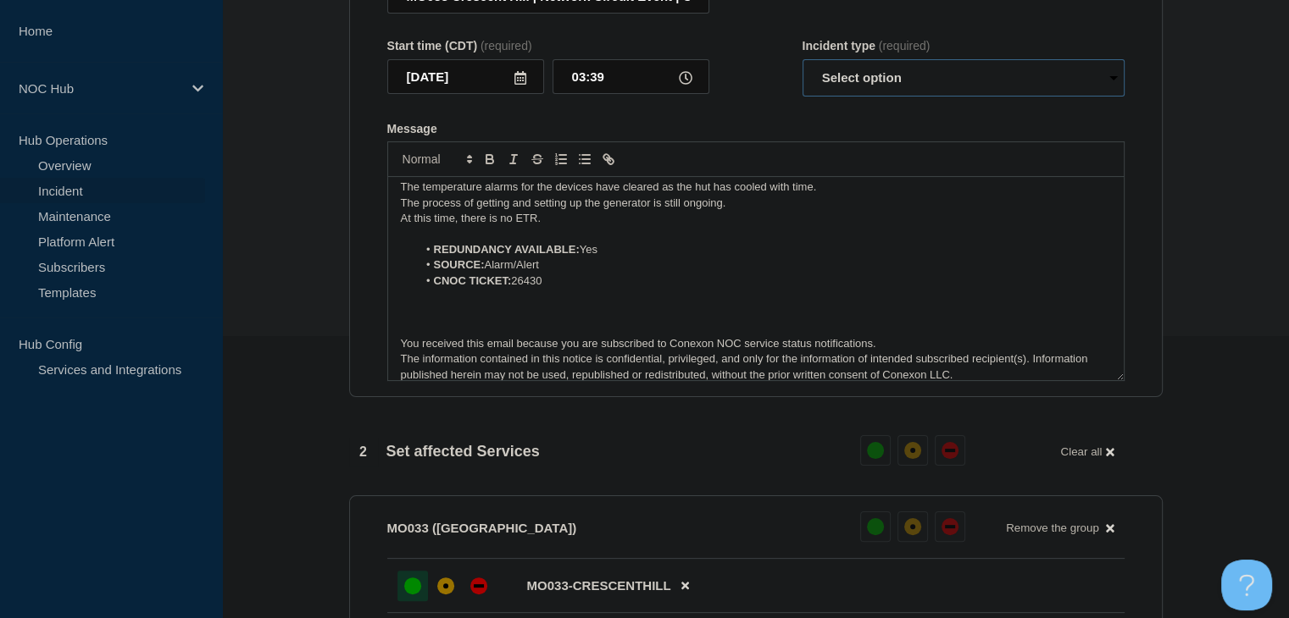
click at [885, 89] on select "Select option Investigating Identified Monitoring Resolved" at bounding box center [963, 77] width 322 height 37
select select "monitoring"
click at [802, 69] on select "Select option Investigating Identified Monitoring Resolved" at bounding box center [963, 77] width 322 height 37
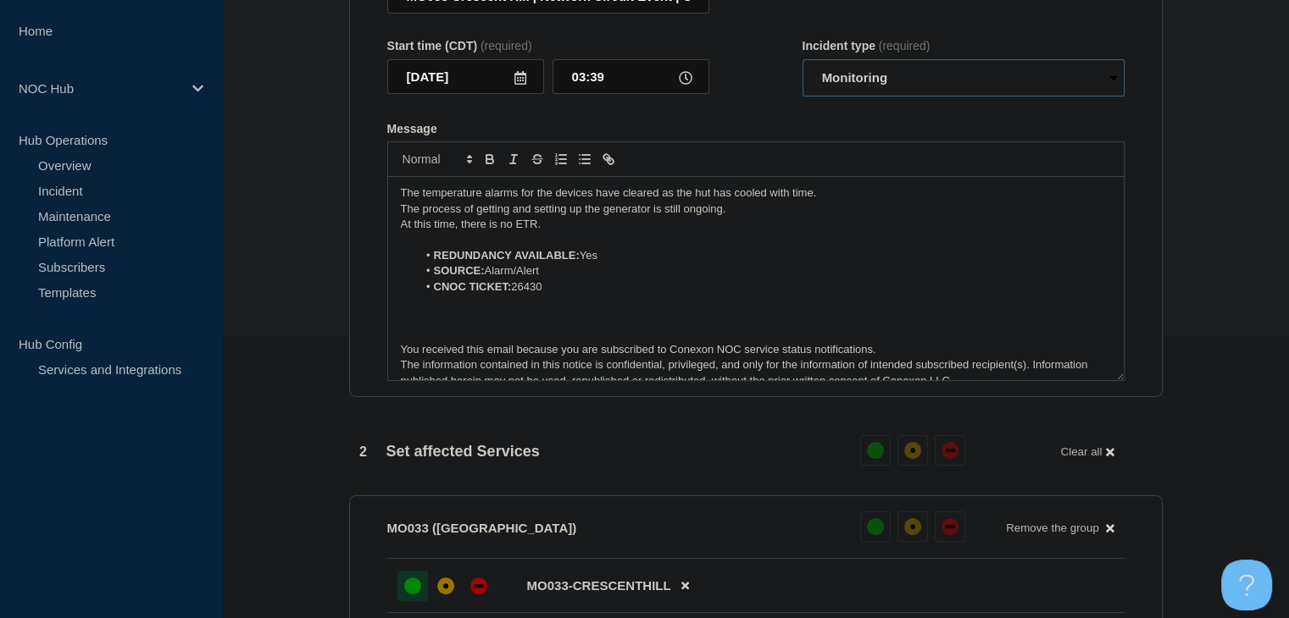
scroll to position [0, 0]
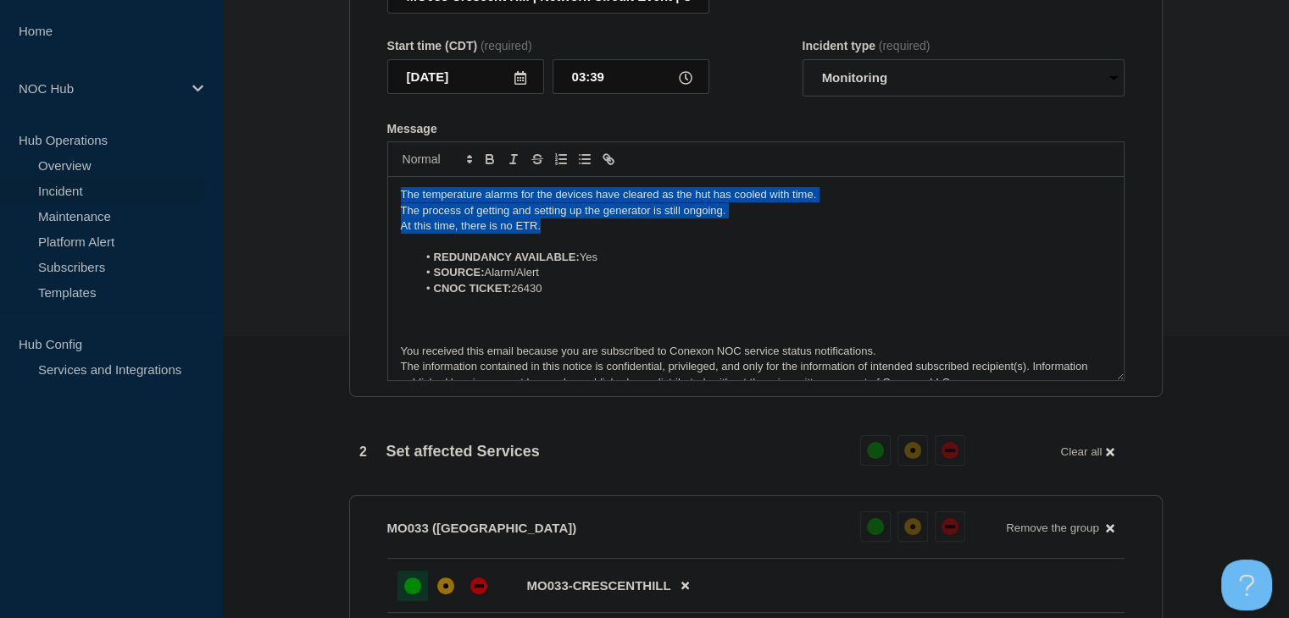
drag, startPoint x: 547, startPoint y: 232, endPoint x: 292, endPoint y: 193, distance: 258.0
click at [292, 193] on section "1 Provide details Title (required) MO033 Crescent Hill | Network Circuit Event …" at bounding box center [755, 568] width 1067 height 1362
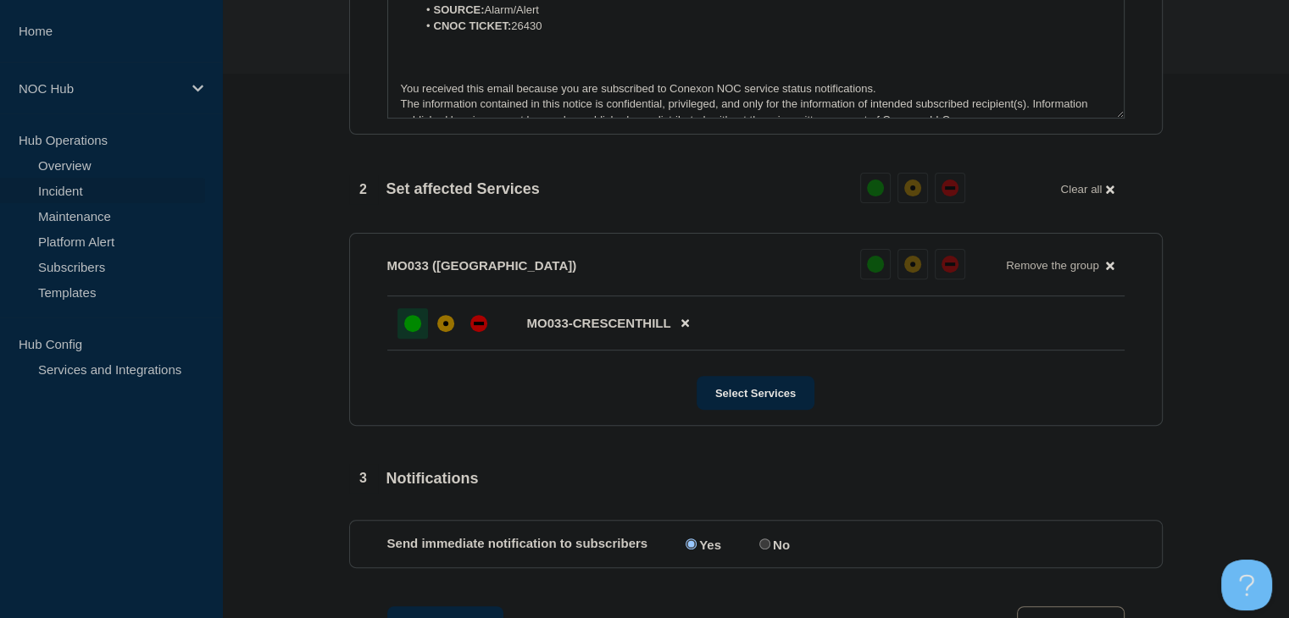
scroll to position [790, 0]
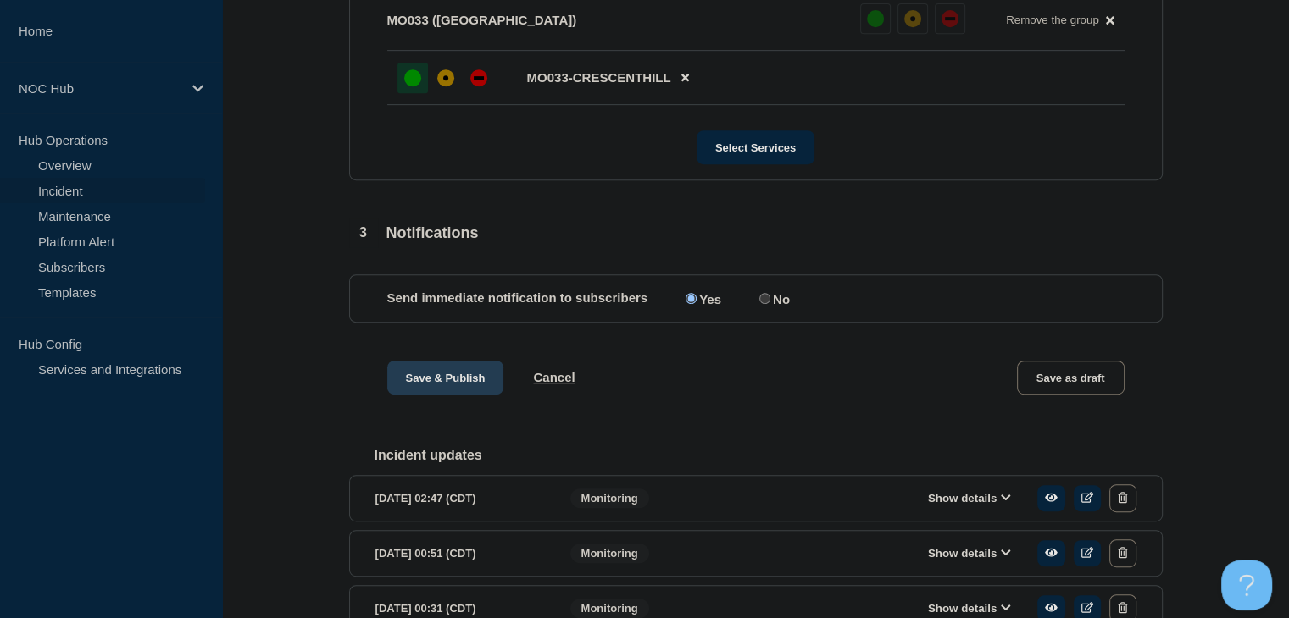
click at [455, 386] on button "Save & Publish" at bounding box center [445, 378] width 117 height 34
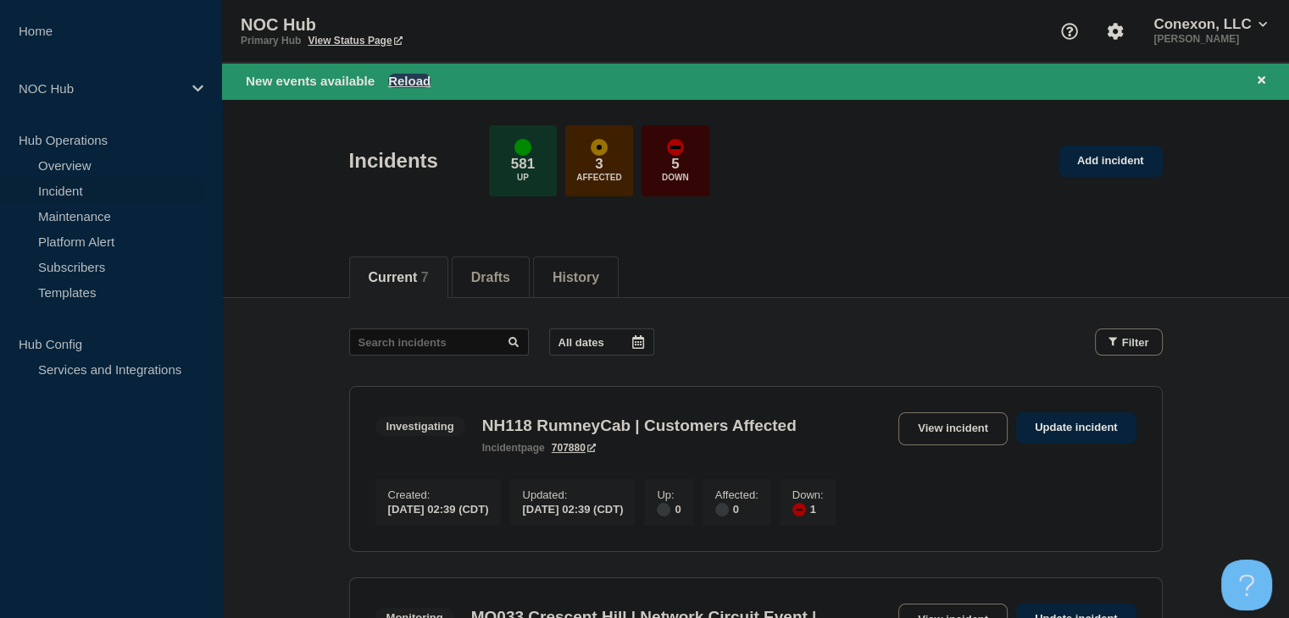
click at [413, 82] on button "Reload" at bounding box center [409, 81] width 42 height 14
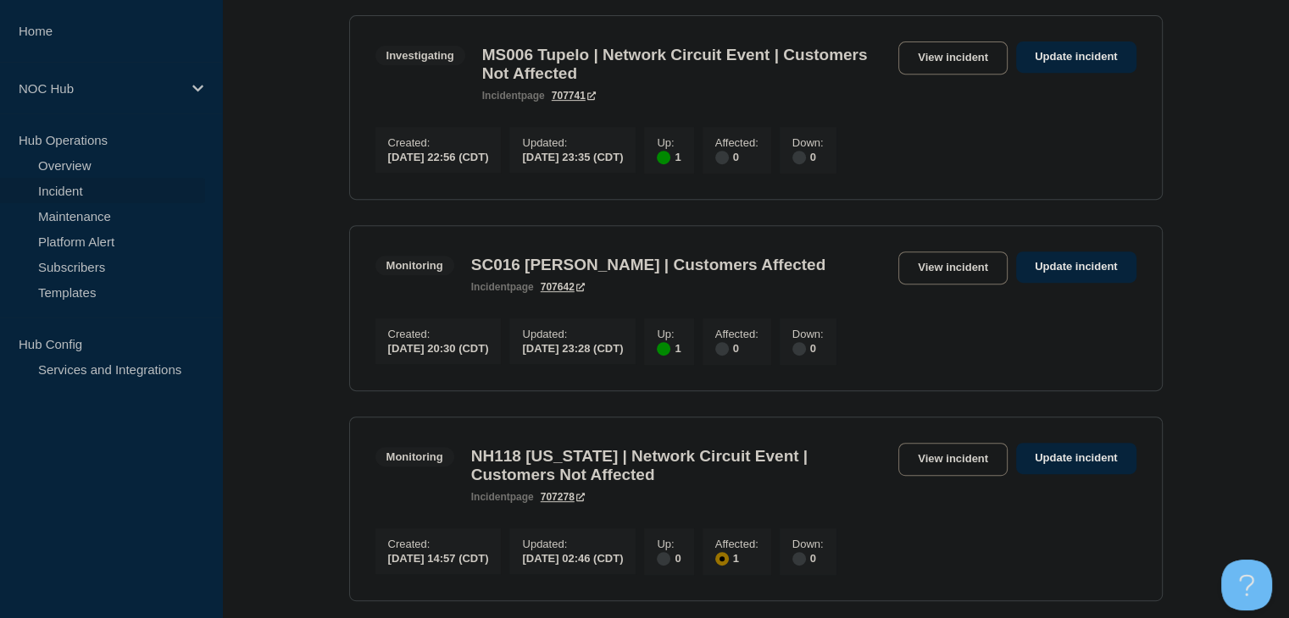
scroll to position [763, 0]
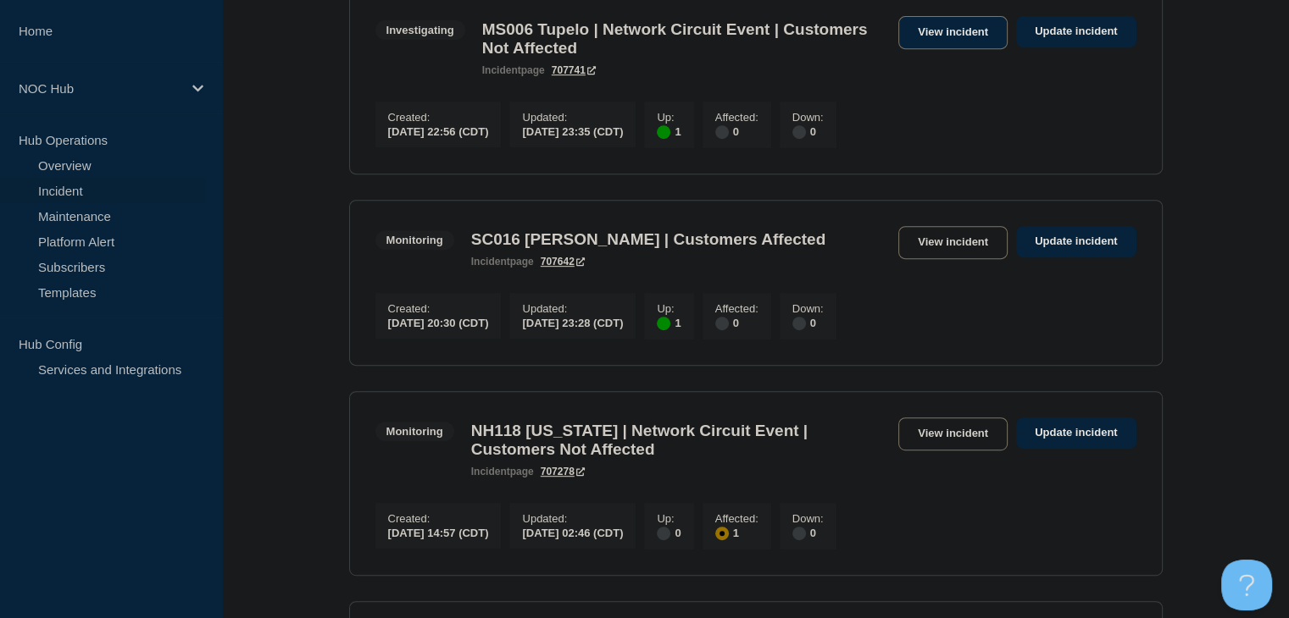
click at [932, 49] on link "View incident" at bounding box center [952, 32] width 109 height 33
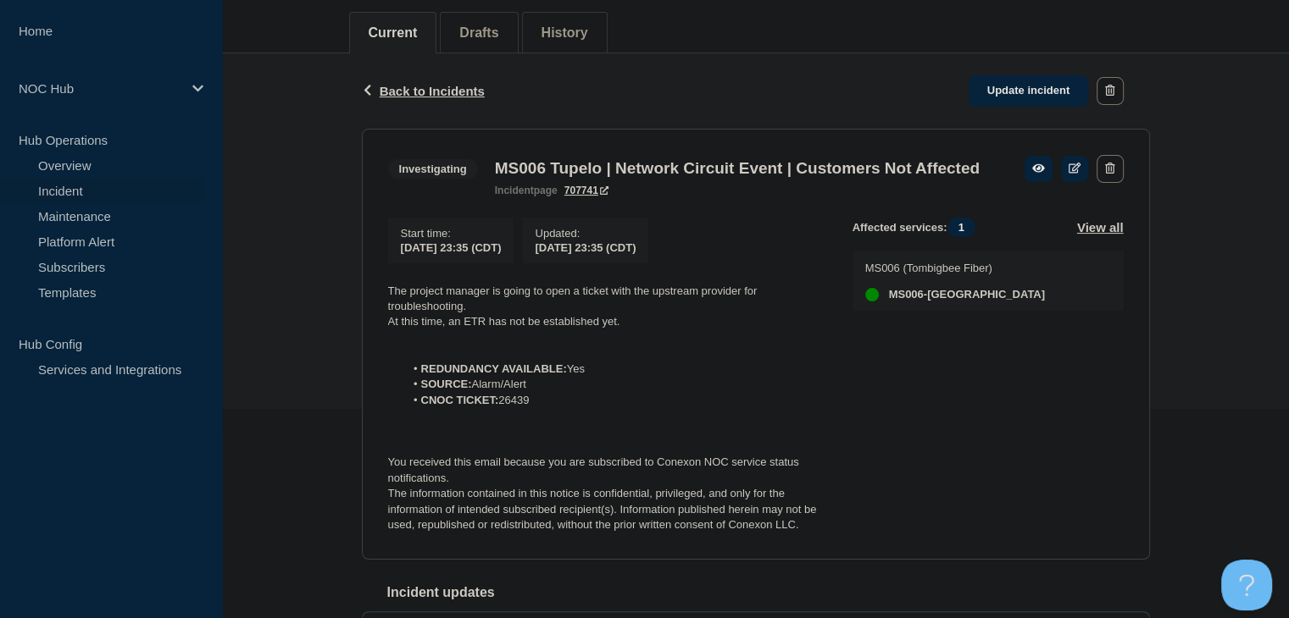
scroll to position [169, 0]
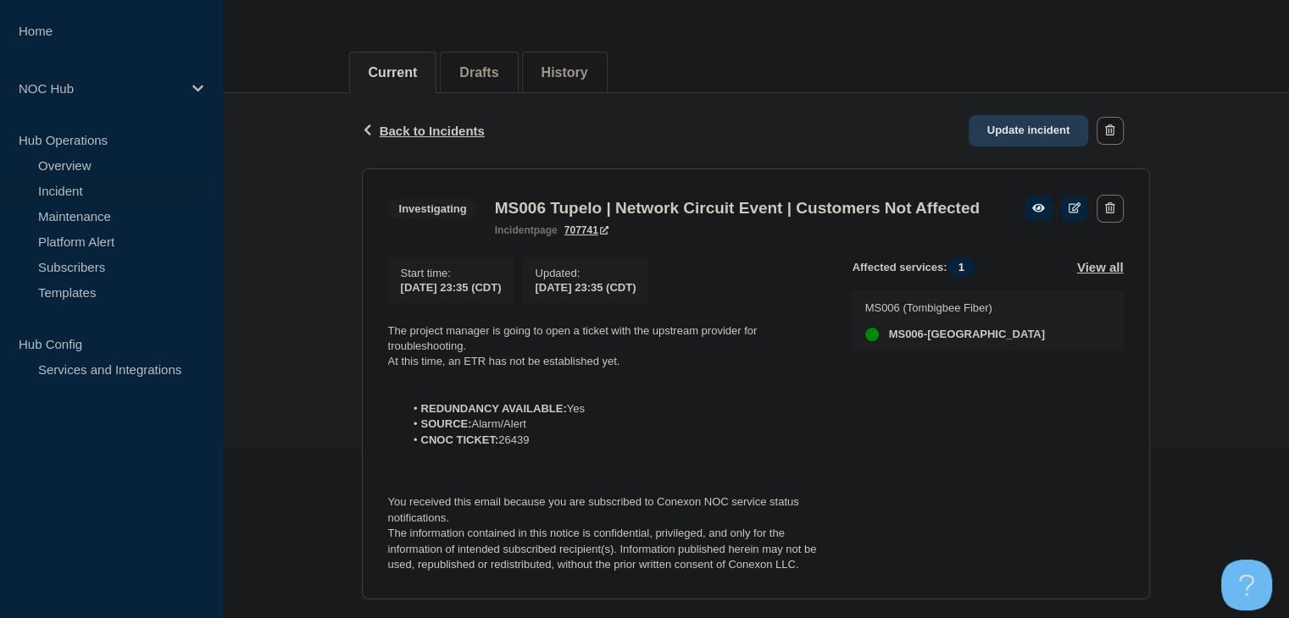
click at [1002, 125] on link "Update incident" at bounding box center [1028, 130] width 120 height 31
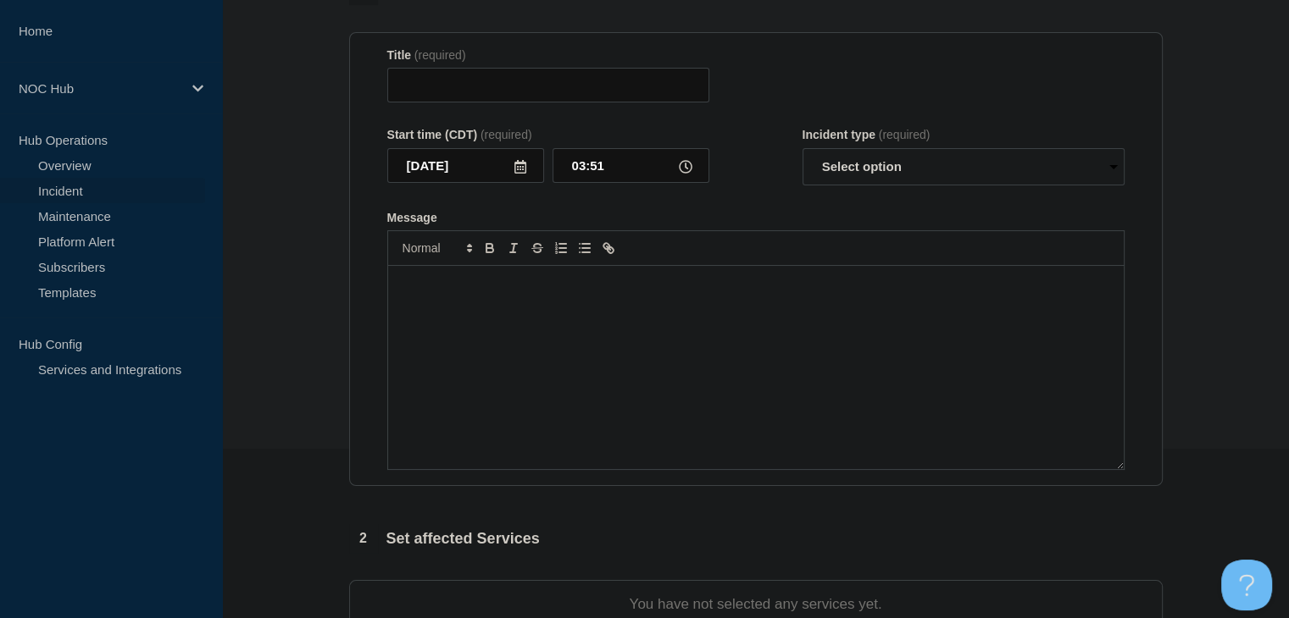
type input "MS006 Tupelo | Network Circuit Event | Customers Not Affected"
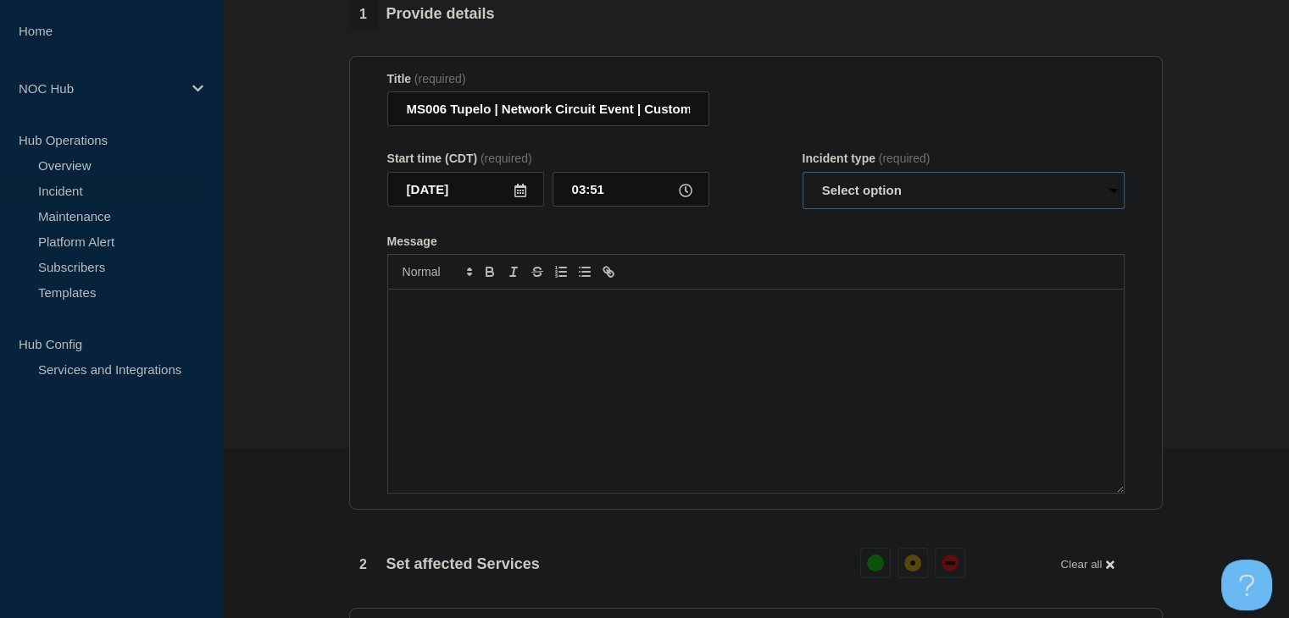
click at [862, 208] on select "Select option Investigating Identified Monitoring Resolved" at bounding box center [963, 190] width 322 height 37
select select "resolved"
click at [802, 182] on select "Select option Investigating Identified Monitoring Resolved" at bounding box center [963, 190] width 322 height 37
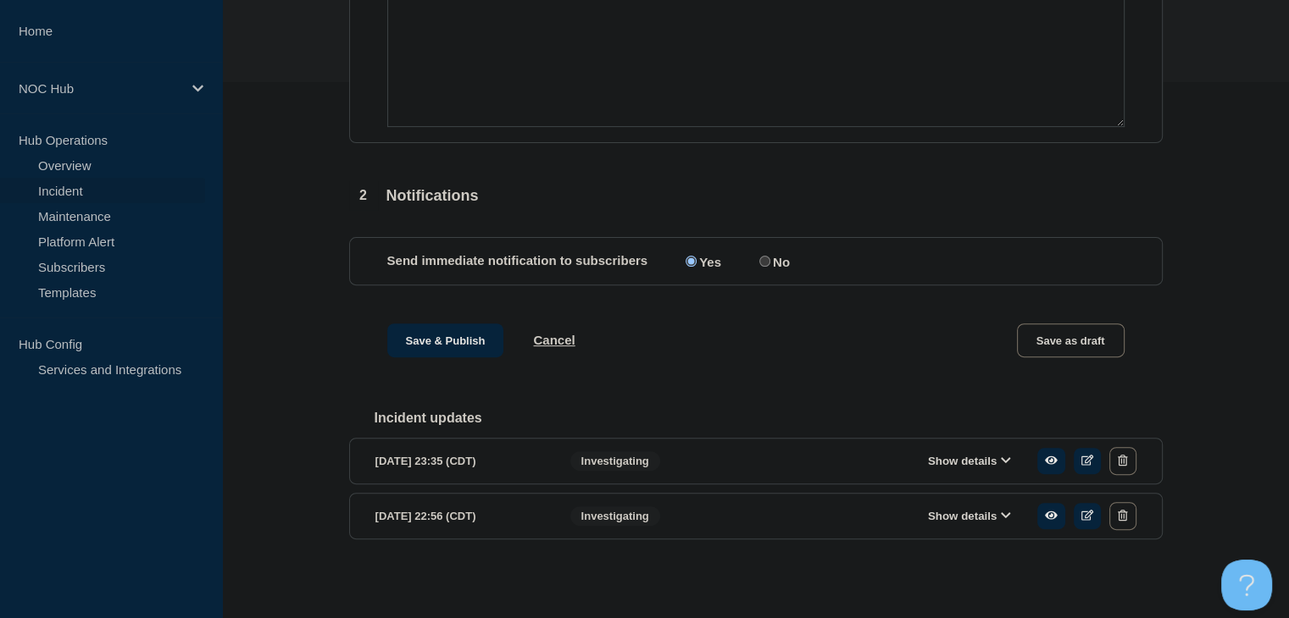
click at [952, 455] on button "Show details" at bounding box center [969, 461] width 93 height 14
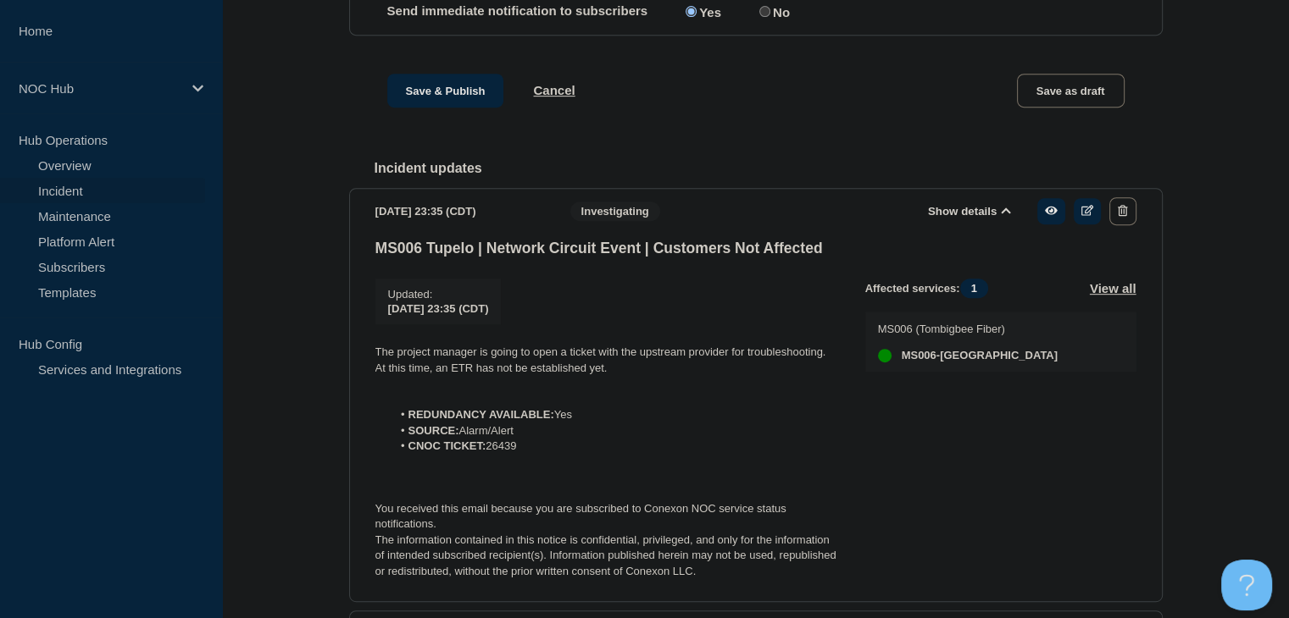
scroll to position [889, 0]
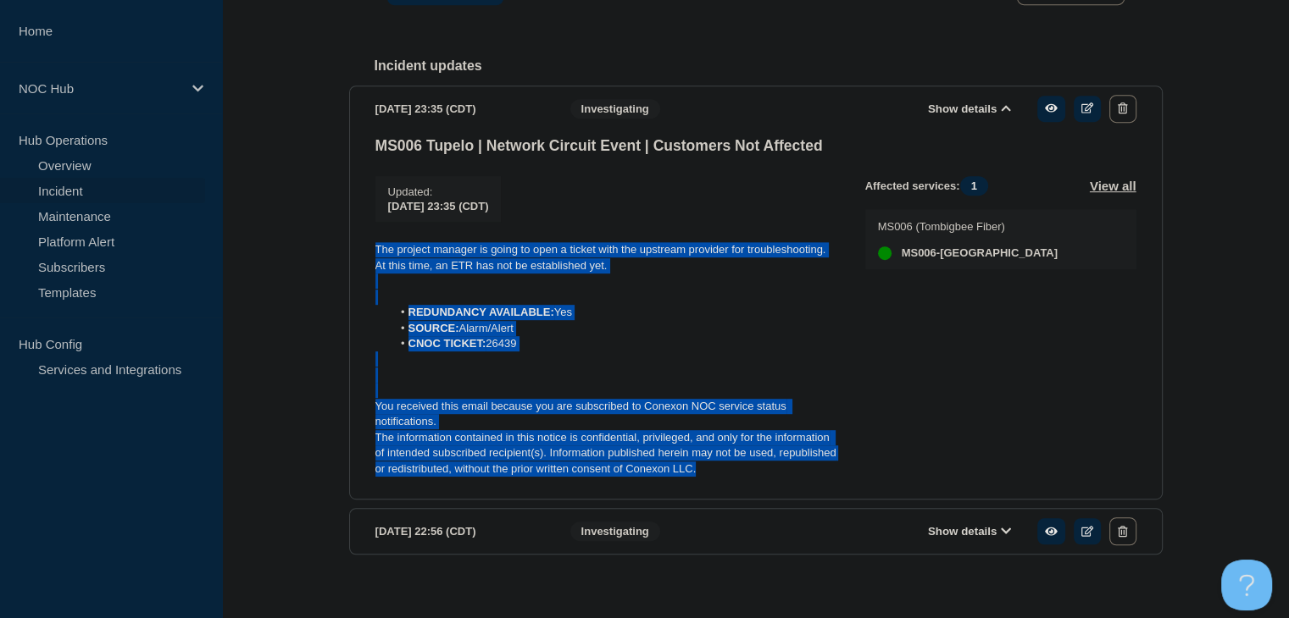
drag, startPoint x: 710, startPoint y: 492, endPoint x: 366, endPoint y: 258, distance: 415.9
click at [366, 258] on section "2025-09-03 23:35 (CDT) Show details Investigating MS006 Tupelo | Network Circui…" at bounding box center [755, 293] width 813 height 414
copy div "The project manager is going to open a ticket with the upstream provider for tr…"
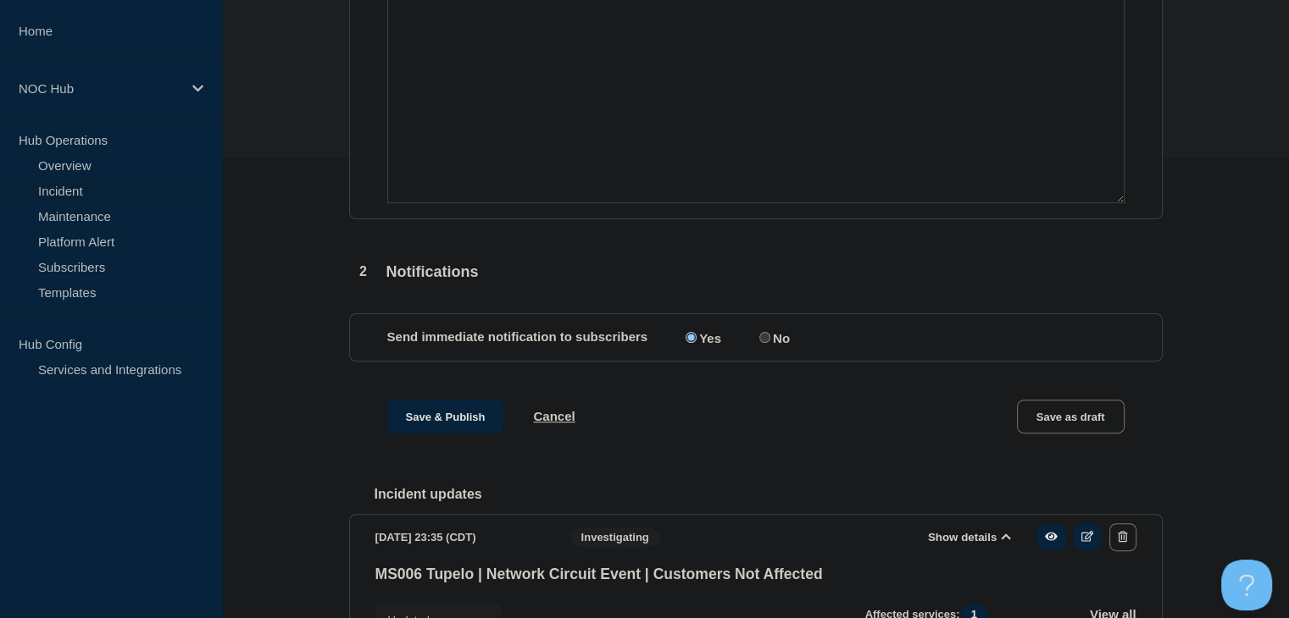
scroll to position [296, 0]
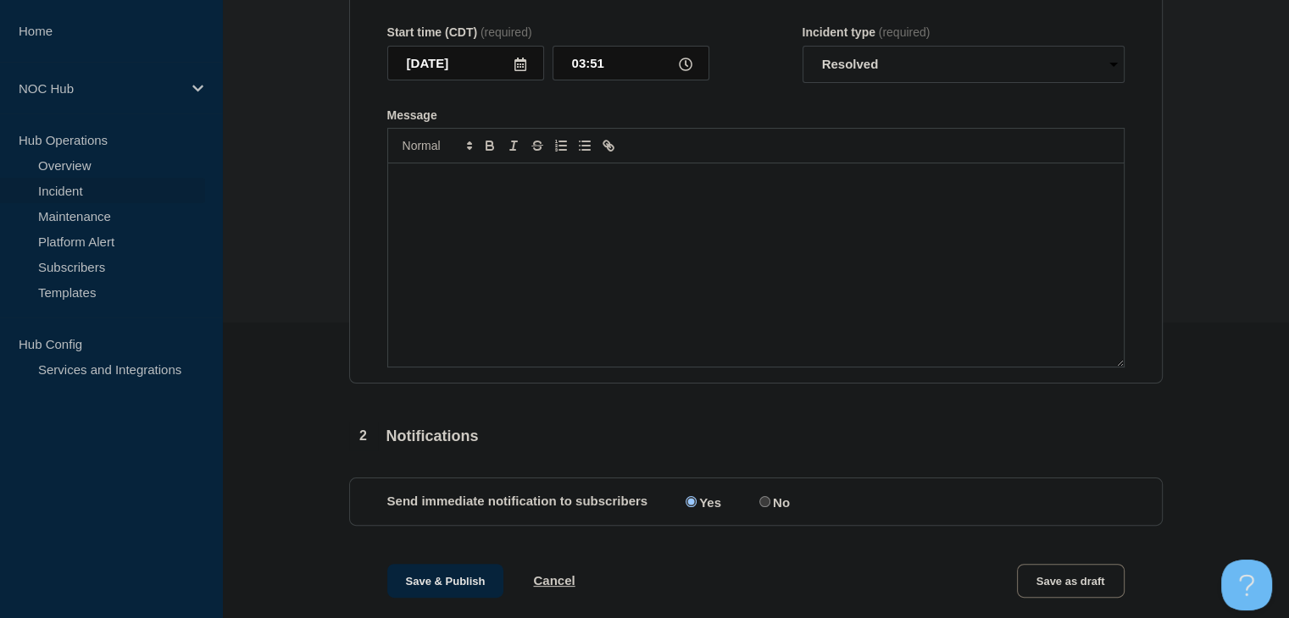
click at [559, 319] on div "Message" at bounding box center [755, 265] width 735 height 203
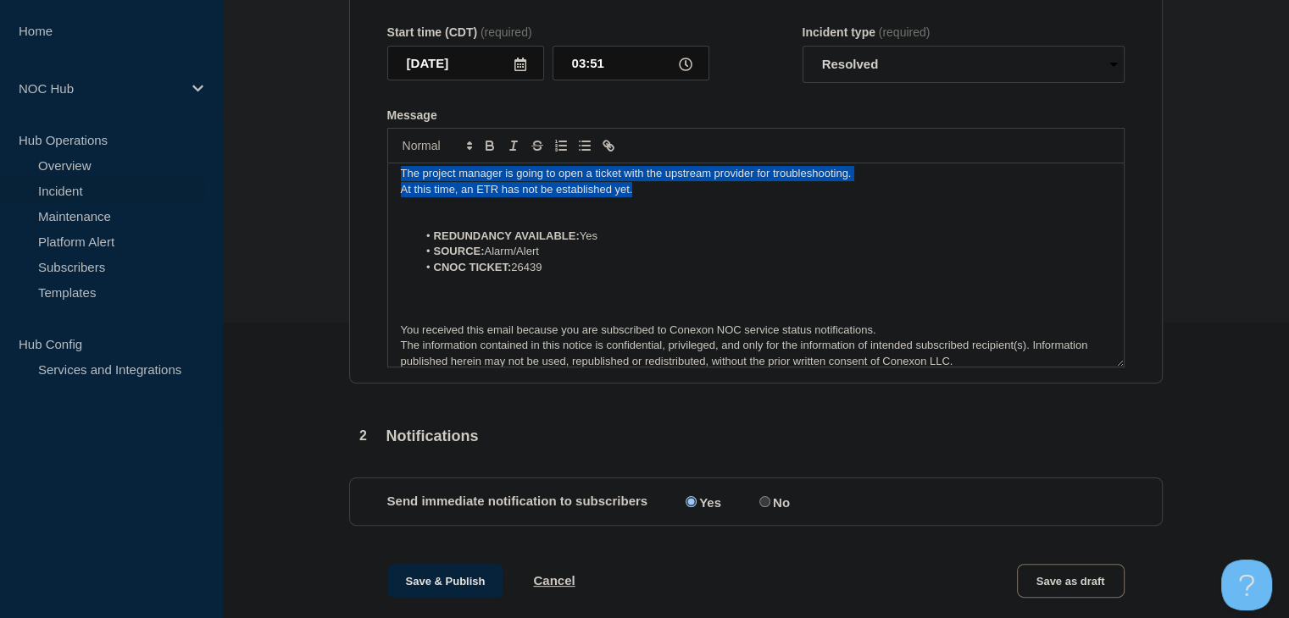
scroll to position [0, 0]
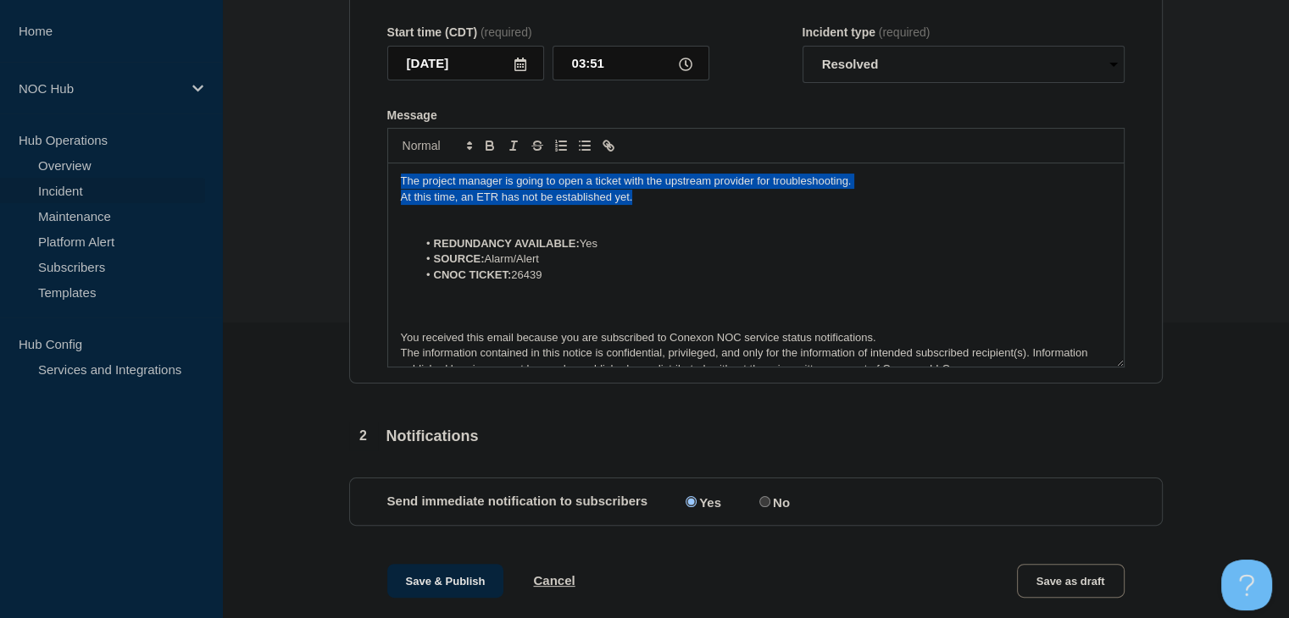
drag, startPoint x: 651, startPoint y: 203, endPoint x: 258, endPoint y: 163, distance: 395.2
click at [258, 163] on section "1 Provide details Title (required) MS006 Tupelo | Network Circuit Event | Custo…" at bounding box center [755, 538] width 1067 height 1328
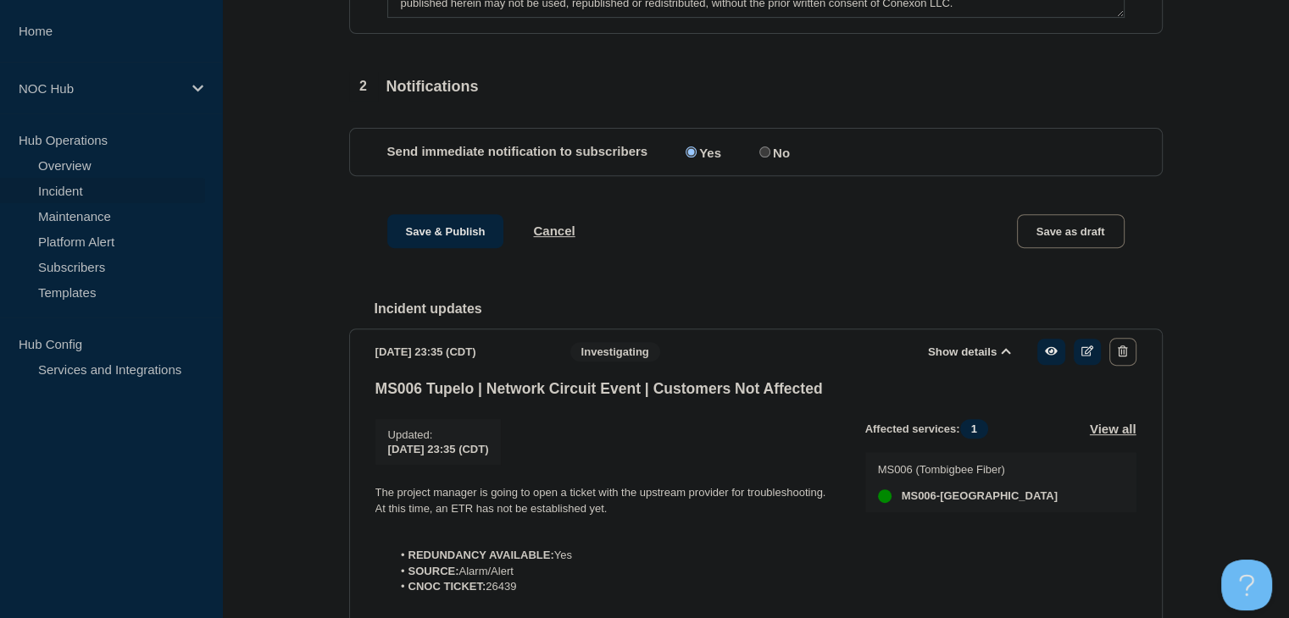
scroll to position [719, 0]
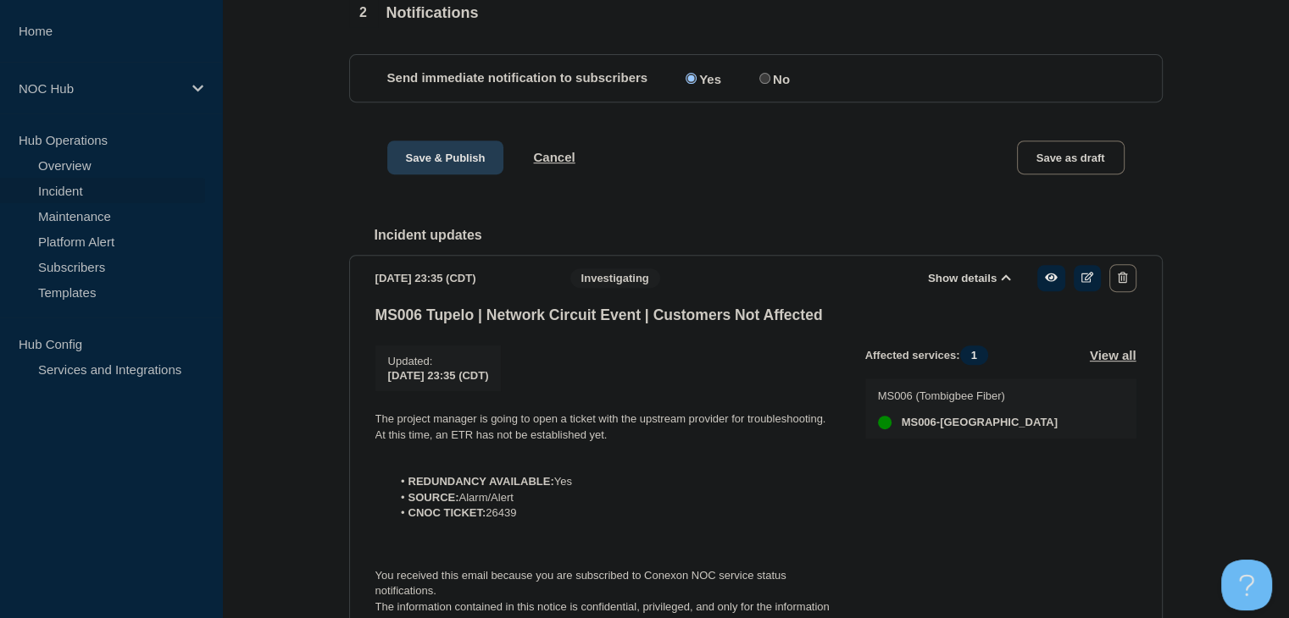
click at [429, 175] on button "Save & Publish" at bounding box center [445, 158] width 117 height 34
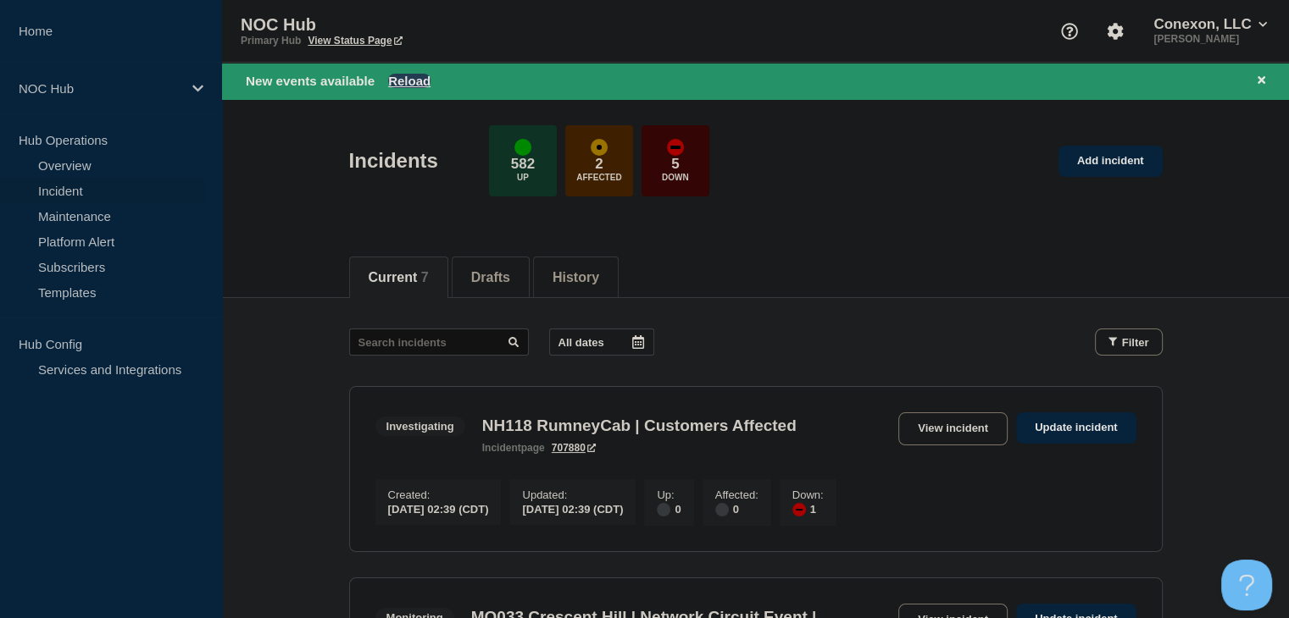
click at [415, 82] on button "Reload" at bounding box center [409, 81] width 42 height 14
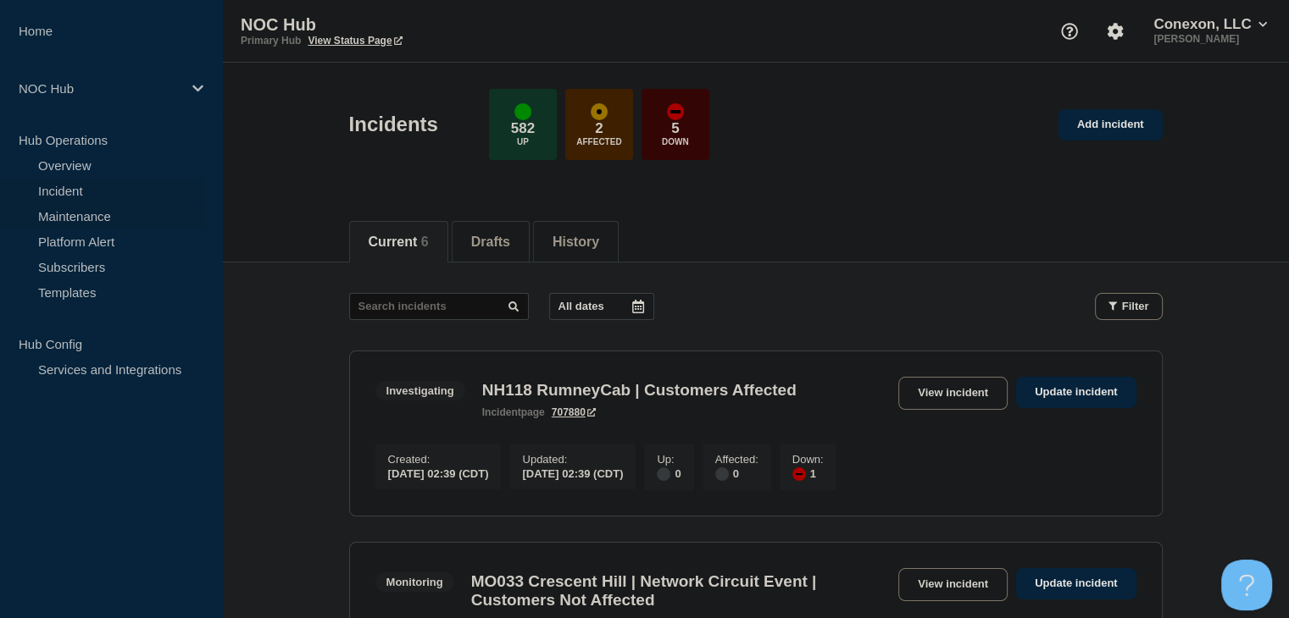
click at [114, 221] on link "Maintenance" at bounding box center [102, 215] width 205 height 25
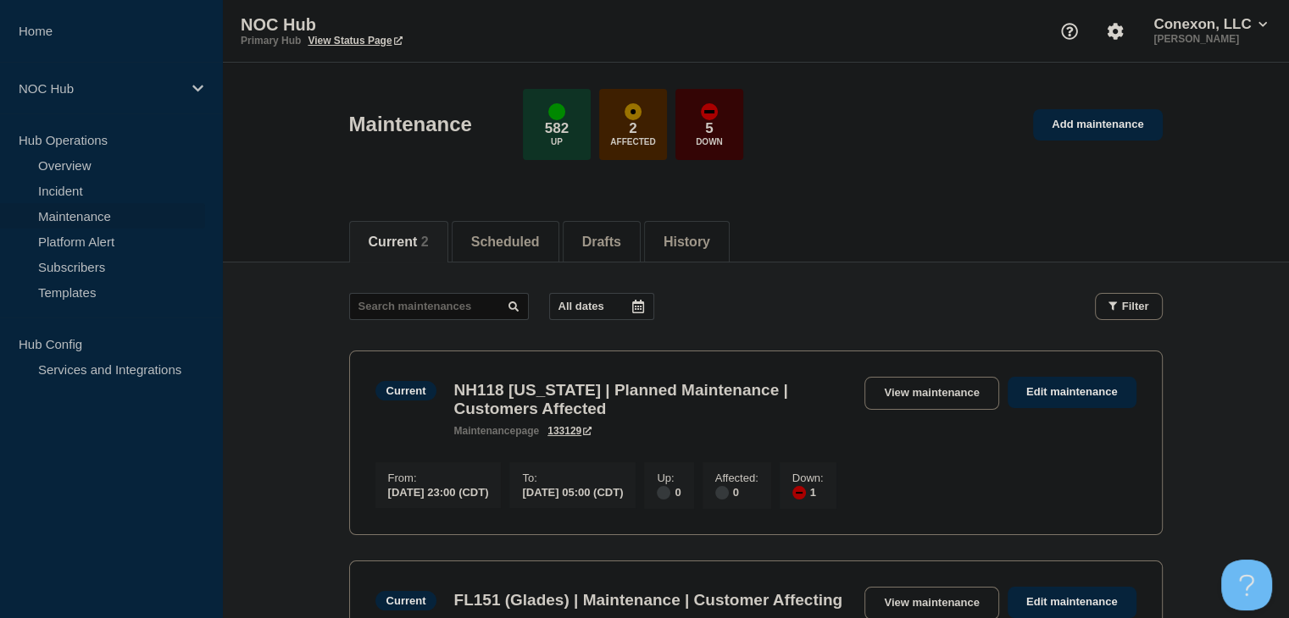
click at [92, 151] on p "Hub Operations" at bounding box center [111, 139] width 222 height 25
click at [93, 161] on link "Overview" at bounding box center [102, 165] width 205 height 25
